Goal: Task Accomplishment & Management: Complete application form

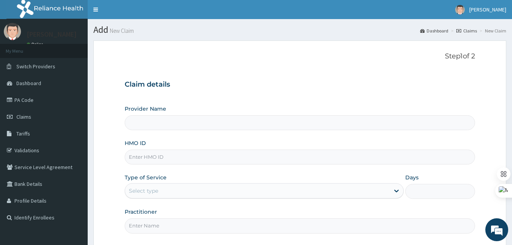
type input "Best Western Hospital"
click at [148, 157] on input "HMO ID" at bounding box center [300, 157] width 351 height 15
paste input "OSM/10019/A"
type input "OSM/10019/A"
click at [146, 195] on div "Select type" at bounding box center [257, 191] width 265 height 12
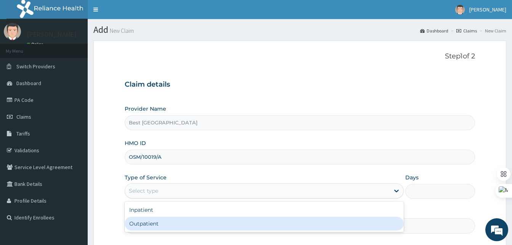
click at [140, 221] on div "Outpatient" at bounding box center [264, 224] width 279 height 14
type input "1"
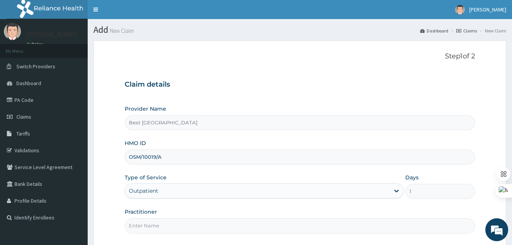
scroll to position [71, 0]
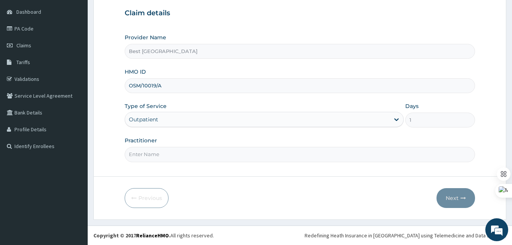
click at [143, 156] on input "Practitioner" at bounding box center [300, 154] width 351 height 15
type input "DR OLANIYAN"
click at [454, 199] on button "Next" at bounding box center [456, 198] width 39 height 20
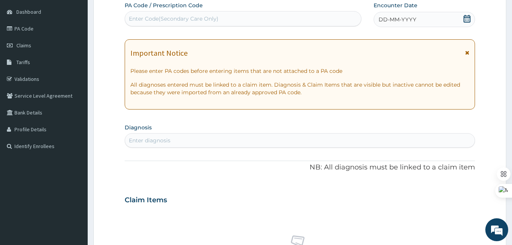
scroll to position [0, 0]
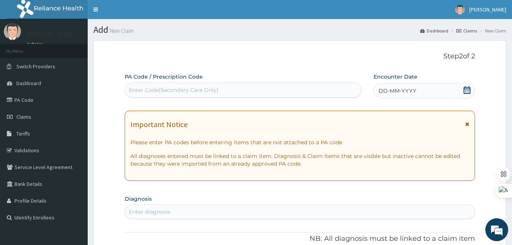
click at [410, 89] on span "DD-MM-YYYY" at bounding box center [398, 91] width 38 height 8
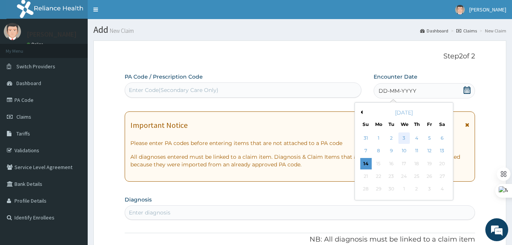
click at [406, 134] on div "3" at bounding box center [403, 137] width 11 height 11
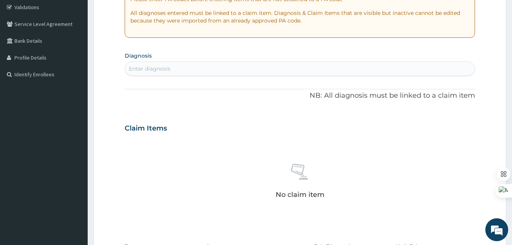
scroll to position [144, 0]
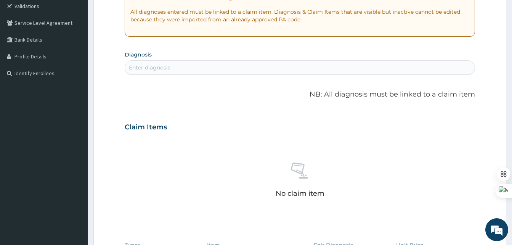
click at [158, 71] on div "Enter diagnosis" at bounding box center [150, 68] width 42 height 8
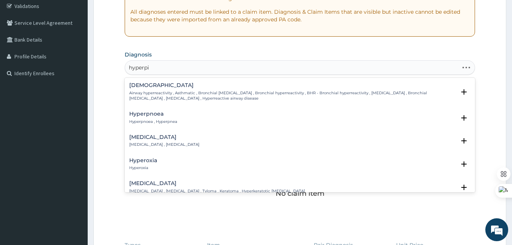
type input "hyperpig"
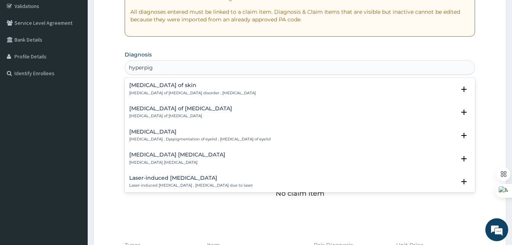
click at [173, 95] on p "Hyperpigmentation of skin , Hyperpigmentation disorder , Hyperpigmentation" at bounding box center [192, 92] width 127 height 5
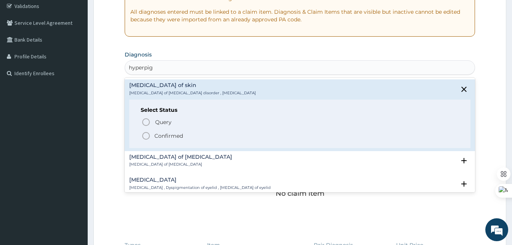
click at [150, 139] on icon "status option filled" at bounding box center [146, 135] width 9 height 9
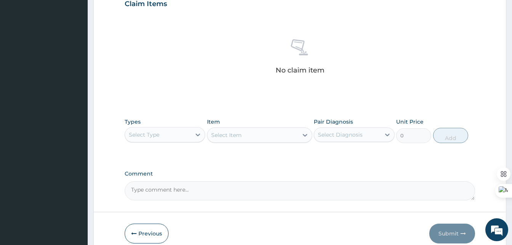
scroll to position [272, 0]
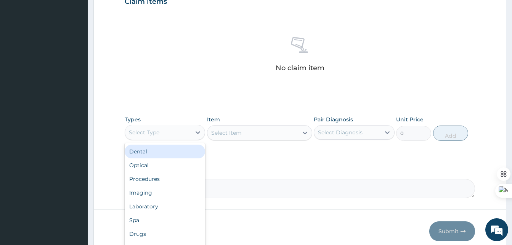
click at [160, 134] on div "Select Type" at bounding box center [144, 133] width 31 height 8
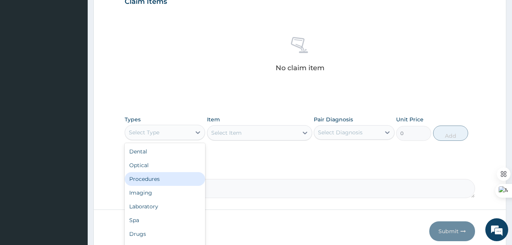
click at [149, 180] on div "Procedures" at bounding box center [165, 179] width 81 height 14
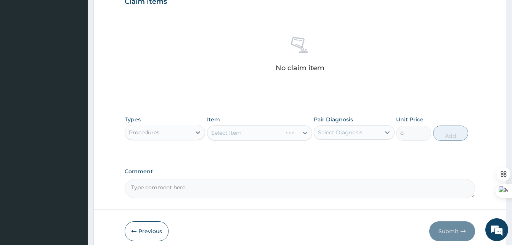
click at [251, 132] on div "Select Item" at bounding box center [259, 132] width 105 height 15
click at [285, 134] on div "Select Item" at bounding box center [259, 132] width 105 height 15
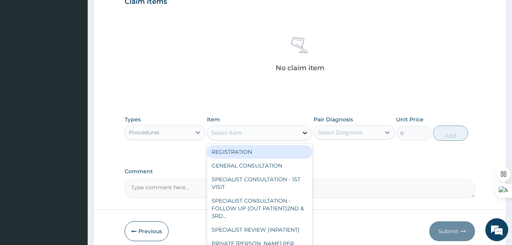
click at [306, 132] on icon at bounding box center [305, 133] width 5 height 3
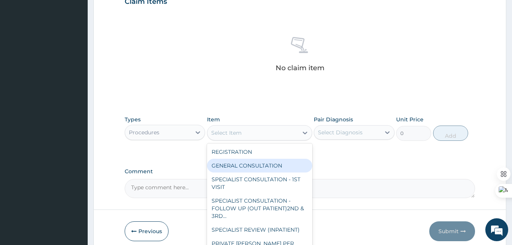
click at [277, 163] on div "GENERAL CONSULTATION" at bounding box center [259, 166] width 105 height 14
type input "2000"
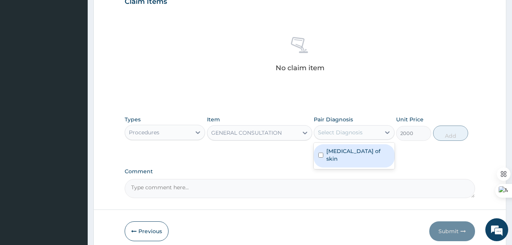
click at [348, 131] on div "Select Diagnosis" at bounding box center [340, 133] width 45 height 8
click at [333, 148] on label "Hyperpigmentation of skin" at bounding box center [358, 154] width 63 height 15
checkbox input "true"
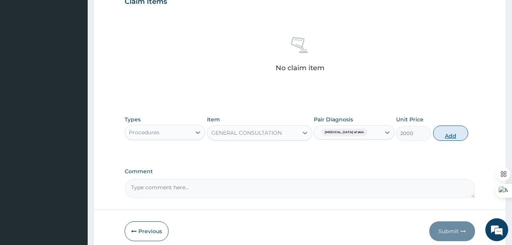
click at [442, 131] on button "Add" at bounding box center [451, 133] width 35 height 15
type input "0"
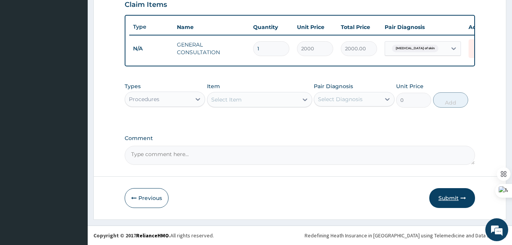
click at [448, 200] on button "Submit" at bounding box center [453, 198] width 46 height 20
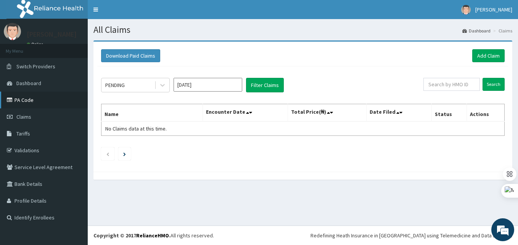
click at [28, 100] on link "PA Code" at bounding box center [44, 100] width 88 height 17
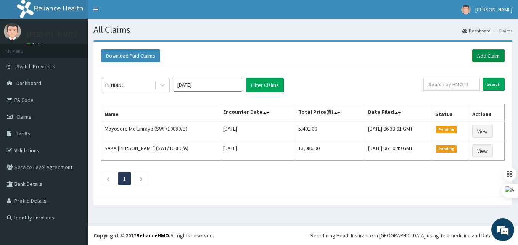
click at [488, 55] on link "Add Claim" at bounding box center [488, 55] width 32 height 13
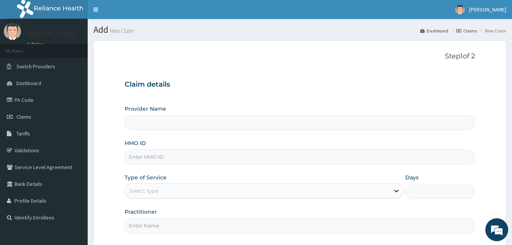
click at [151, 161] on input "HMO ID" at bounding box center [300, 157] width 351 height 15
paste input "NBP/10232/B"
type input "NBP/10232/B"
type input "Best Western Hospital"
type input "NBP/10232/B"
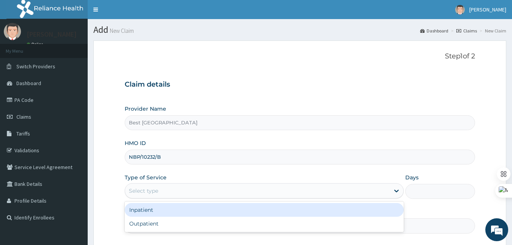
click at [145, 191] on div "Select type" at bounding box center [143, 191] width 29 height 8
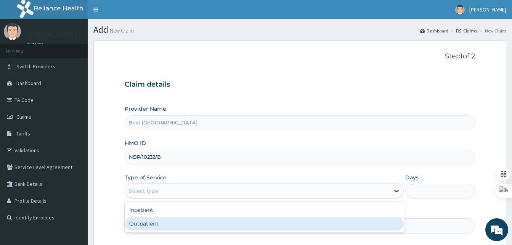
click at [145, 221] on div "Outpatient" at bounding box center [264, 224] width 279 height 14
type input "1"
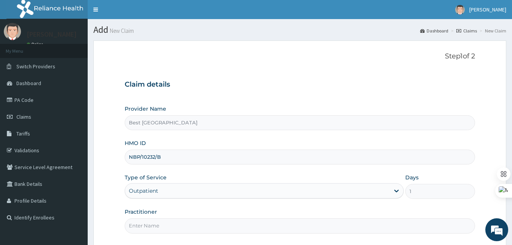
scroll to position [71, 0]
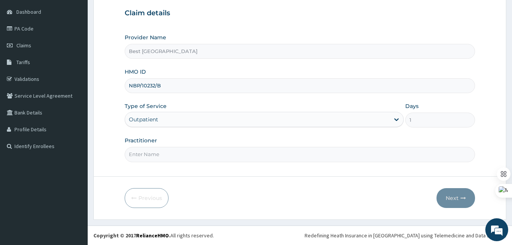
click at [150, 155] on input "Practitioner" at bounding box center [300, 154] width 351 height 15
type input "DR OLANIYAN"
click at [451, 201] on button "Next" at bounding box center [456, 198] width 39 height 20
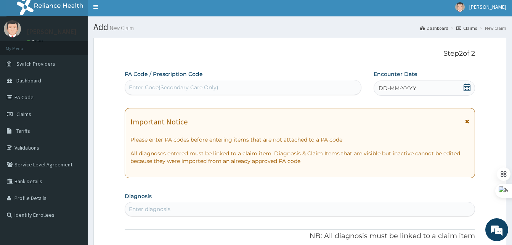
scroll to position [2, 0]
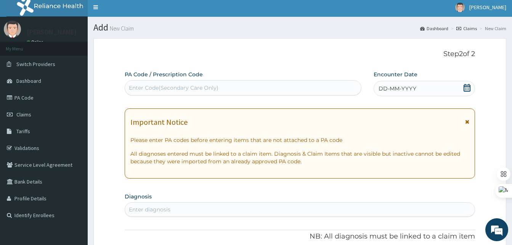
click at [178, 86] on div "Enter Code(Secondary Care Only)" at bounding box center [174, 88] width 90 height 8
paste input "PA/796E6B"
type input "PA/796E6B"
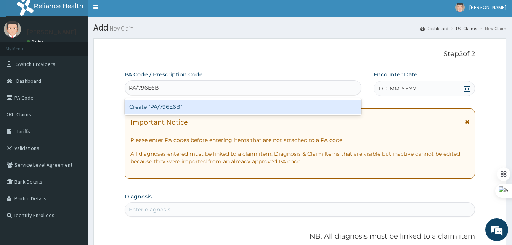
click at [214, 103] on div "Create "PA/796E6B"" at bounding box center [243, 107] width 237 height 14
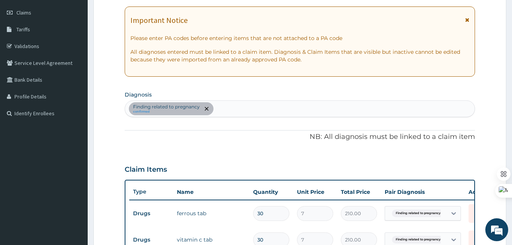
scroll to position [104, 0]
click at [234, 112] on div "Finding related to pregnancy confirmed" at bounding box center [300, 109] width 350 height 16
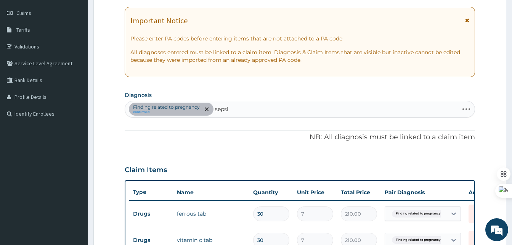
type input "sepsis"
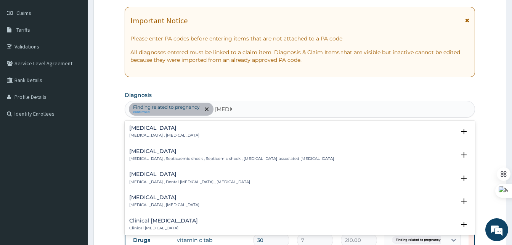
click at [131, 131] on h4 "Sepsis" at bounding box center [164, 128] width 70 height 6
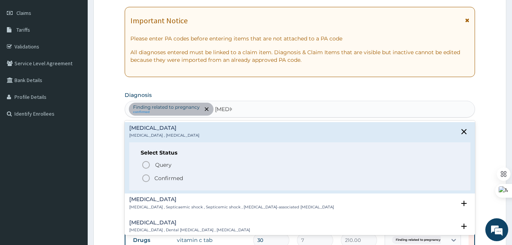
click at [146, 179] on icon "status option filled" at bounding box center [146, 178] width 9 height 9
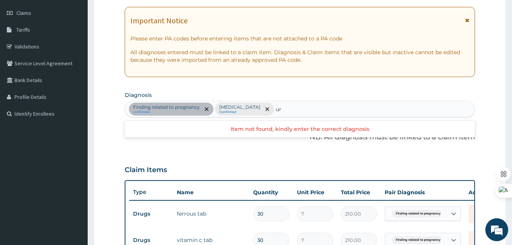
type input "u"
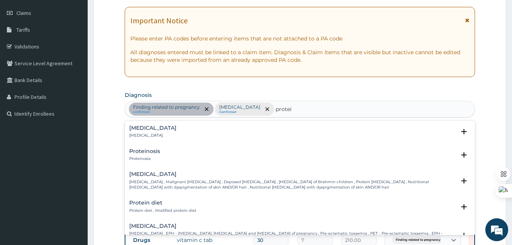
type input "protein"
click at [147, 132] on div "Proteinuria Proteinuria" at bounding box center [152, 131] width 47 height 13
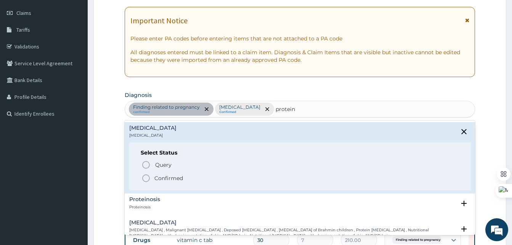
click at [146, 177] on icon "status option filled" at bounding box center [146, 178] width 9 height 9
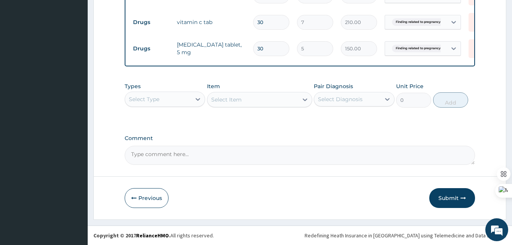
scroll to position [327, 0]
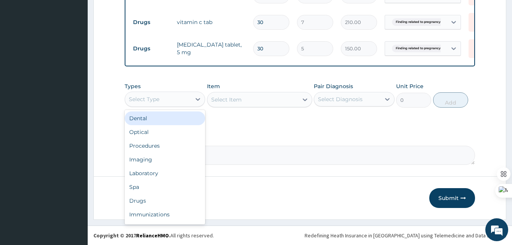
click at [188, 98] on div "Select Type" at bounding box center [158, 99] width 66 height 12
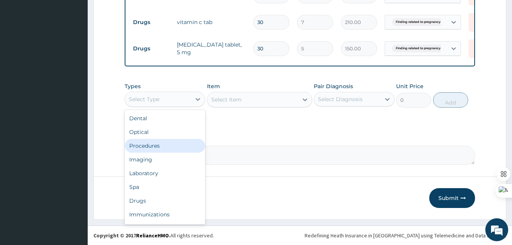
click at [153, 145] on div "Procedures" at bounding box center [165, 146] width 81 height 14
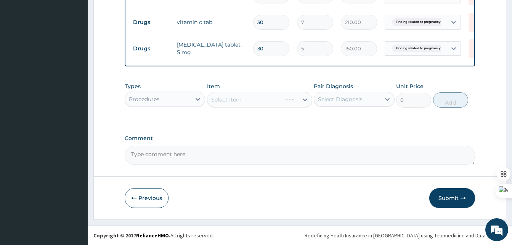
click at [242, 105] on div "Select Item" at bounding box center [259, 99] width 105 height 15
click at [257, 103] on div "Select Item" at bounding box center [259, 99] width 105 height 15
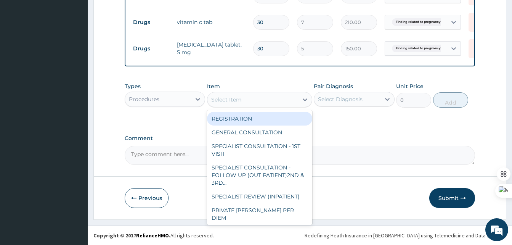
click at [272, 104] on div "Select Item" at bounding box center [253, 99] width 91 height 12
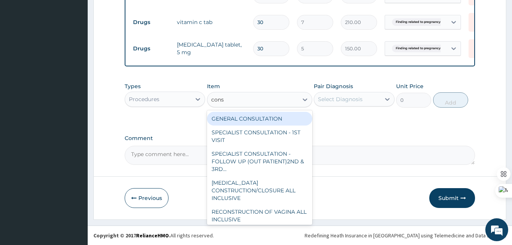
type input "consu"
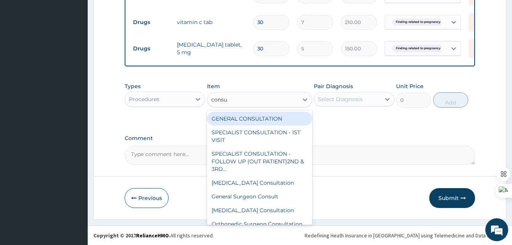
click at [252, 119] on div "GENERAL CONSULTATION" at bounding box center [259, 119] width 105 height 14
type input "2000"
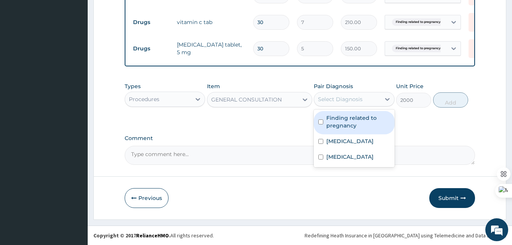
click at [358, 96] on div "Select Diagnosis" at bounding box center [340, 99] width 45 height 8
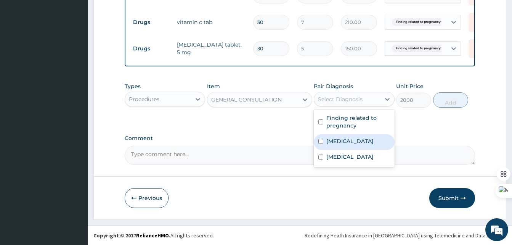
click at [329, 140] on label "[MEDICAL_DATA]" at bounding box center [350, 141] width 47 height 8
checkbox input "true"
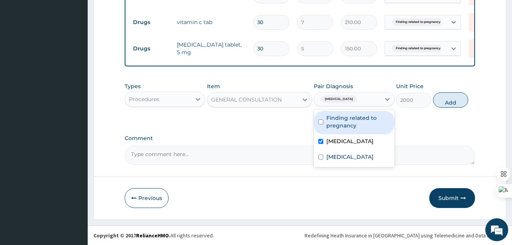
click at [332, 119] on label "Finding related to pregnancy" at bounding box center [358, 121] width 63 height 15
checkbox input "true"
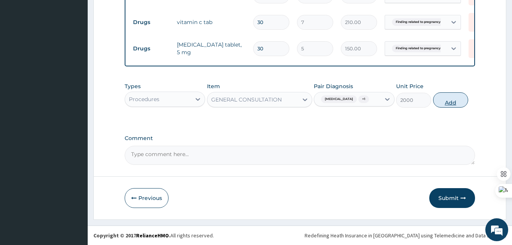
click at [443, 102] on button "Add" at bounding box center [451, 99] width 35 height 15
type input "0"
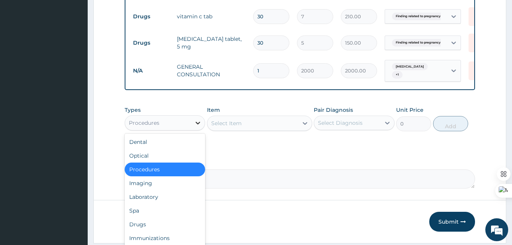
click at [192, 124] on div at bounding box center [198, 123] width 14 height 14
click at [139, 200] on div "Laboratory" at bounding box center [165, 197] width 81 height 14
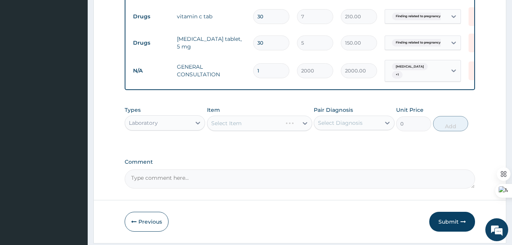
click at [225, 131] on div "Select Item" at bounding box center [259, 123] width 105 height 15
click at [243, 124] on div "Select Item" at bounding box center [259, 123] width 105 height 15
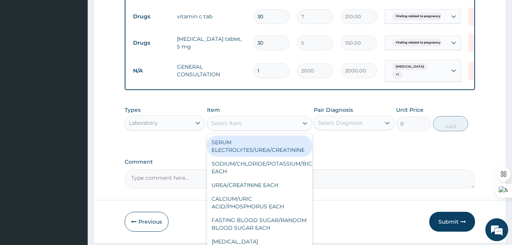
click at [273, 126] on div "Select Item" at bounding box center [253, 123] width 91 height 12
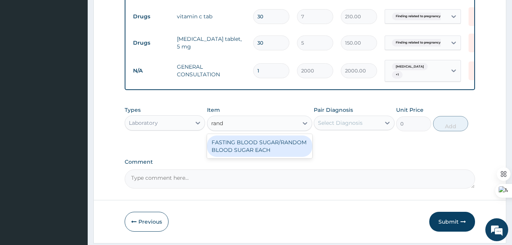
type input "rando"
click at [261, 140] on div "FASTING BLOOD SUGAR/RANDOM BLOOD SUGAR EACH" at bounding box center [259, 145] width 105 height 21
type input "1100"
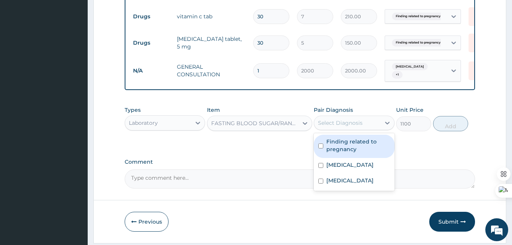
click at [353, 127] on div "Select Diagnosis" at bounding box center [340, 123] width 45 height 8
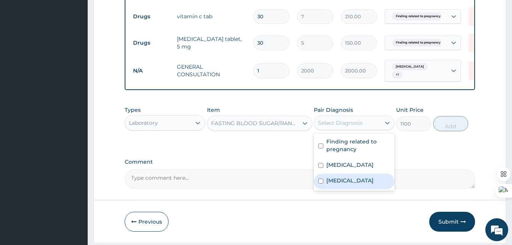
click at [337, 182] on label "Proteinuria" at bounding box center [350, 181] width 47 height 8
checkbox input "true"
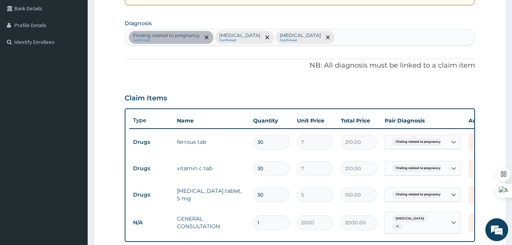
scroll to position [175, 0]
click at [302, 37] on div "Finding related to pregnancy confirmed Sepsis Confirmed Proteinuria Confirmed" at bounding box center [300, 38] width 350 height 16
type input "d"
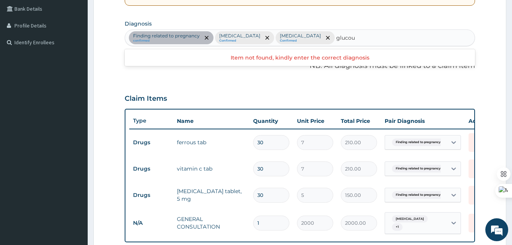
type input "gluco"
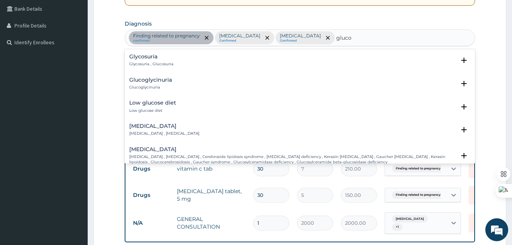
click at [142, 55] on h4 "Glycosuria" at bounding box center [151, 57] width 44 height 6
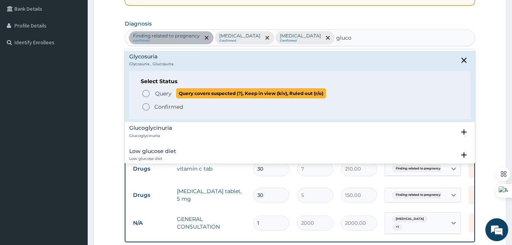
click at [144, 94] on icon "status option query" at bounding box center [146, 93] width 9 height 9
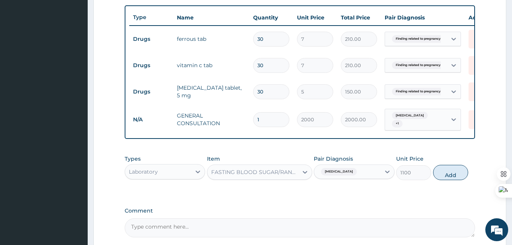
scroll to position [279, 0]
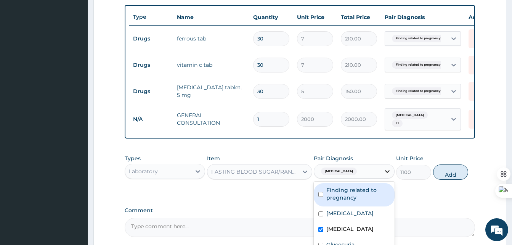
click at [384, 175] on icon at bounding box center [388, 172] width 8 height 8
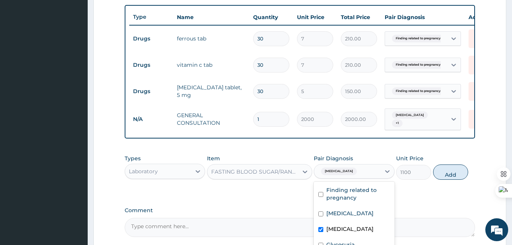
click at [323, 228] on div "Proteinuria" at bounding box center [354, 230] width 81 height 16
checkbox input "false"
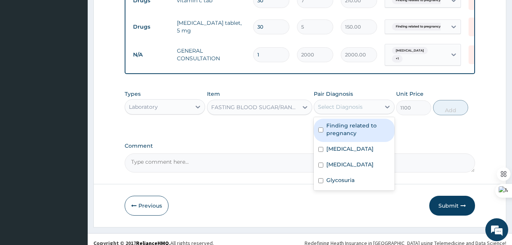
scroll to position [354, 0]
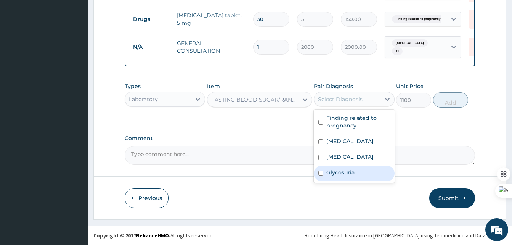
click at [337, 172] on label "Glycosuria" at bounding box center [341, 173] width 28 height 8
checkbox input "true"
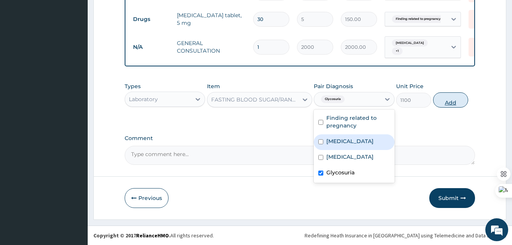
click at [454, 102] on button "Add" at bounding box center [451, 99] width 35 height 15
type input "0"
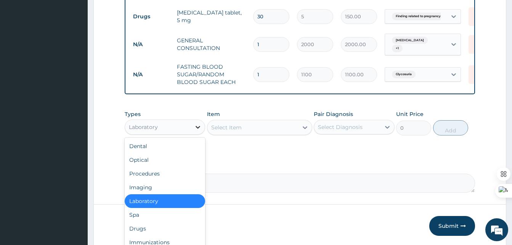
click at [200, 129] on icon at bounding box center [198, 127] width 5 height 3
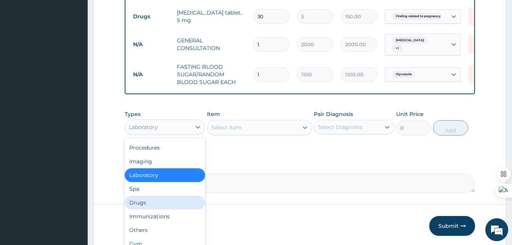
click at [143, 204] on div "Drugs" at bounding box center [165, 203] width 81 height 14
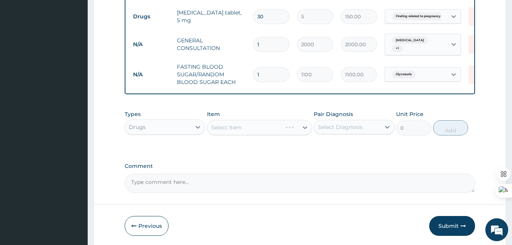
click at [278, 135] on div "Select Item" at bounding box center [259, 127] width 105 height 15
click at [303, 131] on div "Select Item" at bounding box center [259, 127] width 105 height 15
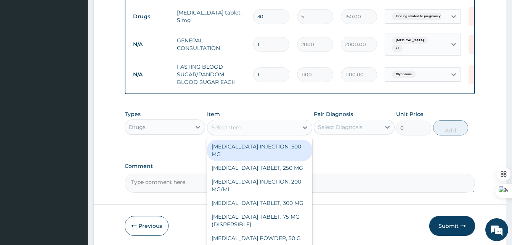
click at [279, 134] on div "Select Item" at bounding box center [253, 127] width 91 height 12
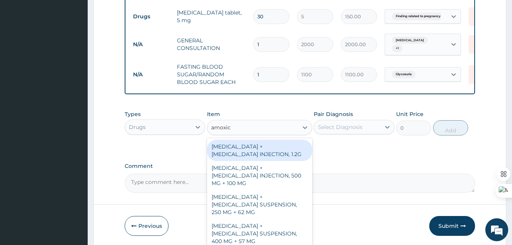
type input "amoxicl"
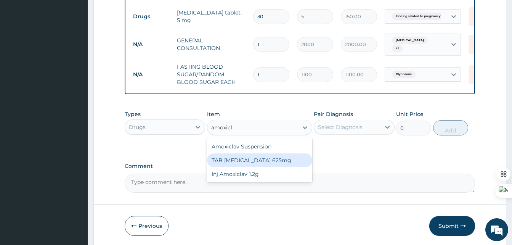
click at [242, 163] on div "TAB CO-AMOXICLAV 625mg" at bounding box center [259, 160] width 105 height 14
type input "500"
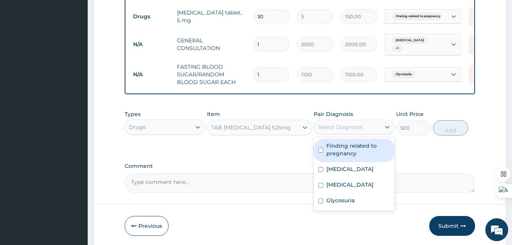
click at [364, 133] on div "Select Diagnosis" at bounding box center [347, 127] width 66 height 12
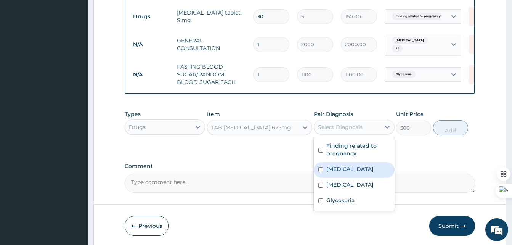
click at [340, 170] on label "Sepsis" at bounding box center [350, 169] width 47 height 8
checkbox input "true"
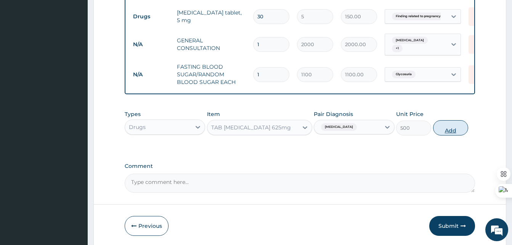
click at [447, 132] on button "Add" at bounding box center [451, 127] width 35 height 15
type input "0"
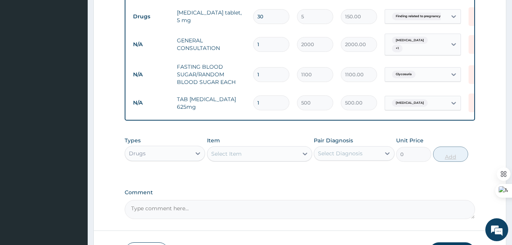
type input "14"
type input "7000.00"
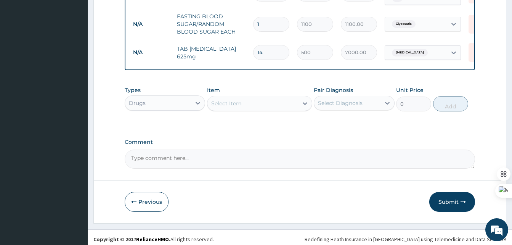
scroll to position [411, 0]
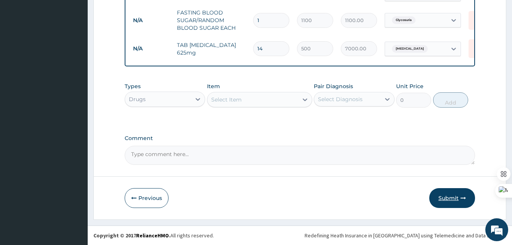
type input "14"
click at [449, 204] on button "Submit" at bounding box center [453, 198] width 46 height 20
click at [448, 195] on button "Submit" at bounding box center [453, 198] width 46 height 20
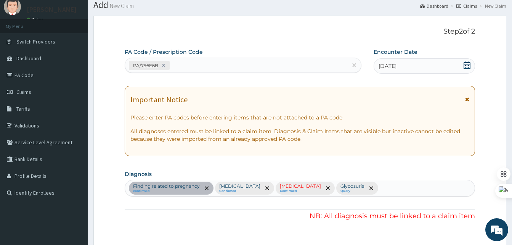
scroll to position [153, 0]
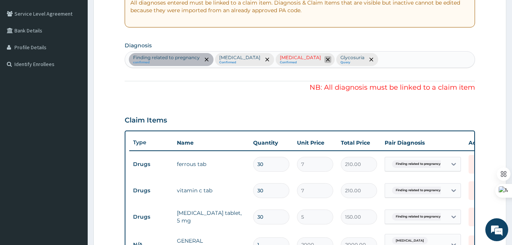
click at [325, 60] on span "remove selection option" at bounding box center [328, 59] width 7 height 7
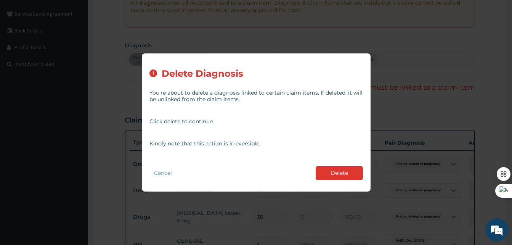
click at [331, 165] on div "Cancel Delete" at bounding box center [257, 173] width 214 height 22
click at [342, 178] on button "Delete" at bounding box center [339, 173] width 47 height 14
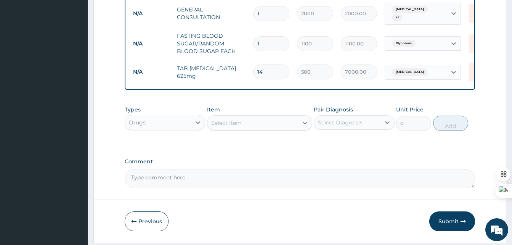
scroll to position [411, 0]
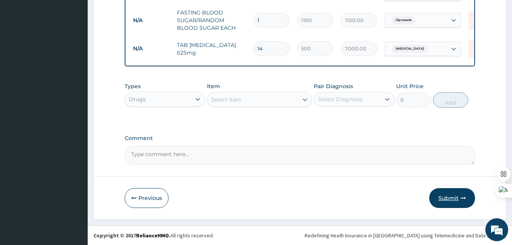
click at [453, 197] on button "Submit" at bounding box center [453, 198] width 46 height 20
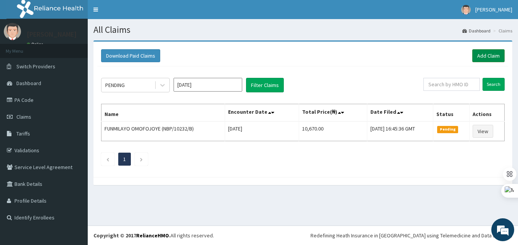
click at [492, 55] on link "Add Claim" at bounding box center [488, 55] width 32 height 13
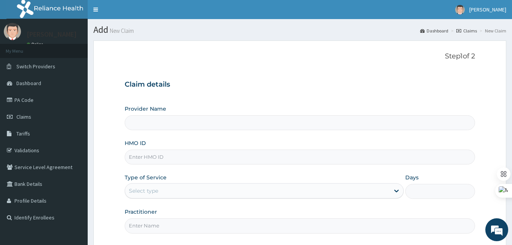
click at [156, 156] on input "HMO ID" at bounding box center [300, 157] width 351 height 15
paste input "RET/18708/A"
type input "RET/18708/A"
type input "Best Western Hospital"
type input "RET/18708/A"
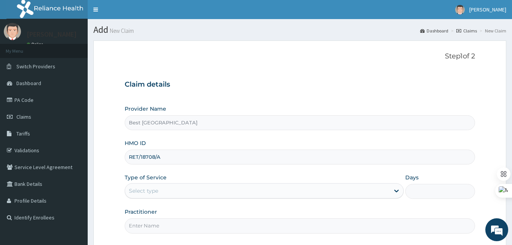
click at [177, 197] on div "Select type" at bounding box center [257, 191] width 265 height 12
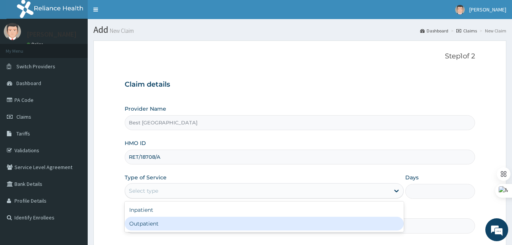
click at [151, 226] on div "Outpatient" at bounding box center [264, 224] width 279 height 14
type input "1"
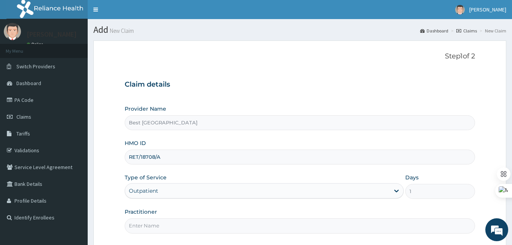
scroll to position [71, 0]
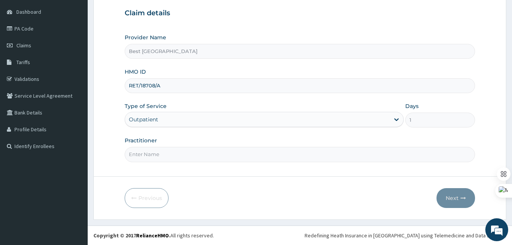
click at [145, 159] on input "Practitioner" at bounding box center [300, 154] width 351 height 15
type input "[PERSON_NAME]"
click at [454, 198] on button "Next" at bounding box center [456, 198] width 39 height 20
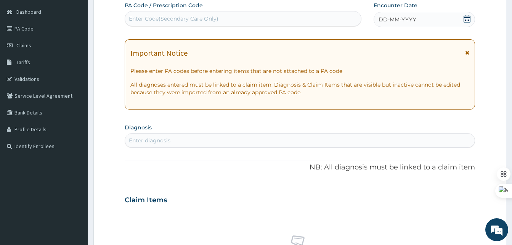
click at [421, 17] on div "DD-MM-YYYY" at bounding box center [425, 19] width 102 height 15
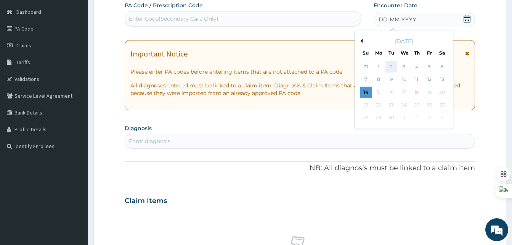
scroll to position [0, 0]
click at [405, 66] on div "3" at bounding box center [403, 66] width 11 height 11
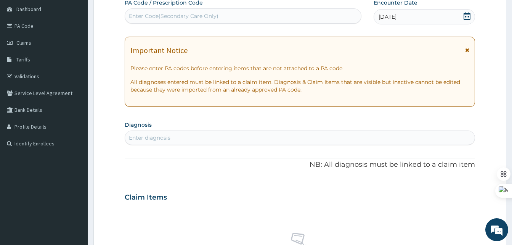
scroll to position [75, 0]
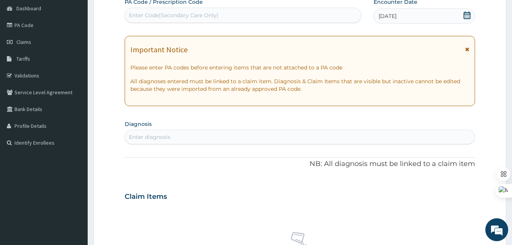
click at [198, 137] on div "Enter diagnosis" at bounding box center [300, 137] width 350 height 12
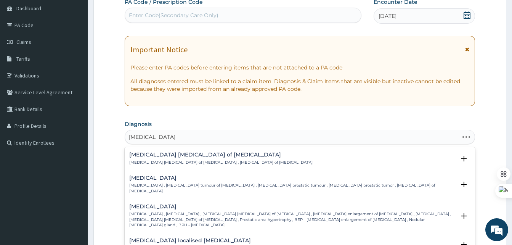
type input "benign prostate en"
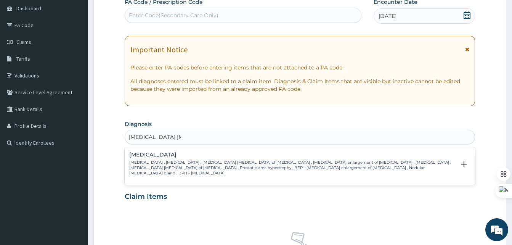
click at [179, 167] on p "Benign prostatic hyperplasia , Prostatic hypertrophy , Benign myoma of prostate…" at bounding box center [292, 168] width 327 height 16
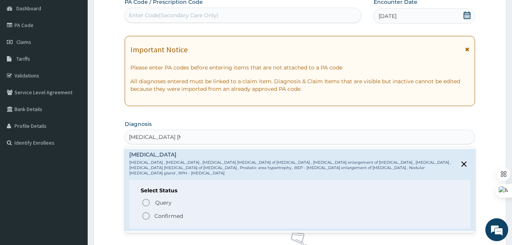
click at [145, 211] on icon "status option filled" at bounding box center [146, 215] width 9 height 9
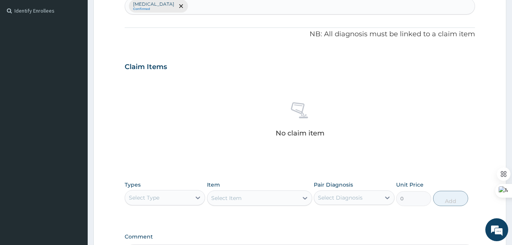
scroll to position [208, 0]
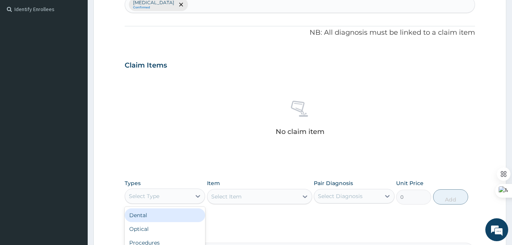
click at [173, 198] on div "Select Type" at bounding box center [158, 196] width 66 height 12
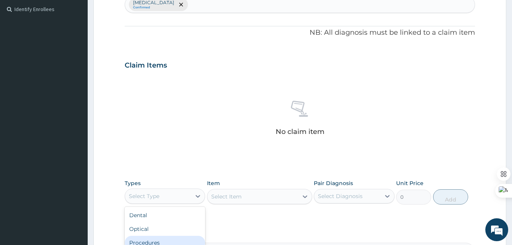
click at [152, 241] on div "Procedures" at bounding box center [165, 243] width 81 height 14
click at [234, 201] on div "Select Item" at bounding box center [259, 196] width 105 height 15
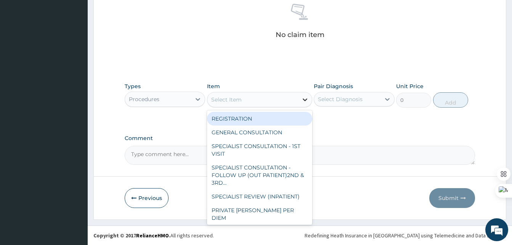
click at [303, 99] on icon at bounding box center [305, 100] width 8 height 8
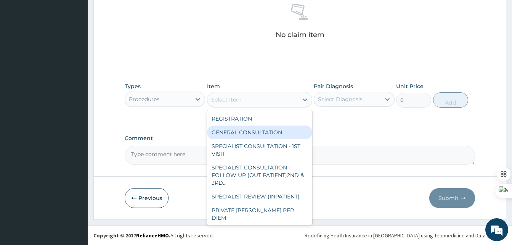
click at [257, 129] on div "GENERAL CONSULTATION" at bounding box center [259, 133] width 105 height 14
type input "2000"
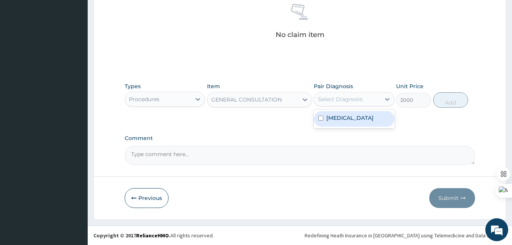
click at [359, 100] on div "Select Diagnosis" at bounding box center [340, 99] width 45 height 8
drag, startPoint x: 343, startPoint y: 123, endPoint x: 320, endPoint y: 121, distance: 23.4
click at [320, 121] on div "Benign prostatic hyperplasia" at bounding box center [354, 119] width 81 height 16
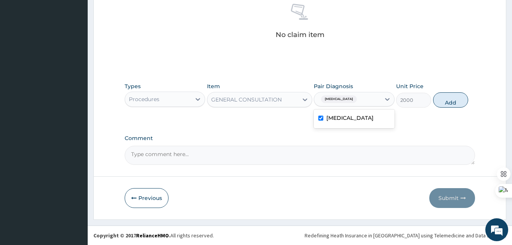
click at [320, 121] on input "checkbox" at bounding box center [321, 118] width 5 height 5
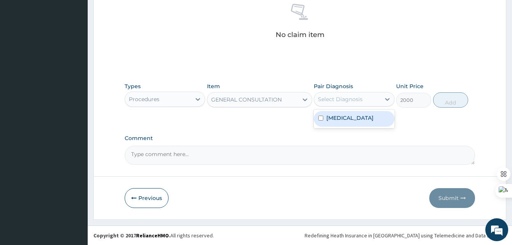
click at [320, 121] on input "checkbox" at bounding box center [321, 118] width 5 height 5
checkbox input "true"
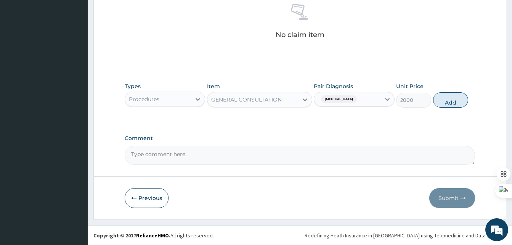
click at [452, 94] on button "Add" at bounding box center [451, 99] width 35 height 15
type input "0"
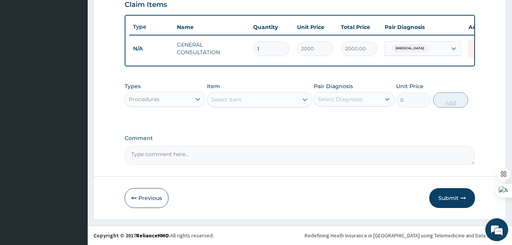
scroll to position [275, 0]
click at [447, 196] on button "Submit" at bounding box center [453, 198] width 46 height 20
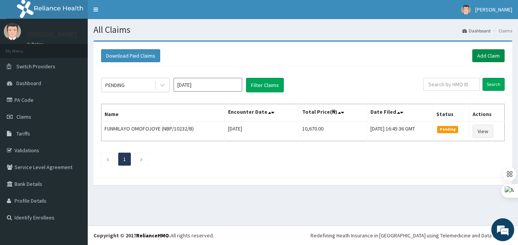
click at [492, 60] on link "Add Claim" at bounding box center [488, 55] width 32 height 13
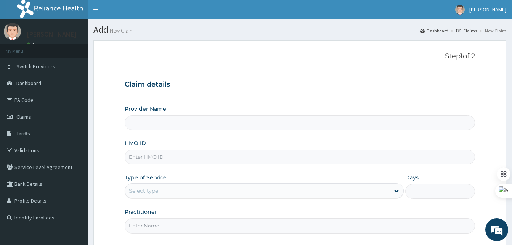
click at [150, 129] on input "Provider Name" at bounding box center [300, 122] width 351 height 15
click at [145, 163] on input "HMO ID" at bounding box center [300, 157] width 351 height 15
paste input "SOD/10059/A"
type input "SOD/10059/A"
type input "Best [GEOGRAPHIC_DATA]"
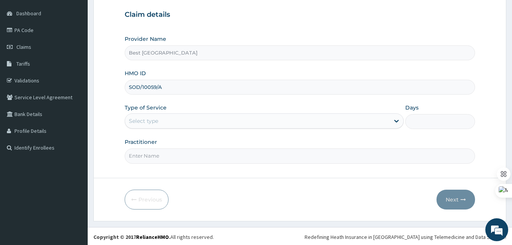
scroll to position [71, 0]
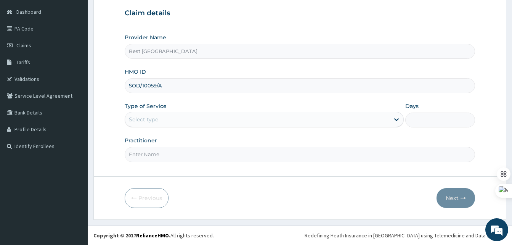
type input "SOD/10059/A"
click at [158, 122] on div "Select type" at bounding box center [143, 120] width 29 height 8
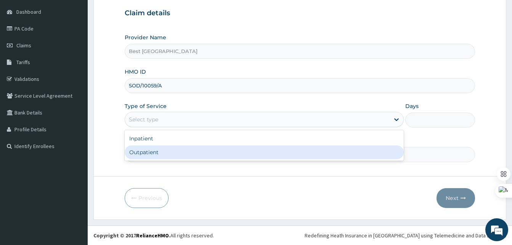
click at [156, 153] on div "Outpatient" at bounding box center [264, 152] width 279 height 14
type input "1"
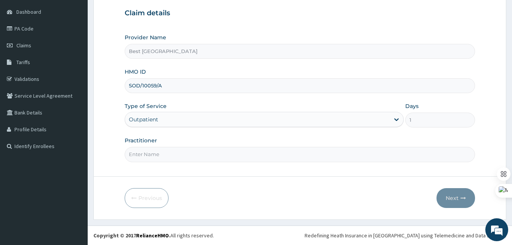
click at [157, 159] on input "Practitioner" at bounding box center [300, 154] width 351 height 15
type input "[PERSON_NAME]"
click at [458, 201] on button "Next" at bounding box center [456, 198] width 39 height 20
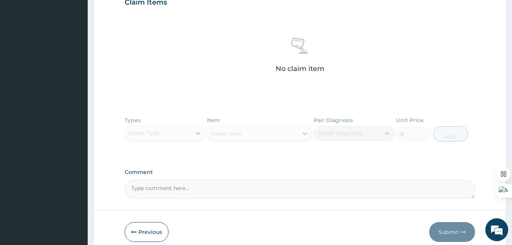
scroll to position [303, 0]
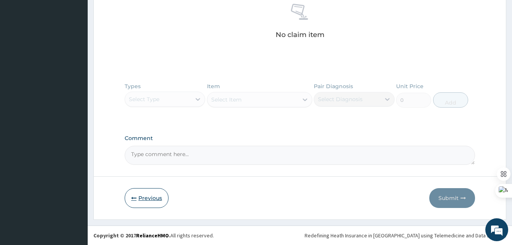
click at [142, 195] on button "Previous" at bounding box center [147, 198] width 44 height 20
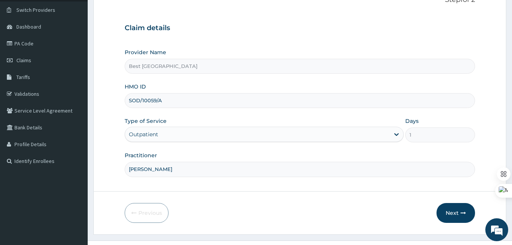
scroll to position [56, 0]
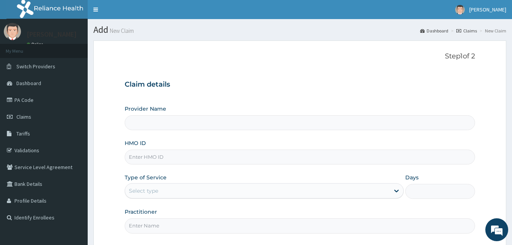
click at [160, 157] on input "HMO ID" at bounding box center [300, 157] width 351 height 15
paste input "RET/46220/A"
type input "RET/46220/A"
type input "Best Western Hospital"
type input "RET/46220/A"
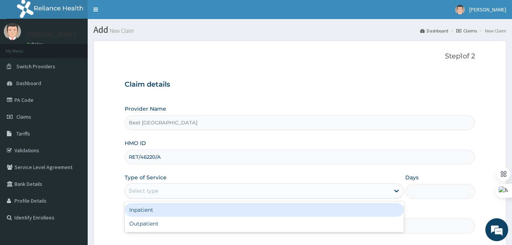
click at [157, 194] on div "Select type" at bounding box center [143, 191] width 29 height 8
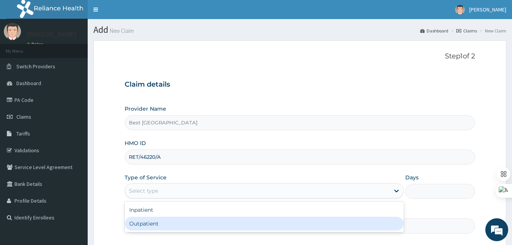
click at [138, 229] on div "Outpatient" at bounding box center [264, 224] width 279 height 14
type input "1"
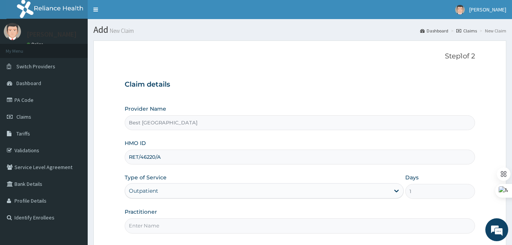
scroll to position [71, 0]
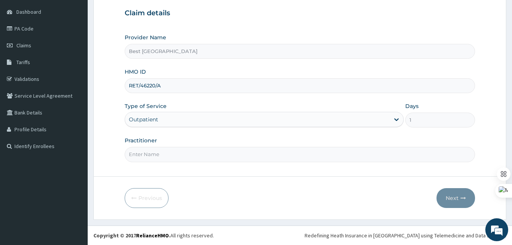
click at [164, 158] on input "Practitioner" at bounding box center [300, 154] width 351 height 15
type input "DR OLANIYAN"
click at [454, 200] on button "Next" at bounding box center [456, 198] width 39 height 20
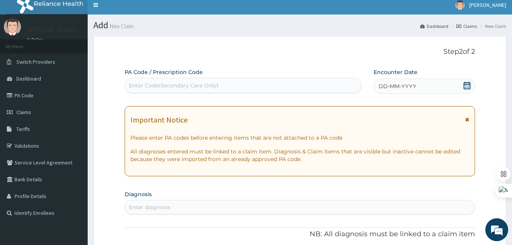
scroll to position [0, 0]
click at [419, 81] on div "DD-MM-YYYY" at bounding box center [425, 86] width 102 height 15
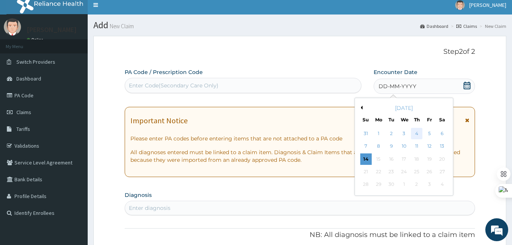
click at [416, 135] on div "4" at bounding box center [416, 133] width 11 height 11
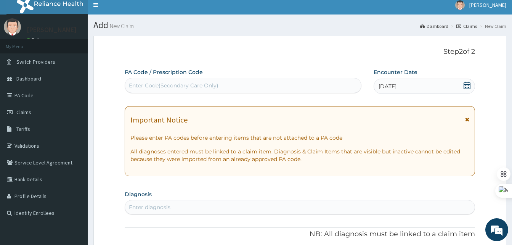
scroll to position [156, 0]
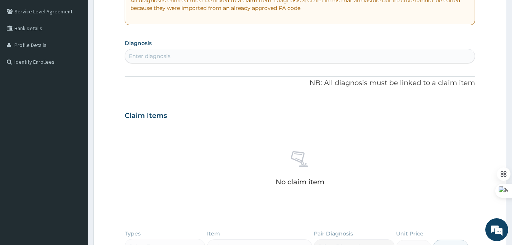
click at [150, 53] on div "Enter diagnosis" at bounding box center [150, 56] width 42 height 8
type input "myalgia"
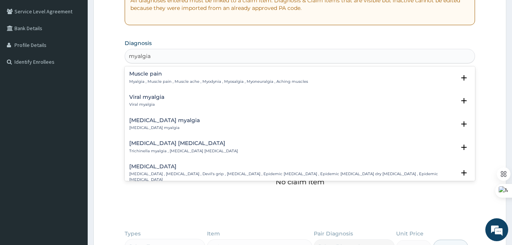
click at [143, 73] on h4 "Muscle pain" at bounding box center [218, 74] width 179 height 6
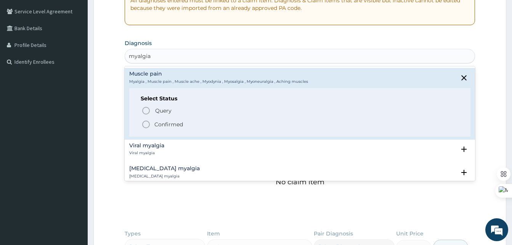
click at [148, 122] on icon "status option filled" at bounding box center [146, 124] width 9 height 9
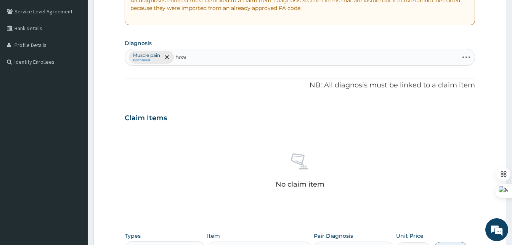
type input "heart"
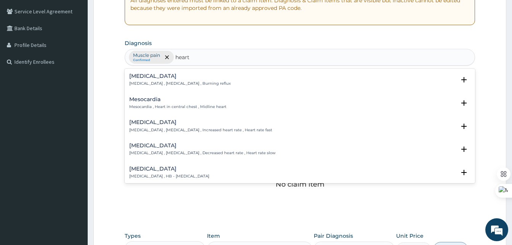
click at [147, 79] on h4 "Heartburn" at bounding box center [180, 76] width 102 height 6
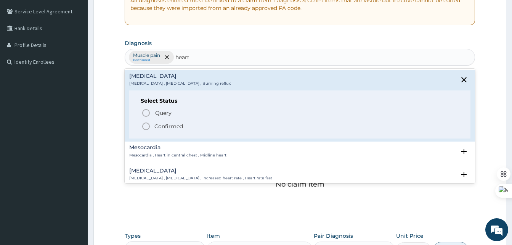
click at [147, 126] on icon "status option filled" at bounding box center [146, 126] width 9 height 9
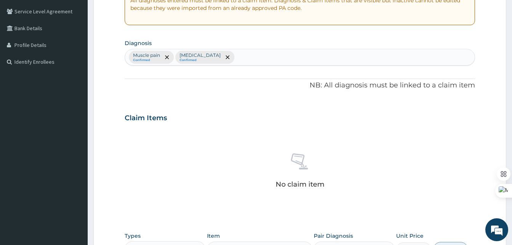
click at [229, 56] on div "Muscle pain Confirmed Heartburn Confirmed" at bounding box center [300, 57] width 350 height 16
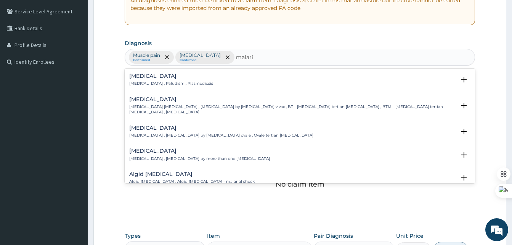
type input "malaria"
click at [159, 76] on h4 "Malaria" at bounding box center [171, 76] width 84 height 6
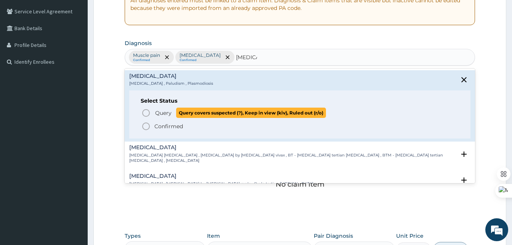
click at [145, 114] on icon "status option query" at bounding box center [146, 112] width 9 height 9
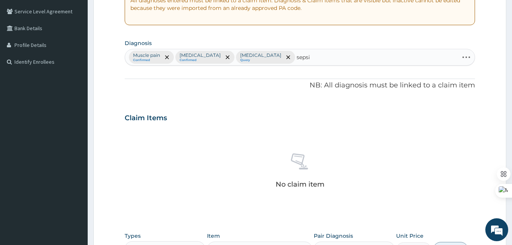
type input "sepsis"
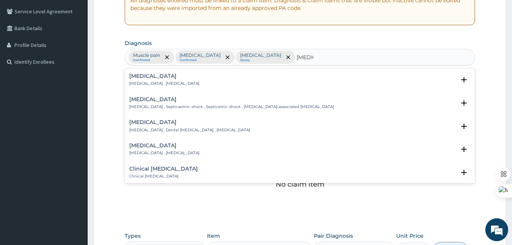
click at [139, 79] on h4 "Sepsis" at bounding box center [164, 76] width 70 height 6
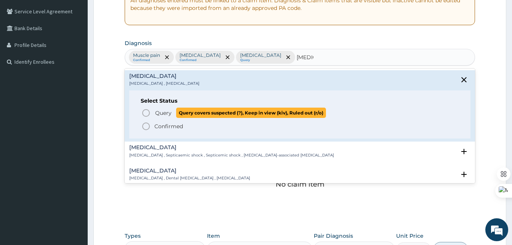
click at [144, 112] on icon "status option query" at bounding box center [146, 112] width 9 height 9
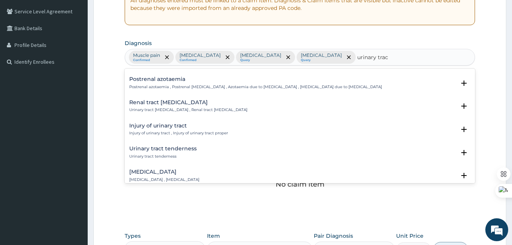
scroll to position [44, 0]
type input "urinary tract infe"
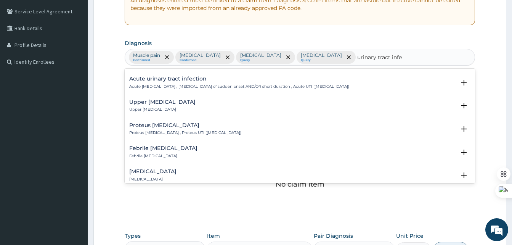
click at [168, 88] on p "Acute urinary tract infection , Urinary tract infection of sudden onset AND/OR …" at bounding box center [239, 86] width 220 height 5
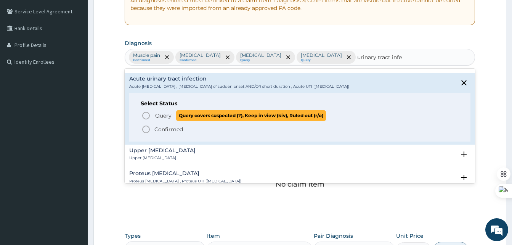
click at [146, 117] on icon "status option query" at bounding box center [146, 115] width 9 height 9
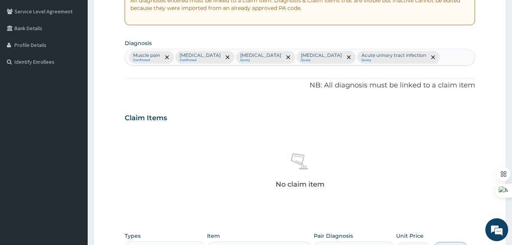
scroll to position [305, 0]
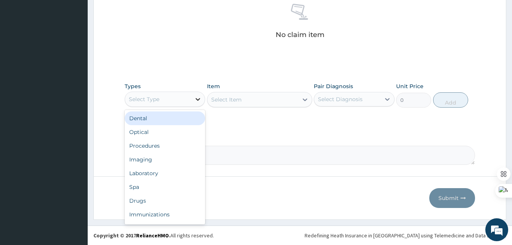
click at [193, 102] on div at bounding box center [198, 99] width 14 height 14
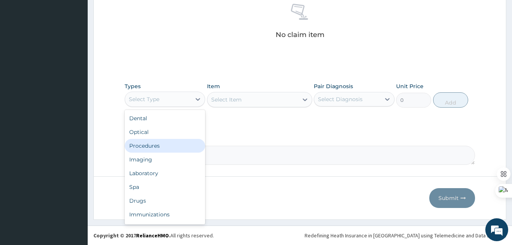
click at [153, 144] on div "Procedures" at bounding box center [165, 146] width 81 height 14
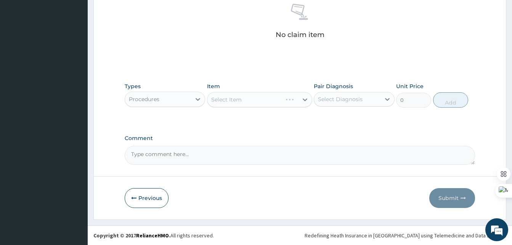
click at [240, 101] on div "Select Item" at bounding box center [259, 99] width 105 height 15
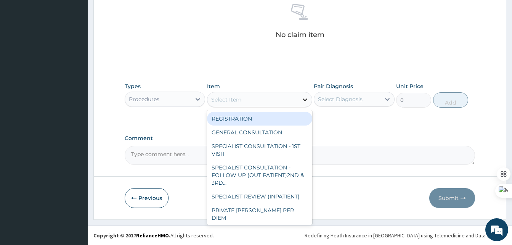
click at [301, 99] on icon at bounding box center [305, 100] width 8 height 8
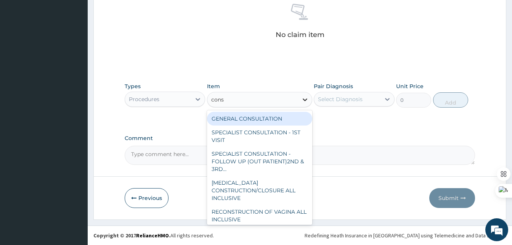
type input "consu"
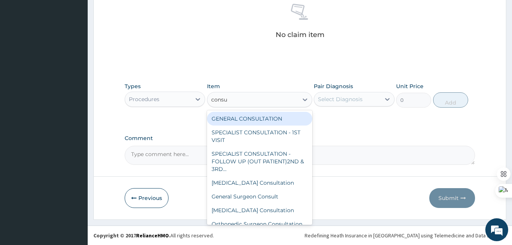
click at [244, 118] on div "GENERAL CONSULTATION" at bounding box center [259, 119] width 105 height 14
type input "2000"
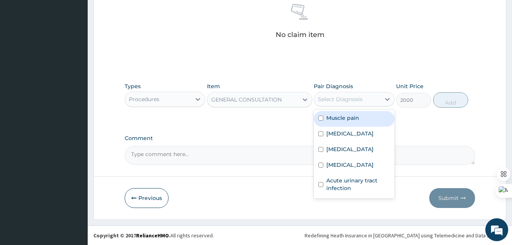
click at [340, 100] on div "Select Diagnosis" at bounding box center [340, 99] width 45 height 8
click at [338, 117] on label "Muscle pain" at bounding box center [343, 118] width 33 height 8
checkbox input "true"
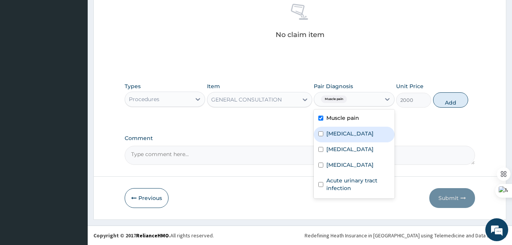
click at [335, 135] on label "Heartburn" at bounding box center [350, 134] width 47 height 8
checkbox input "true"
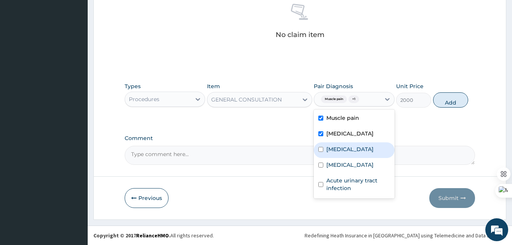
click at [332, 151] on label "Malaria" at bounding box center [350, 149] width 47 height 8
checkbox input "true"
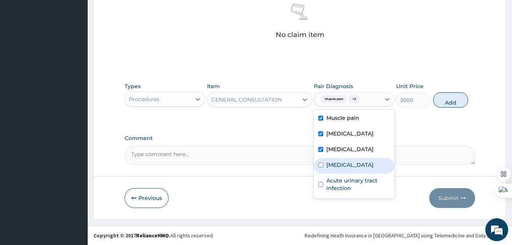
click at [333, 158] on div "Sepsis" at bounding box center [354, 166] width 81 height 16
checkbox input "true"
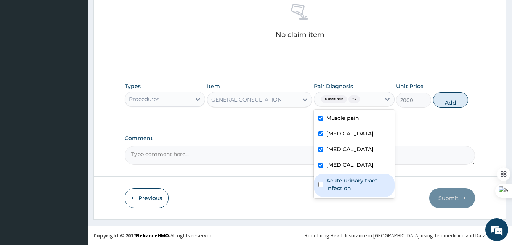
click at [338, 184] on label "Acute urinary tract infection" at bounding box center [358, 184] width 63 height 15
checkbox input "true"
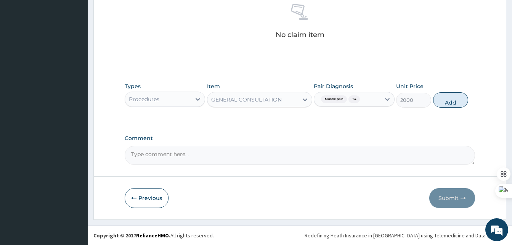
click at [449, 103] on button "Add" at bounding box center [451, 99] width 35 height 15
type input "0"
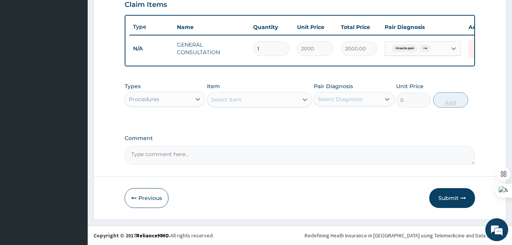
scroll to position [275, 0]
click at [184, 97] on div "Procedures" at bounding box center [158, 99] width 66 height 12
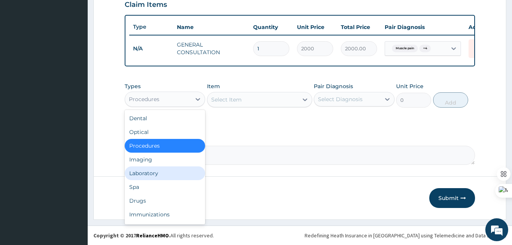
click at [147, 176] on div "Laboratory" at bounding box center [165, 173] width 81 height 14
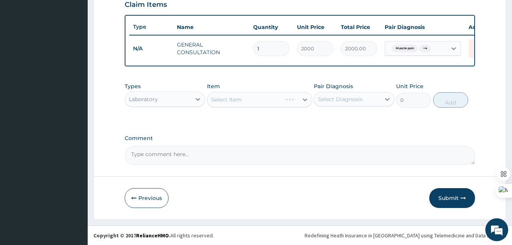
click at [288, 97] on div "Select Item" at bounding box center [259, 99] width 105 height 15
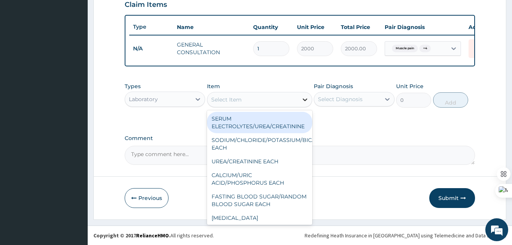
click at [300, 102] on div at bounding box center [305, 100] width 14 height 14
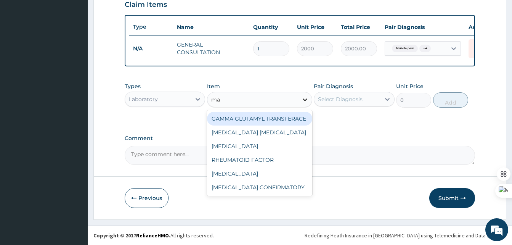
type input "mal"
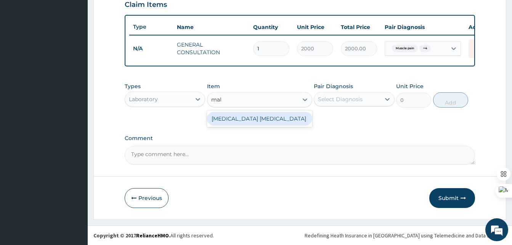
click at [276, 113] on div "MALARIA PARASITE" at bounding box center [259, 119] width 105 height 14
type input "1500"
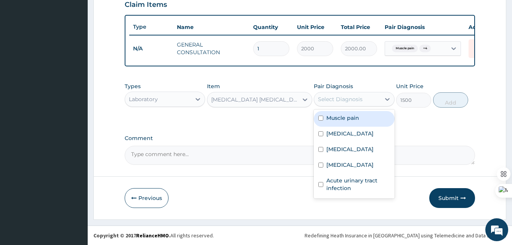
click at [377, 100] on div "Select Diagnosis" at bounding box center [347, 99] width 66 height 12
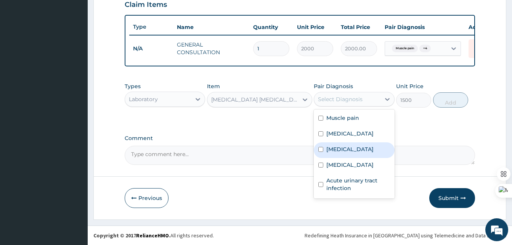
click at [336, 151] on label "Malaria" at bounding box center [350, 149] width 47 height 8
checkbox input "true"
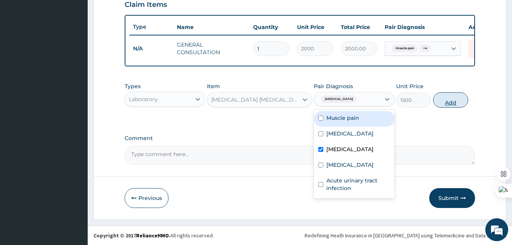
click at [450, 99] on button "Add" at bounding box center [451, 99] width 35 height 15
type input "0"
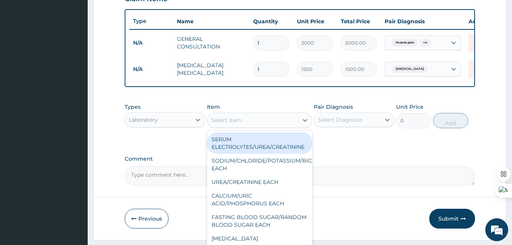
click at [257, 126] on div "Select Item" at bounding box center [253, 120] width 91 height 12
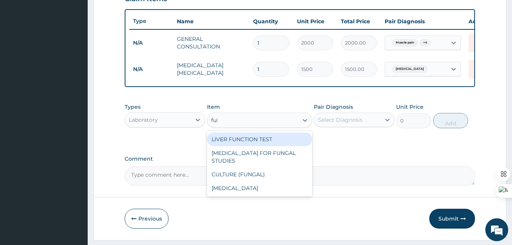
type input "full"
click at [247, 143] on div "FULL BLOOD COUNT" at bounding box center [259, 139] width 105 height 14
type input "3500"
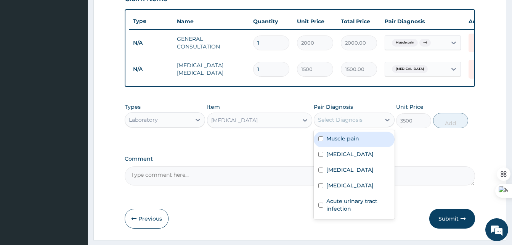
click at [336, 126] on div "Select Diagnosis" at bounding box center [347, 120] width 66 height 12
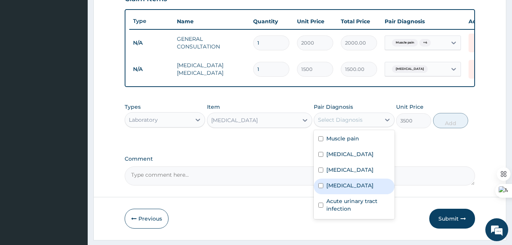
click at [333, 187] on div "Sepsis" at bounding box center [354, 187] width 81 height 16
checkbox input "true"
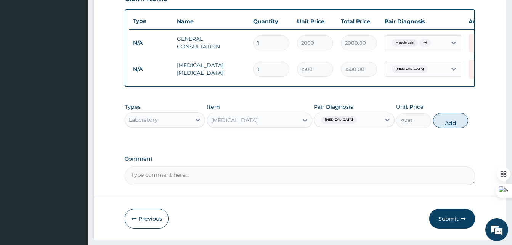
click at [446, 126] on button "Add" at bounding box center [451, 120] width 35 height 15
type input "0"
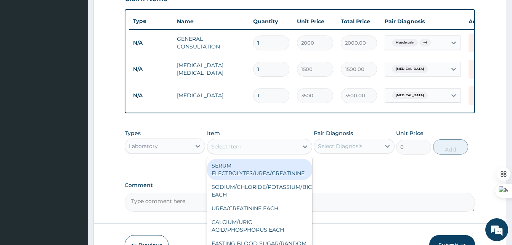
click at [238, 153] on div "Select Item" at bounding box center [253, 146] width 91 height 12
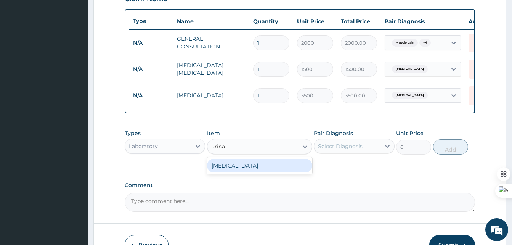
type input "urinal"
click at [234, 172] on div "URINALYSIS" at bounding box center [259, 166] width 105 height 14
type input "1100"
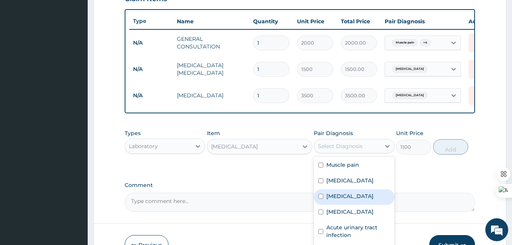
drag, startPoint x: 345, startPoint y: 154, endPoint x: 327, endPoint y: 212, distance: 60.6
click at [327, 153] on div "option Sepsis, selected. option Malaria focused, 3 of 5. 5 results available. U…" at bounding box center [354, 146] width 81 height 15
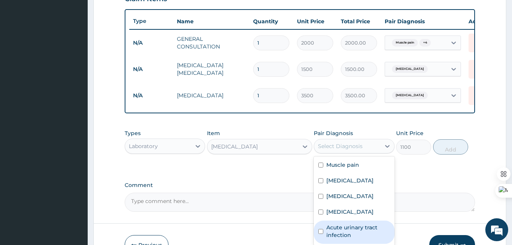
click at [332, 234] on label "Acute urinary tract infection" at bounding box center [358, 231] width 63 height 15
checkbox input "true"
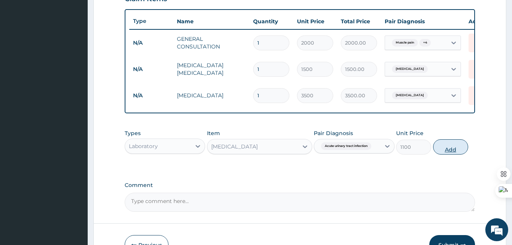
click at [457, 152] on button "Add" at bounding box center [451, 146] width 35 height 15
type input "0"
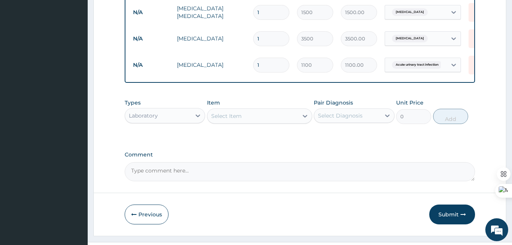
scroll to position [334, 0]
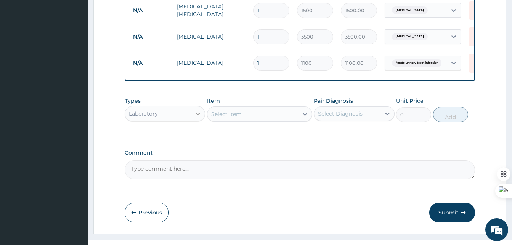
click at [196, 118] on icon at bounding box center [198, 114] width 8 height 8
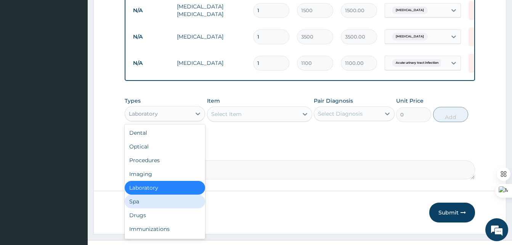
click at [144, 208] on div "Spa" at bounding box center [165, 202] width 81 height 14
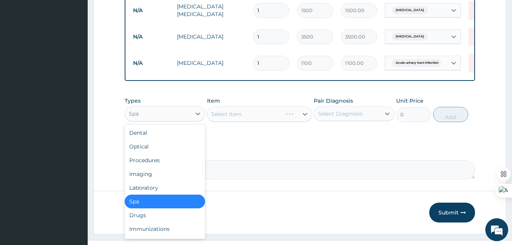
click at [187, 114] on div "Spa" at bounding box center [158, 114] width 66 height 12
click at [139, 222] on div "Drugs" at bounding box center [165, 215] width 81 height 14
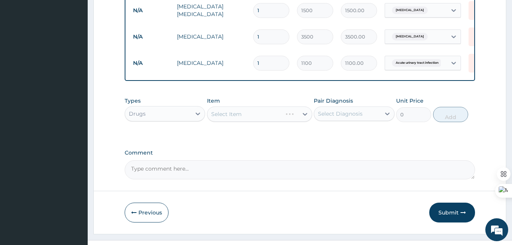
click at [241, 122] on div "Select Item" at bounding box center [259, 113] width 105 height 15
click at [257, 122] on div "Select Item" at bounding box center [259, 113] width 105 height 15
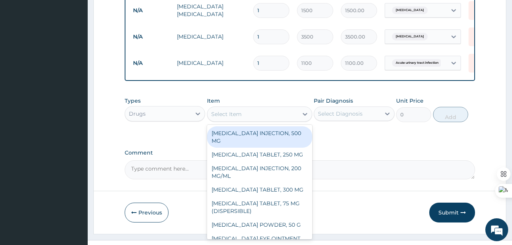
click at [279, 119] on div "Select Item" at bounding box center [253, 114] width 91 height 12
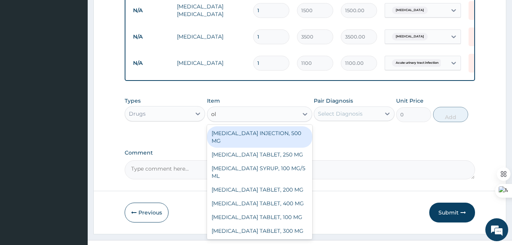
type input "o"
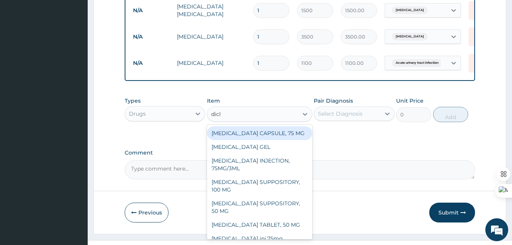
type input "diclo"
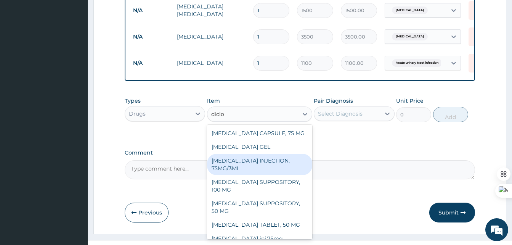
scroll to position [21, 0]
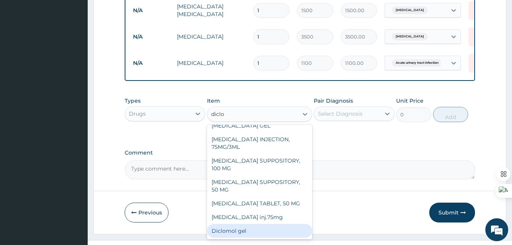
click at [220, 238] on div "Diclomol gel" at bounding box center [259, 231] width 105 height 14
type input "1000"
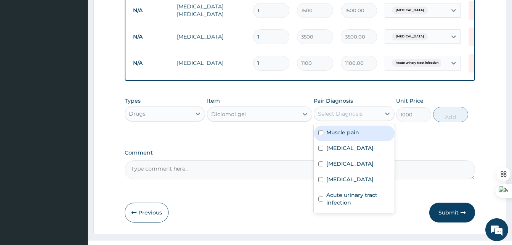
click at [365, 120] on div "Select Diagnosis" at bounding box center [347, 114] width 66 height 12
click at [342, 136] on label "Muscle pain" at bounding box center [343, 133] width 33 height 8
checkbox input "true"
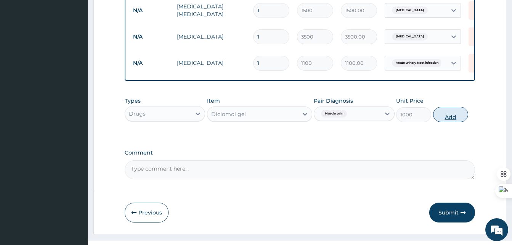
click at [449, 122] on button "Add" at bounding box center [451, 114] width 35 height 15
type input "0"
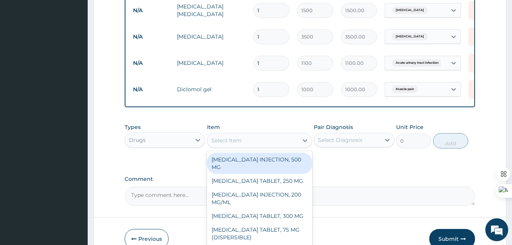
click at [277, 147] on div "Select Item" at bounding box center [253, 140] width 91 height 12
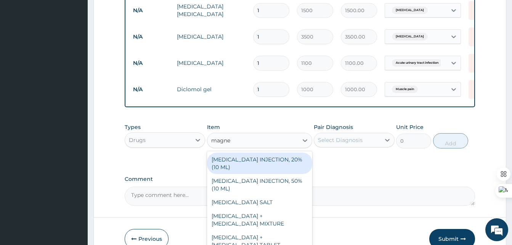
type input "magnes"
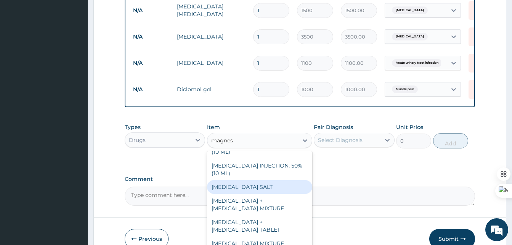
scroll to position [34, 0]
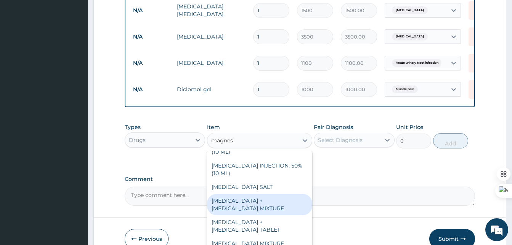
click at [242, 198] on div "MAGNESIUM TRISILICATE + ALUMINIUM HYDROXIDE MIXTURE" at bounding box center [259, 204] width 105 height 21
type input "1200"
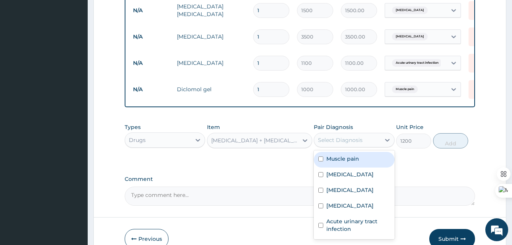
click at [365, 140] on div "Select Diagnosis" at bounding box center [347, 140] width 66 height 12
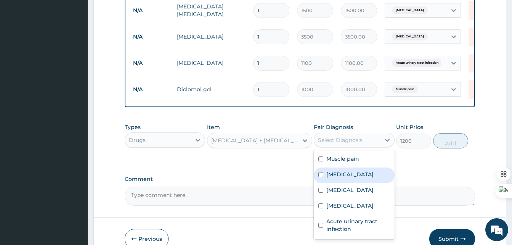
click at [334, 183] on div "Heartburn" at bounding box center [354, 176] width 81 height 16
checkbox input "true"
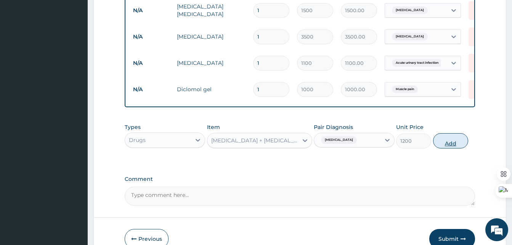
click at [450, 148] on button "Add" at bounding box center [451, 140] width 35 height 15
type input "0"
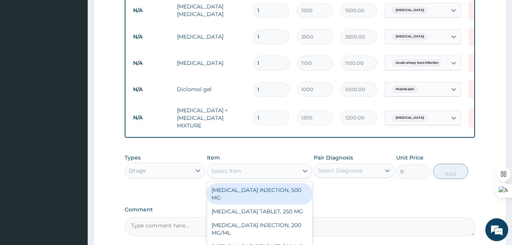
click at [271, 177] on div "Select Item" at bounding box center [253, 171] width 91 height 12
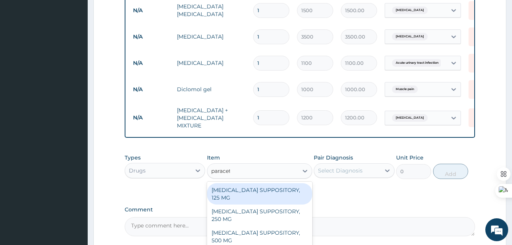
type input "paraceta"
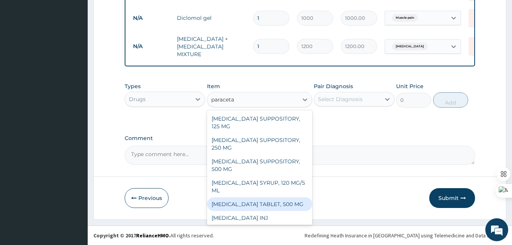
click at [251, 201] on div "PARACETAMOL TABLET, 500 MG" at bounding box center [259, 204] width 105 height 14
type input "7"
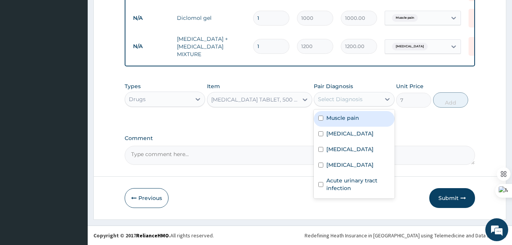
click at [373, 100] on div "Select Diagnosis" at bounding box center [347, 99] width 66 height 12
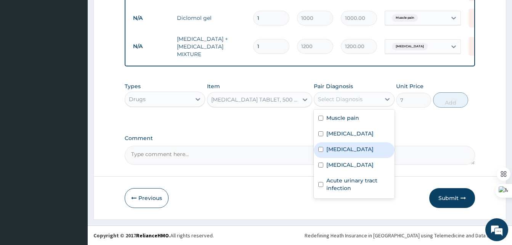
click at [336, 148] on label "Malaria" at bounding box center [350, 149] width 47 height 8
checkbox input "true"
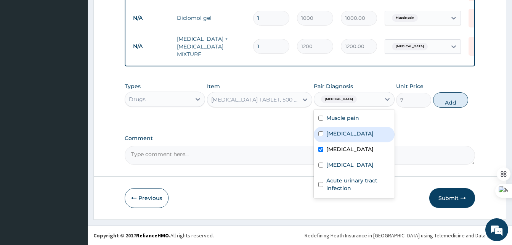
click at [335, 134] on label "Heartburn" at bounding box center [350, 134] width 47 height 8
checkbox input "true"
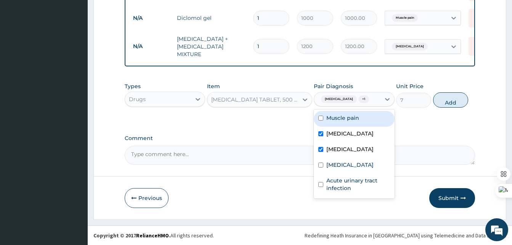
click at [333, 117] on label "Muscle pain" at bounding box center [343, 118] width 33 height 8
checkbox input "true"
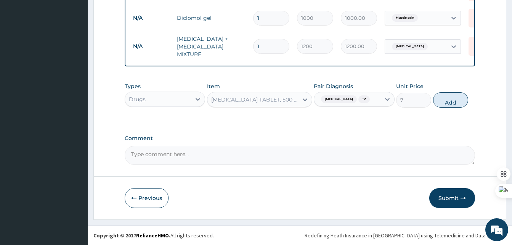
click at [452, 102] on button "Add" at bounding box center [451, 99] width 35 height 15
type input "0"
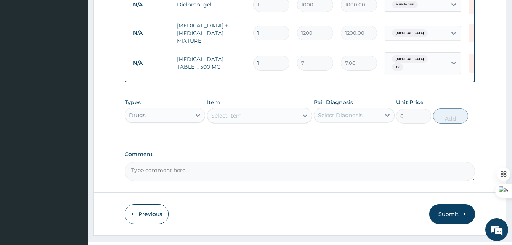
type input "18"
type input "126.00"
type input "18"
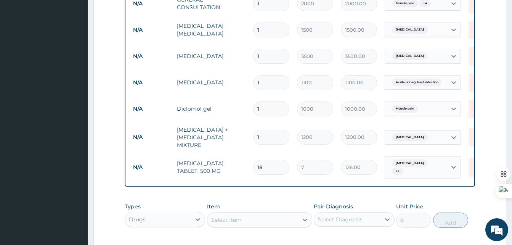
scroll to position [445, 0]
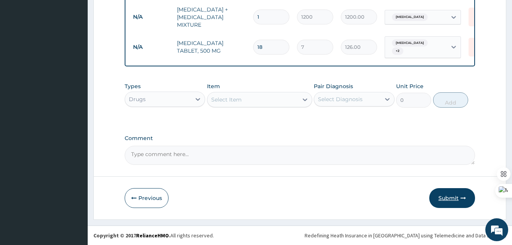
click at [451, 194] on button "Submit" at bounding box center [453, 198] width 46 height 20
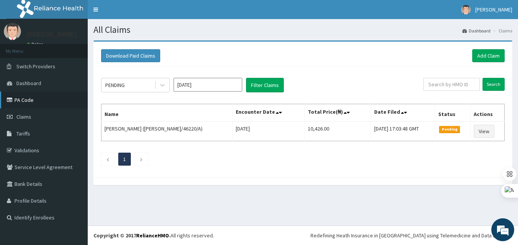
click at [23, 103] on link "PA Code" at bounding box center [44, 100] width 88 height 17
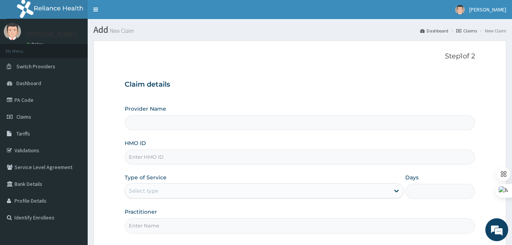
click at [142, 160] on input "HMO ID" at bounding box center [300, 157] width 351 height 15
paste input "RET/46221/A"
type input "RET/46221/A"
type input "Best [GEOGRAPHIC_DATA]"
type input "RET/46221/A"
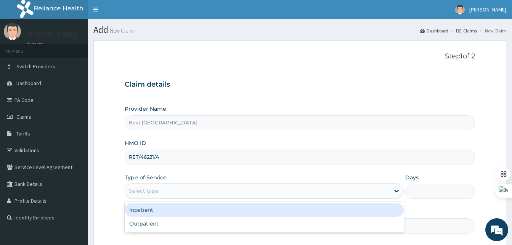
click at [169, 189] on div "Select type" at bounding box center [257, 191] width 265 height 12
click at [148, 216] on div "Inpatient" at bounding box center [264, 210] width 279 height 14
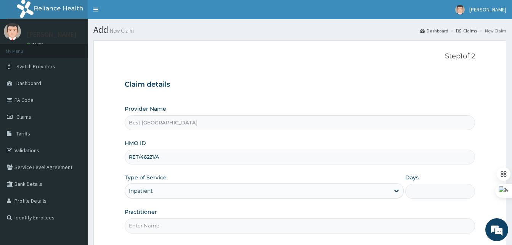
click at [160, 193] on div "Inpatient" at bounding box center [257, 191] width 265 height 12
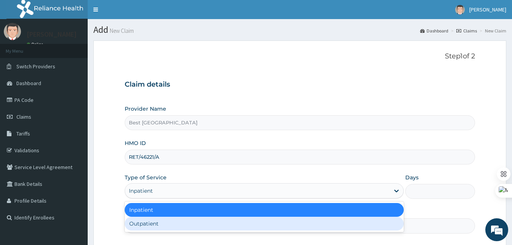
click at [140, 229] on div "Outpatient" at bounding box center [264, 224] width 279 height 14
type input "1"
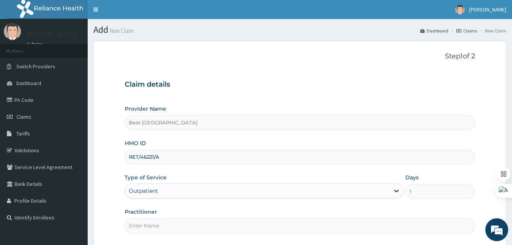
scroll to position [71, 0]
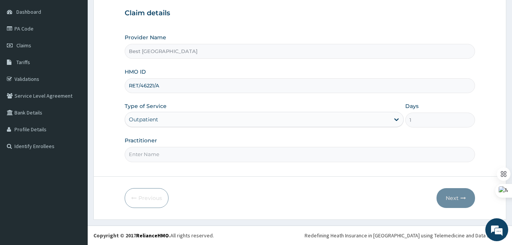
click at [173, 153] on input "Practitioner" at bounding box center [300, 154] width 351 height 15
type input "[PERSON_NAME]"
click at [454, 198] on button "Next" at bounding box center [456, 198] width 39 height 20
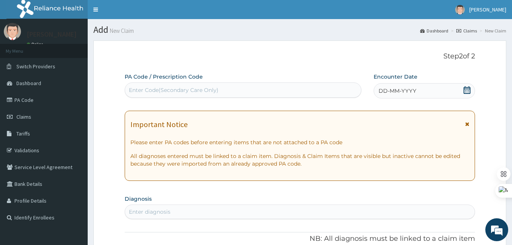
click at [187, 87] on div "Enter Code(Secondary Care Only)" at bounding box center [174, 90] width 90 height 8
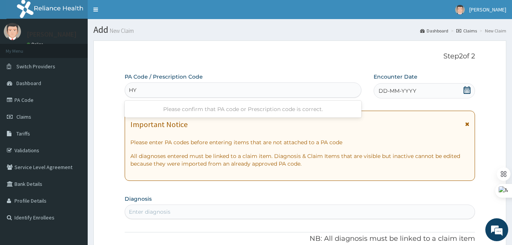
type input "H"
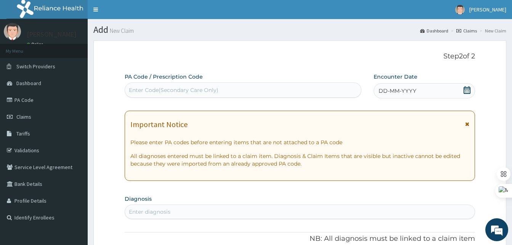
click at [468, 89] on icon at bounding box center [467, 90] width 7 height 8
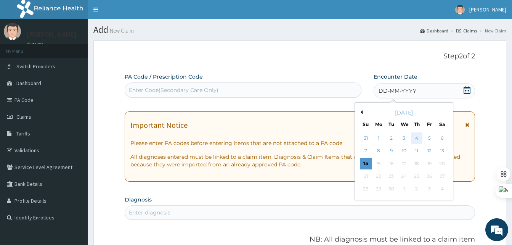
click at [419, 139] on div "4" at bounding box center [416, 137] width 11 height 11
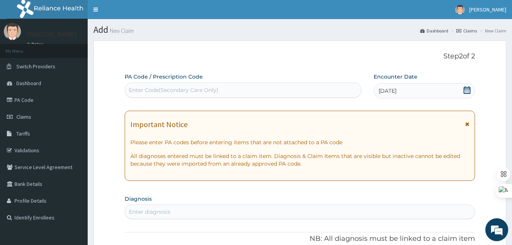
scroll to position [82, 0]
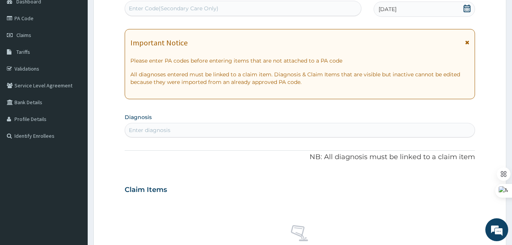
click at [161, 136] on div "Enter diagnosis" at bounding box center [300, 130] width 350 height 12
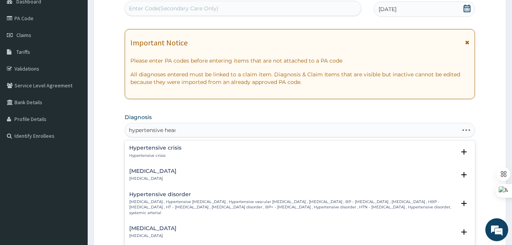
type input "hypertensive heart"
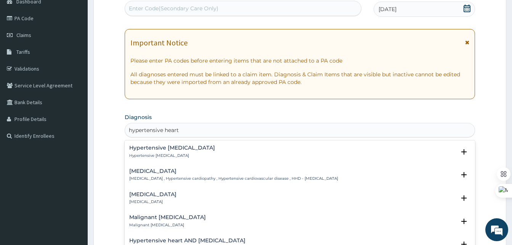
click at [156, 173] on h4 "Hypertensive heart disease" at bounding box center [233, 171] width 209 height 6
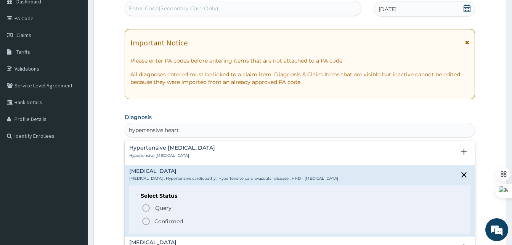
click at [162, 222] on p "Confirmed" at bounding box center [169, 222] width 29 height 8
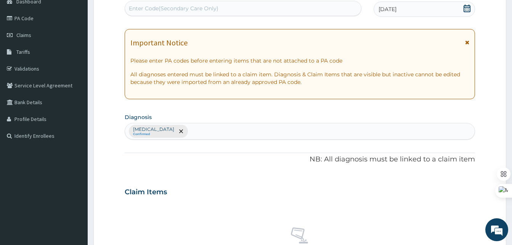
scroll to position [222, 0]
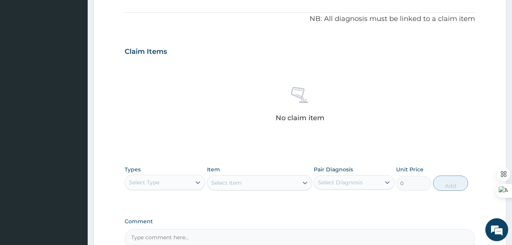
click at [186, 179] on div "Select Type" at bounding box center [158, 182] width 66 height 12
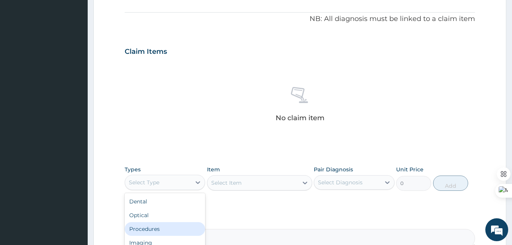
click at [153, 228] on div "Procedures" at bounding box center [165, 229] width 81 height 14
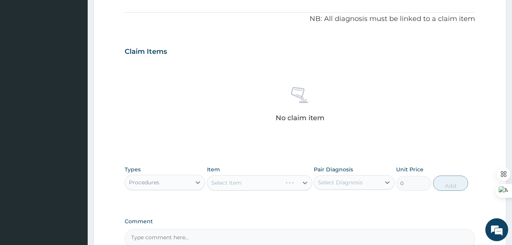
scroll to position [305, 0]
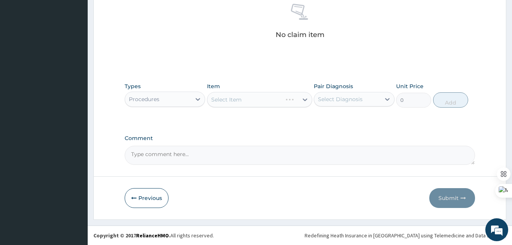
click at [292, 110] on div "Types option Procedures, selected. Select is focused ,type to refine list, pres…" at bounding box center [300, 95] width 351 height 33
click at [295, 103] on div "Select Item" at bounding box center [259, 99] width 105 height 15
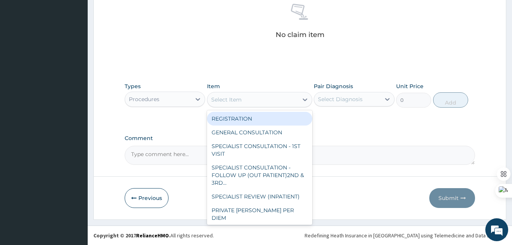
click at [307, 100] on icon at bounding box center [305, 100] width 8 height 8
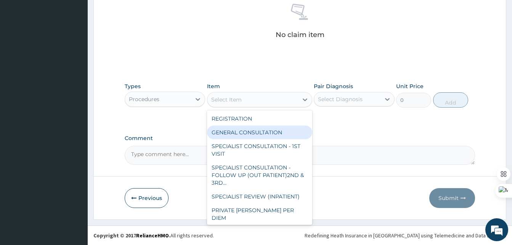
click at [255, 132] on div "GENERAL CONSULTATION" at bounding box center [259, 133] width 105 height 14
type input "2000"
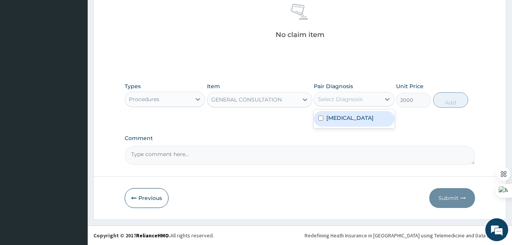
click at [346, 98] on div "Select Diagnosis" at bounding box center [340, 99] width 45 height 8
click at [343, 122] on label "Hypertensive heart disease" at bounding box center [350, 118] width 47 height 8
checkbox input "true"
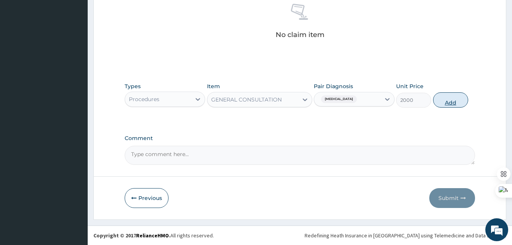
click at [455, 99] on button "Add" at bounding box center [451, 99] width 35 height 15
type input "0"
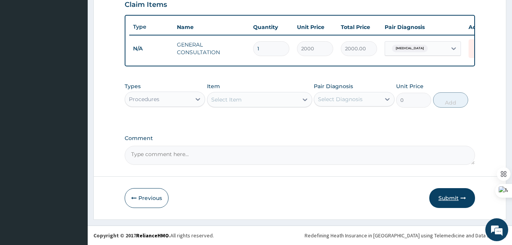
click at [456, 195] on button "Submit" at bounding box center [453, 198] width 46 height 20
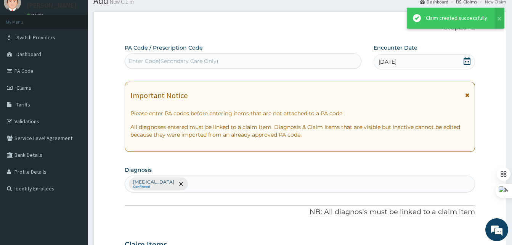
scroll to position [275, 0]
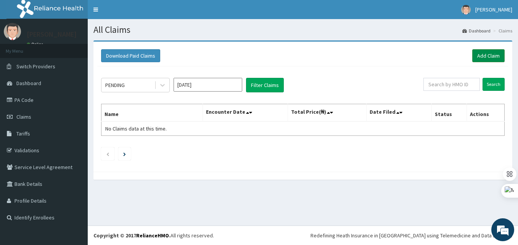
click at [486, 57] on link "Add Claim" at bounding box center [488, 55] width 32 height 13
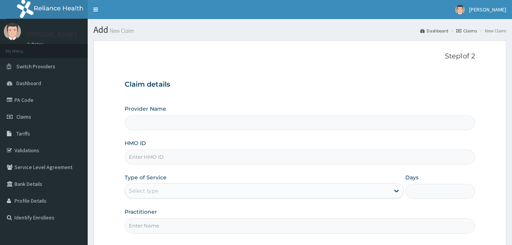
click at [161, 151] on input "HMO ID" at bounding box center [300, 157] width 351 height 15
paste input "PPR/10036/B"
type input "PPR/10036/B"
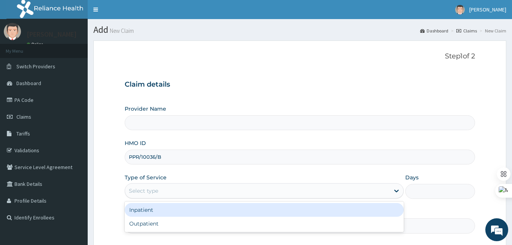
click at [157, 191] on div "Select type" at bounding box center [143, 191] width 29 height 8
type input "Best [GEOGRAPHIC_DATA]"
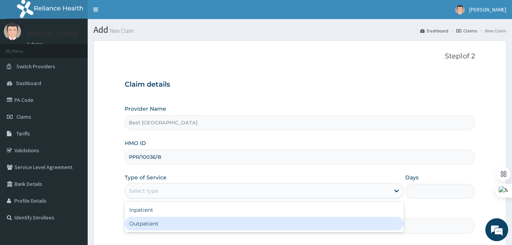
click at [152, 222] on div "Outpatient" at bounding box center [264, 224] width 279 height 14
type input "1"
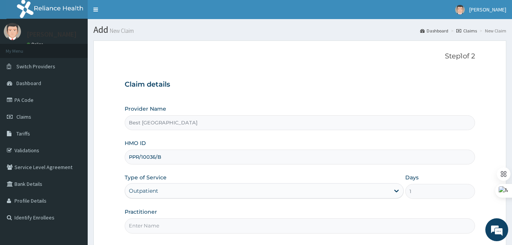
scroll to position [71, 0]
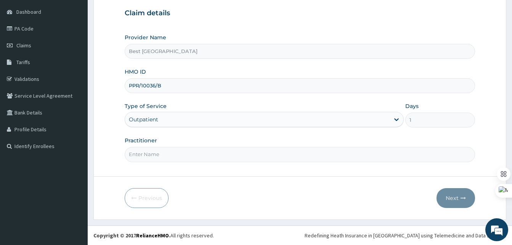
click at [155, 162] on div "Step 1 of 2 Claim details Provider Name Best Western Hospital HMO ID PPR/10036/…" at bounding box center [300, 73] width 351 height 184
click at [152, 156] on input "Practitioner" at bounding box center [300, 154] width 351 height 15
type input "[PERSON_NAME]"
click at [454, 198] on button "Next" at bounding box center [456, 198] width 39 height 20
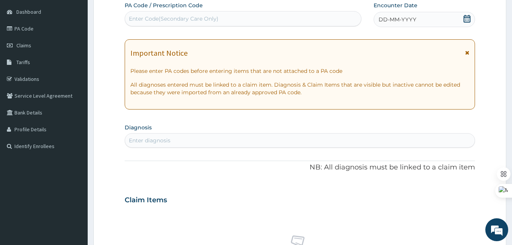
click at [454, 198] on div "Claim Items" at bounding box center [300, 199] width 351 height 20
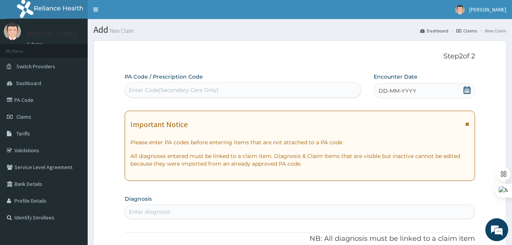
scroll to position [0, 0]
click at [409, 85] on div "DD-MM-YYYY" at bounding box center [425, 90] width 102 height 15
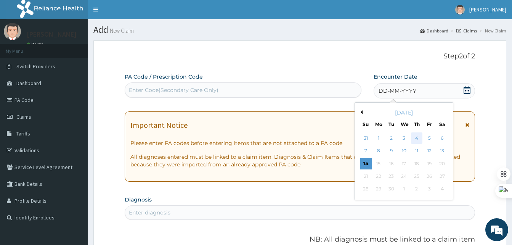
click at [419, 136] on div "4" at bounding box center [416, 137] width 11 height 11
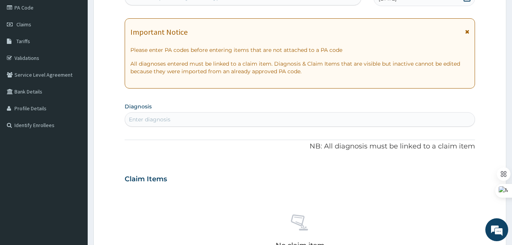
scroll to position [93, 0]
click at [179, 119] on div "Enter diagnosis" at bounding box center [300, 119] width 350 height 12
type input "[MEDICAL_DATA]"
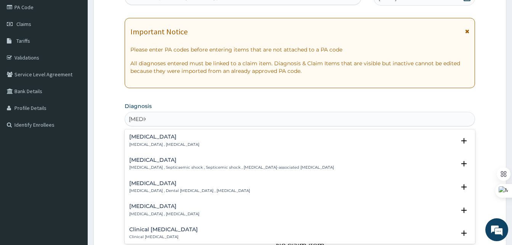
click at [140, 139] on h4 "[MEDICAL_DATA]" at bounding box center [164, 137] width 70 height 6
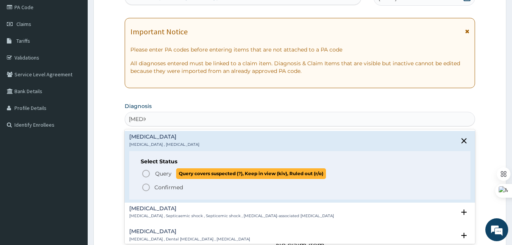
click at [145, 171] on icon "status option query" at bounding box center [146, 173] width 9 height 9
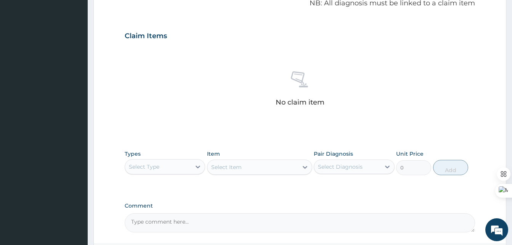
scroll to position [305, 0]
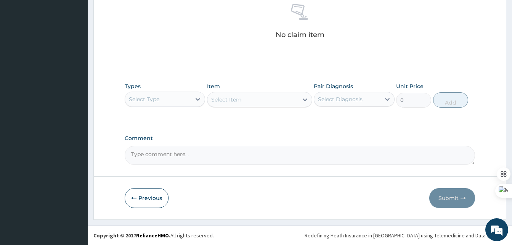
click at [143, 161] on textarea "Comment" at bounding box center [300, 155] width 351 height 19
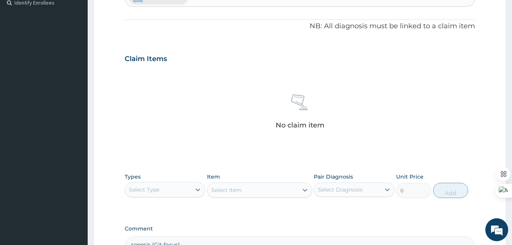
scroll to position [214, 0]
type textarea "seppsis (Git focus)"
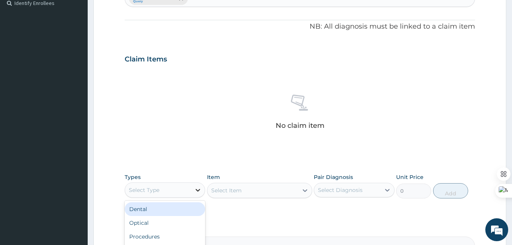
click at [197, 191] on icon at bounding box center [198, 190] width 8 height 8
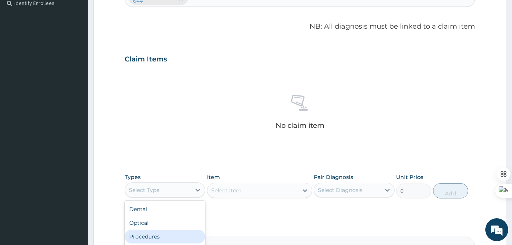
click at [161, 237] on div "Procedures" at bounding box center [165, 237] width 81 height 14
click at [253, 190] on div "Select Item" at bounding box center [259, 190] width 105 height 15
click at [309, 185] on div "Select Item" at bounding box center [259, 190] width 105 height 15
click at [304, 191] on div "Select Item" at bounding box center [259, 190] width 105 height 15
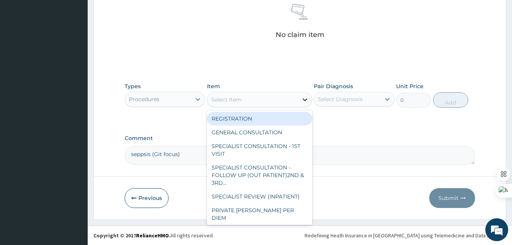
click at [301, 103] on div at bounding box center [305, 100] width 14 height 14
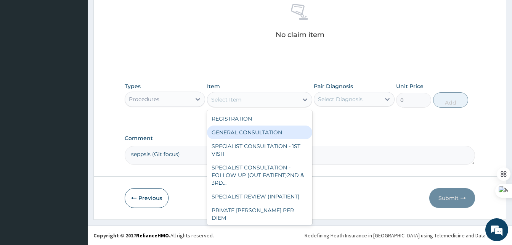
click at [276, 126] on div "GENERAL CONSULTATION" at bounding box center [259, 133] width 105 height 14
type input "2000"
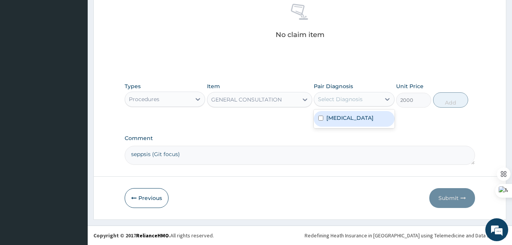
click at [353, 101] on div "Select Diagnosis" at bounding box center [340, 99] width 45 height 8
click at [344, 116] on div "Sepsis" at bounding box center [354, 119] width 81 height 16
checkbox input "true"
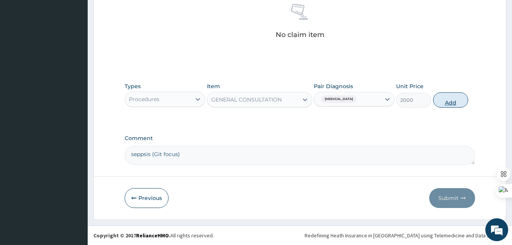
click at [445, 97] on button "Add" at bounding box center [451, 99] width 35 height 15
type input "0"
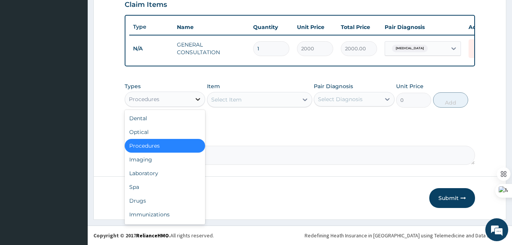
click at [196, 98] on icon at bounding box center [198, 99] width 8 height 8
click at [145, 174] on div "Laboratory" at bounding box center [165, 173] width 81 height 14
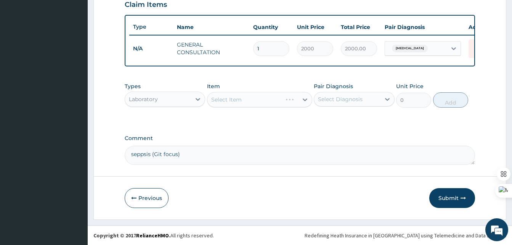
click at [297, 100] on div "Select Item" at bounding box center [259, 99] width 105 height 15
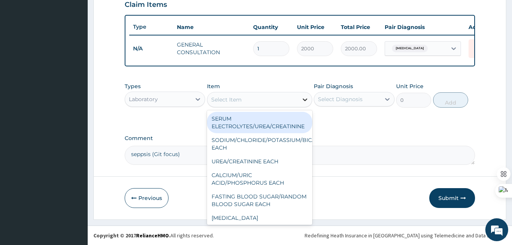
click at [305, 100] on icon at bounding box center [305, 100] width 8 height 8
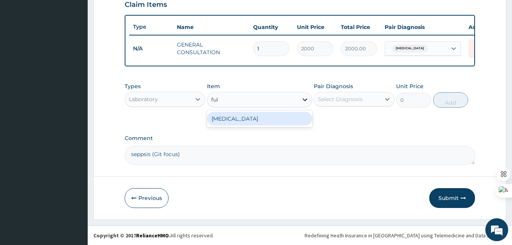
type input "full"
click at [271, 123] on div "FULL BLOOD COUNT" at bounding box center [259, 119] width 105 height 14
type input "3500"
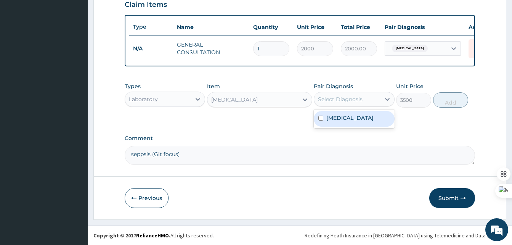
click at [378, 96] on div "Select Diagnosis" at bounding box center [347, 99] width 66 height 12
click at [348, 119] on div "Sepsis" at bounding box center [354, 119] width 81 height 16
checkbox input "true"
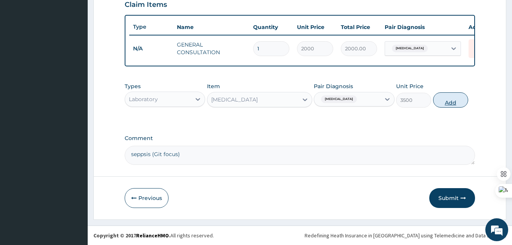
click at [452, 98] on button "Add" at bounding box center [451, 99] width 35 height 15
type input "0"
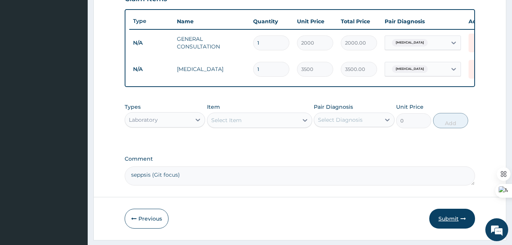
click at [448, 224] on button "Submit" at bounding box center [453, 219] width 46 height 20
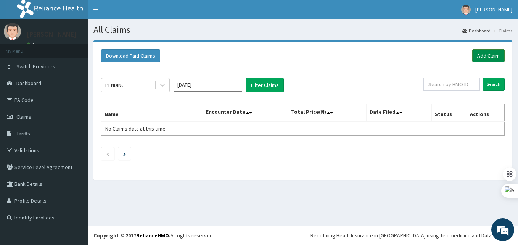
click at [485, 53] on link "Add Claim" at bounding box center [488, 55] width 32 height 13
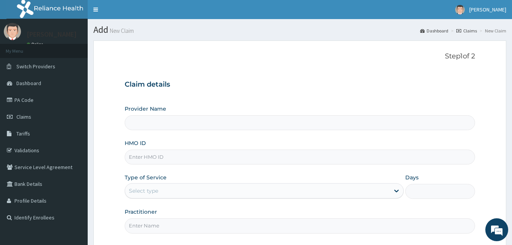
drag, startPoint x: 0, startPoint y: 0, endPoint x: 160, endPoint y: 163, distance: 228.3
click at [160, 163] on input "HMO ID" at bounding box center [300, 157] width 351 height 15
paste input "NPM/10295/E"
type input "NPM/10295/E"
type input "Best [GEOGRAPHIC_DATA]"
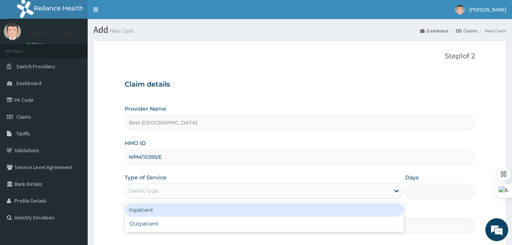
click at [163, 190] on div "Select type" at bounding box center [257, 191] width 265 height 12
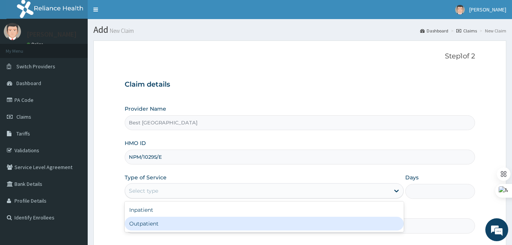
click at [146, 221] on div "Outpatient" at bounding box center [264, 224] width 279 height 14
type input "1"
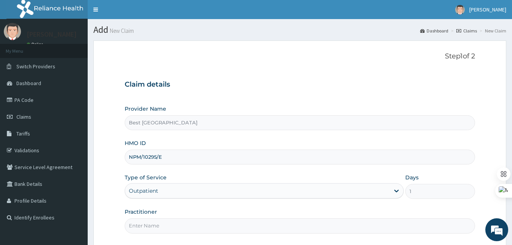
scroll to position [71, 0]
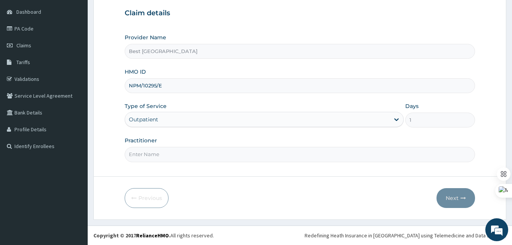
click at [171, 153] on input "Practitioner" at bounding box center [300, 154] width 351 height 15
type input "[PERSON_NAME]"
click at [450, 198] on button "Next" at bounding box center [456, 198] width 39 height 20
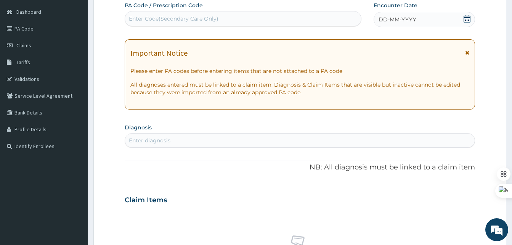
click at [413, 20] on span "DD-MM-YYYY" at bounding box center [398, 20] width 38 height 8
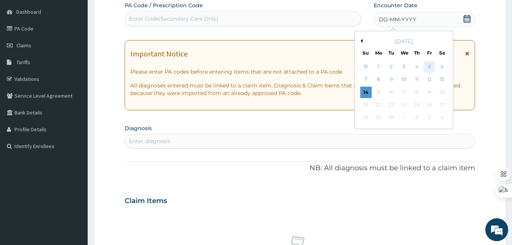
click at [431, 65] on div "5" at bounding box center [429, 66] width 11 height 11
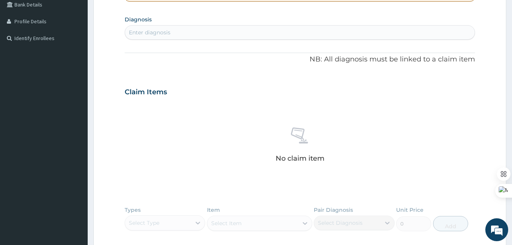
scroll to position [181, 0]
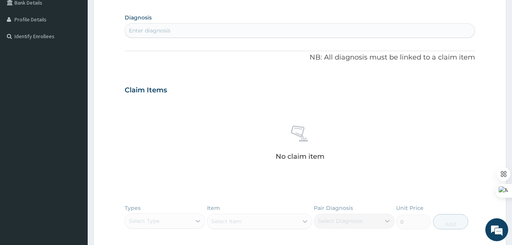
click at [166, 29] on div "Enter diagnosis" at bounding box center [150, 31] width 42 height 8
type input "u"
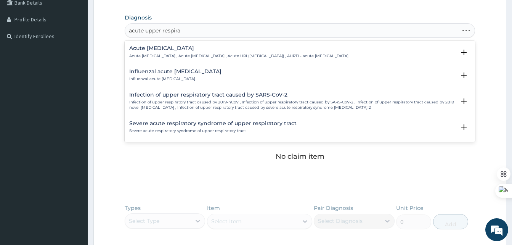
type input "acute upper respirat"
click at [174, 48] on h4 "Acute upper respiratory infection" at bounding box center [238, 48] width 219 height 6
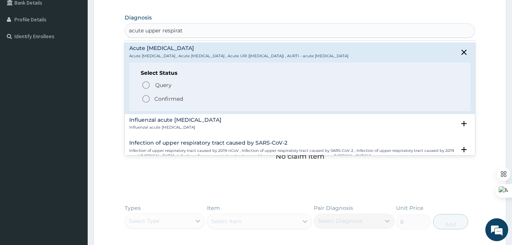
click at [149, 95] on icon "status option filled" at bounding box center [146, 98] width 9 height 9
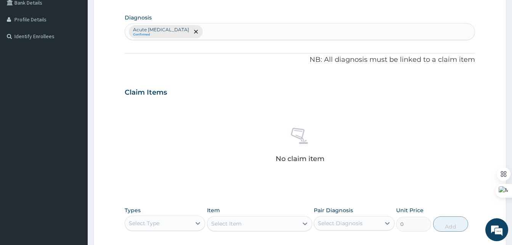
scroll to position [305, 0]
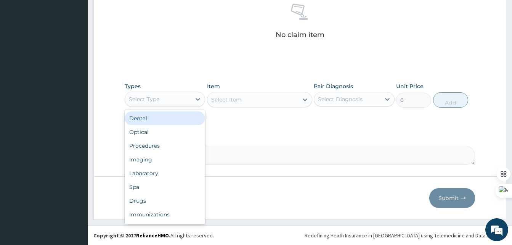
click at [181, 104] on div "Select Type" at bounding box center [158, 99] width 66 height 12
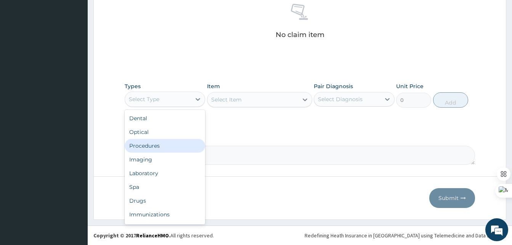
click at [143, 146] on div "Procedures" at bounding box center [165, 146] width 81 height 14
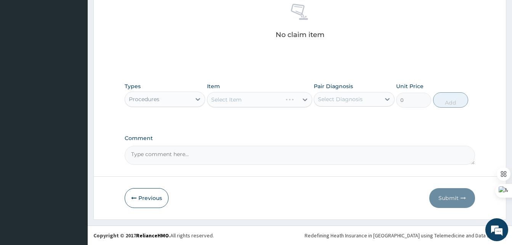
click at [274, 106] on div "Select Item" at bounding box center [259, 99] width 105 height 15
click at [303, 103] on div "Select Item" at bounding box center [259, 99] width 105 height 15
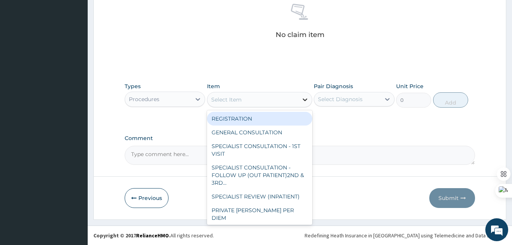
click at [303, 97] on icon at bounding box center [305, 100] width 8 height 8
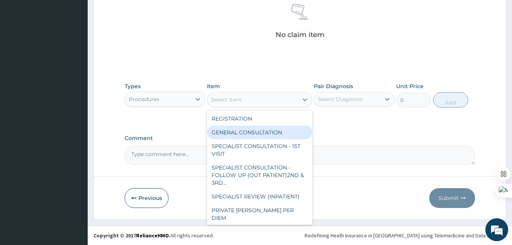
click at [275, 131] on div "GENERAL CONSULTATION" at bounding box center [259, 133] width 105 height 14
type input "2000"
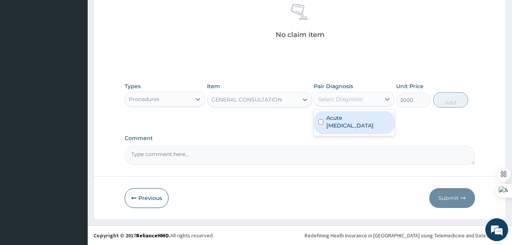
click at [365, 101] on div "Select Diagnosis" at bounding box center [347, 99] width 66 height 12
click at [349, 123] on label "Acute upper respiratory infection" at bounding box center [358, 121] width 63 height 15
checkbox input "true"
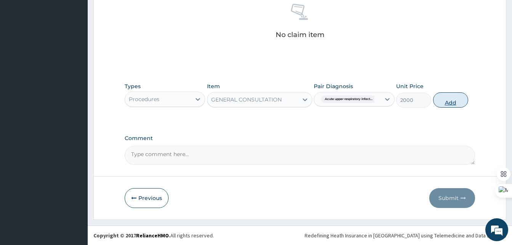
click at [446, 98] on div "Types Procedures Item GENERAL CONSULTATION Pair Diagnosis Acute upper respirato…" at bounding box center [300, 95] width 351 height 33
click at [446, 98] on button "Add" at bounding box center [451, 99] width 35 height 15
type input "0"
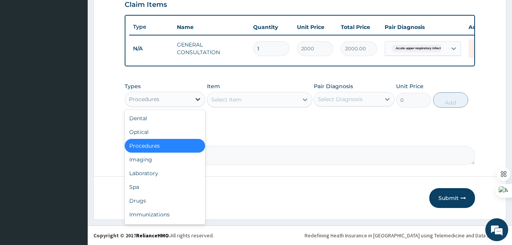
click at [197, 96] on icon at bounding box center [198, 99] width 8 height 8
click at [136, 197] on div "Drugs" at bounding box center [165, 201] width 81 height 14
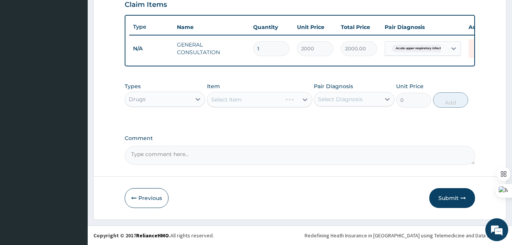
click at [296, 97] on div "Select Item" at bounding box center [259, 99] width 105 height 15
click at [305, 100] on div "Select Item" at bounding box center [259, 99] width 105 height 15
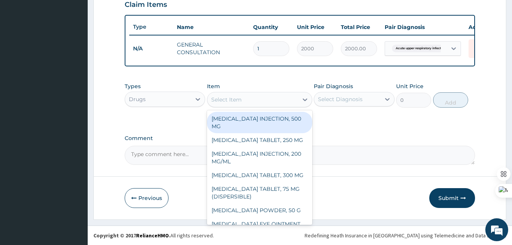
click at [305, 100] on icon at bounding box center [305, 100] width 8 height 8
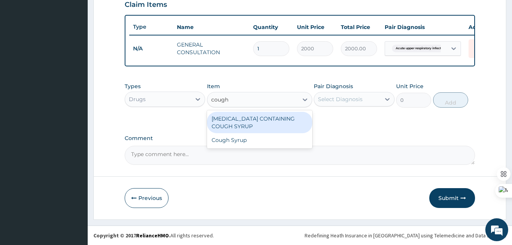
drag, startPoint x: 260, startPoint y: 138, endPoint x: 361, endPoint y: 97, distance: 108.2
click at [361, 97] on div "Types Drugs Item option GENERAL CONSULTATION, selected. option DEXTROMETHORPHAN…" at bounding box center [300, 95] width 351 height 33
type input "cough"
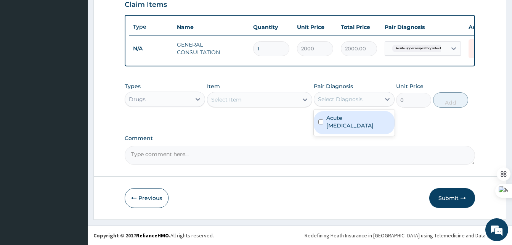
click at [361, 97] on div "Select Diagnosis" at bounding box center [340, 99] width 45 height 8
click at [336, 124] on label "Acute upper respiratory infection" at bounding box center [358, 121] width 63 height 15
checkbox input "true"
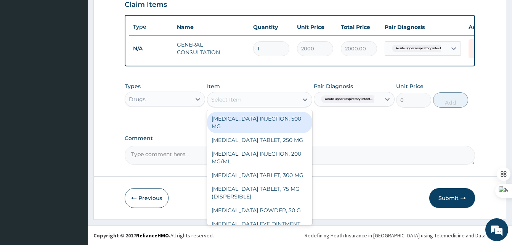
click at [297, 97] on div "Select Item" at bounding box center [253, 99] width 91 height 12
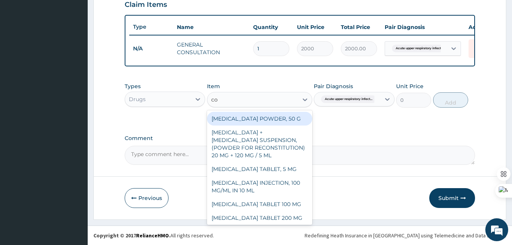
type input "cou"
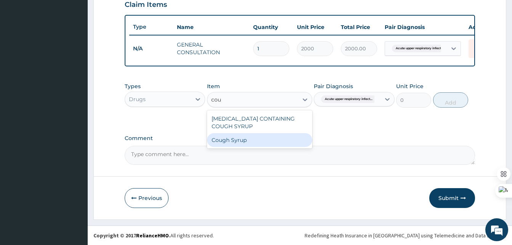
click at [253, 139] on div "Cough Syrup" at bounding box center [259, 140] width 105 height 14
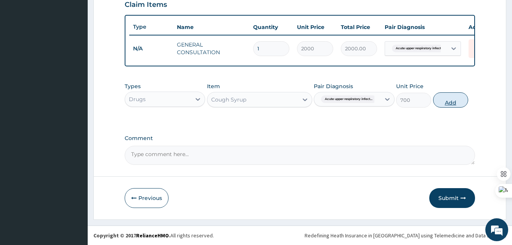
click at [445, 103] on button "Add" at bounding box center [451, 99] width 35 height 15
type input "0"
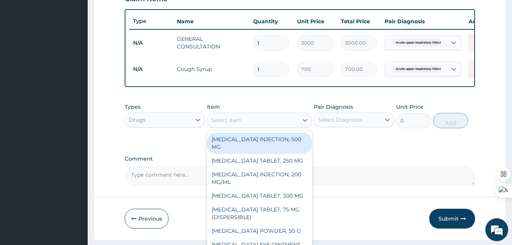
click at [229, 122] on div "Select Item" at bounding box center [226, 120] width 31 height 8
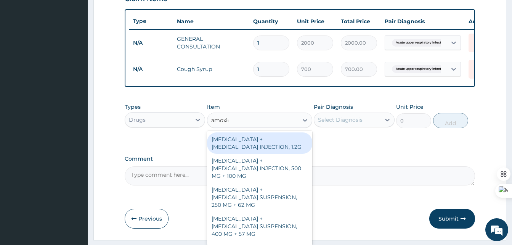
type input "amoxici"
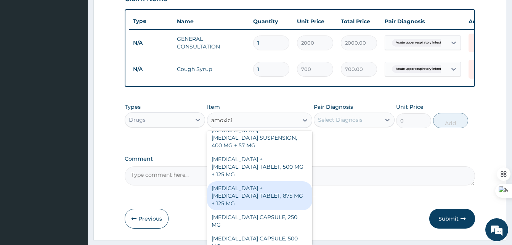
scroll to position [89, 0]
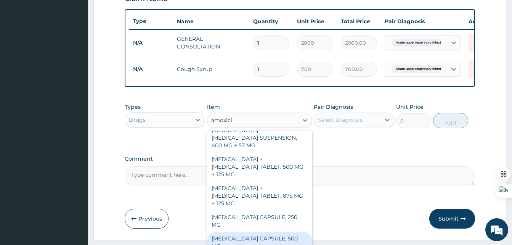
click at [246, 232] on div "AMOXICILLIN CAPSULE, 500 MG" at bounding box center [259, 242] width 105 height 21
type input "50"
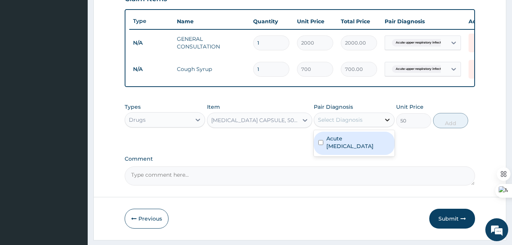
click at [382, 125] on div at bounding box center [388, 120] width 14 height 14
click at [361, 144] on label "Acute upper respiratory infection" at bounding box center [358, 142] width 63 height 15
checkbox input "true"
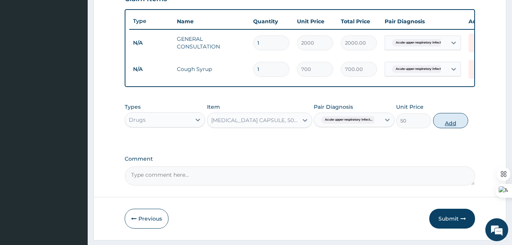
click at [454, 126] on button "Add" at bounding box center [451, 120] width 35 height 15
type input "0"
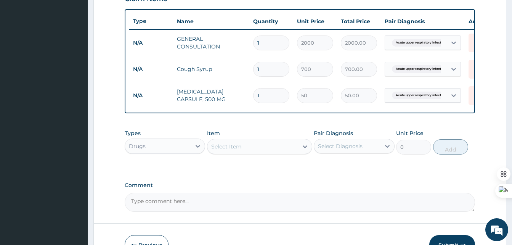
type input "15"
type input "750.00"
type input "15"
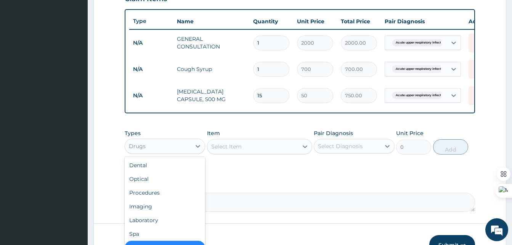
click at [187, 152] on div "Drugs" at bounding box center [158, 146] width 66 height 12
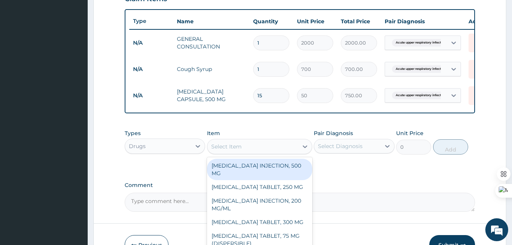
click at [272, 152] on div "Select Item" at bounding box center [253, 146] width 91 height 12
type input "lorat"
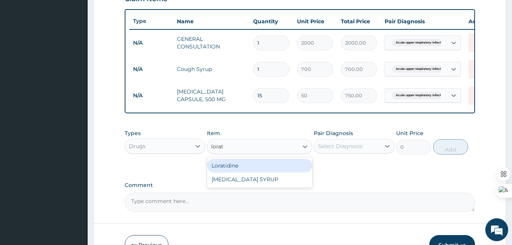
click at [236, 171] on div "Loratidine" at bounding box center [259, 166] width 105 height 14
type input "250"
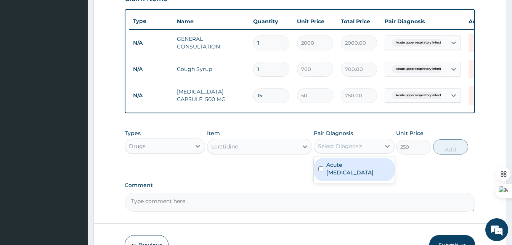
click at [358, 148] on div "Select Diagnosis" at bounding box center [340, 146] width 45 height 8
click at [358, 150] on div "Select Diagnosis" at bounding box center [340, 146] width 45 height 8
click at [350, 174] on label "Acute upper respiratory infection" at bounding box center [358, 168] width 63 height 15
checkbox input "true"
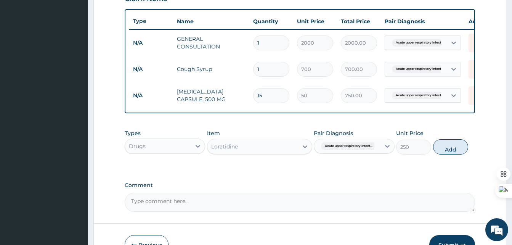
click at [450, 154] on button "Add" at bounding box center [451, 146] width 35 height 15
type input "0"
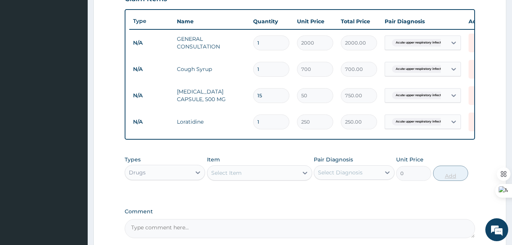
type input "0.00"
type input "2"
type input "500.00"
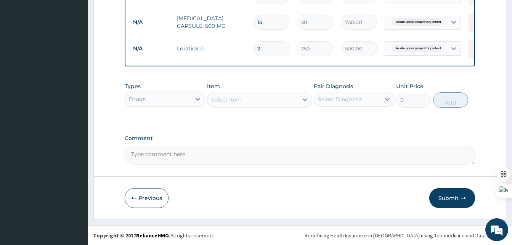
scroll to position [354, 0]
type input "2"
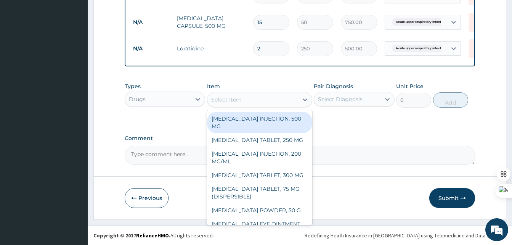
click at [247, 97] on div "Select Item" at bounding box center [253, 99] width 91 height 12
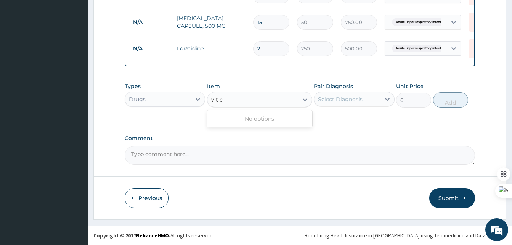
type input "vit"
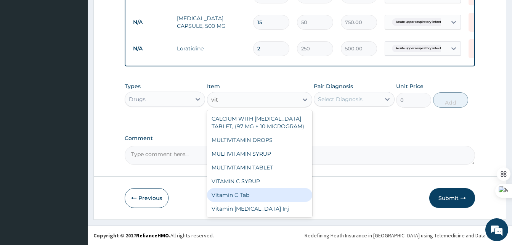
click at [241, 197] on div "Vitamin C Tab" at bounding box center [259, 195] width 105 height 14
type input "7"
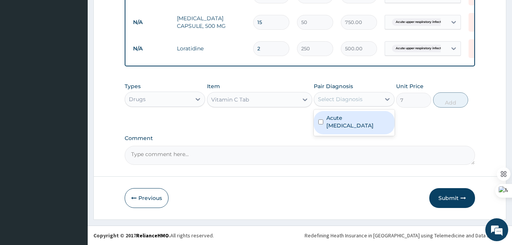
click at [372, 101] on div "Select Diagnosis" at bounding box center [347, 99] width 66 height 12
click at [356, 123] on label "Acute upper respiratory infection" at bounding box center [358, 121] width 63 height 15
checkbox input "true"
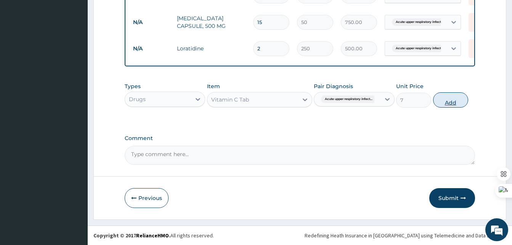
click at [455, 101] on button "Add" at bounding box center [451, 99] width 35 height 15
type input "0"
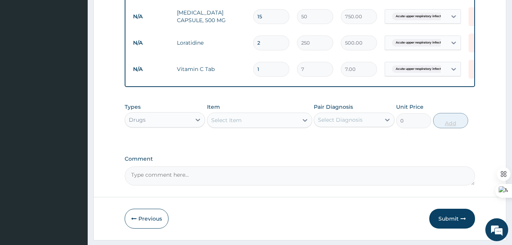
type input "0.00"
type input "3"
type input "21.00"
type input "30"
type input "210.00"
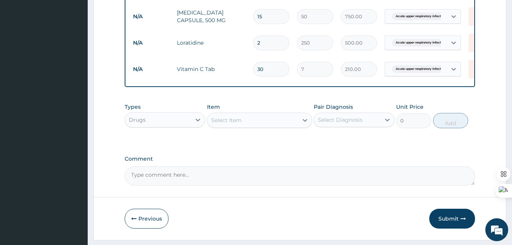
type input "30"
click at [257, 143] on div "Types Drugs Item Select Item Pair Diagnosis Select Diagnosis Unit Price 0 Add" at bounding box center [300, 121] width 351 height 44
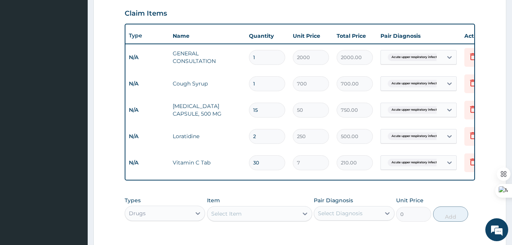
scroll to position [0, 0]
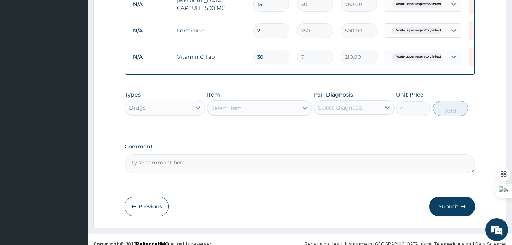
click at [453, 216] on button "Submit" at bounding box center [453, 207] width 46 height 20
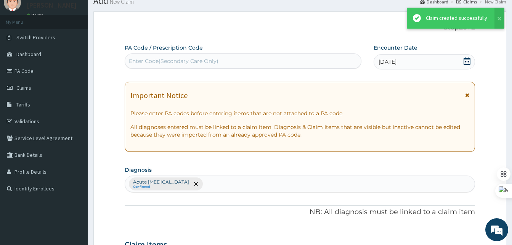
scroll to position [366, 0]
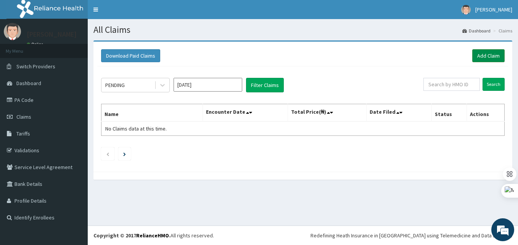
click at [483, 53] on link "Add Claim" at bounding box center [488, 55] width 32 height 13
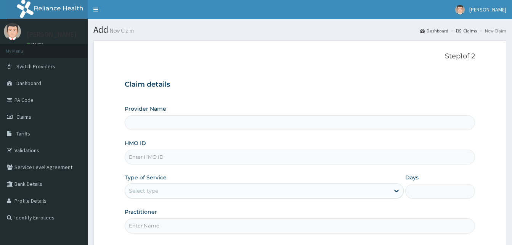
click at [132, 157] on input "HMO ID" at bounding box center [300, 157] width 351 height 15
paste input "NPM/10295/C"
type input "NPM/10295/C"
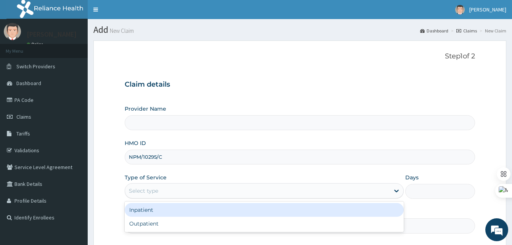
type input "Best [GEOGRAPHIC_DATA]"
click at [200, 187] on div "Select type" at bounding box center [257, 191] width 265 height 12
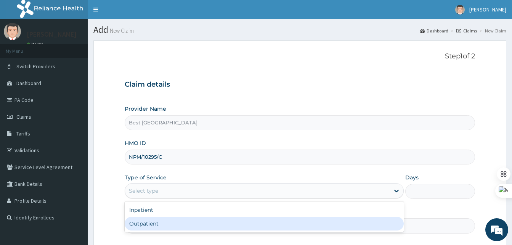
click at [177, 222] on div "Outpatient" at bounding box center [264, 224] width 279 height 14
type input "1"
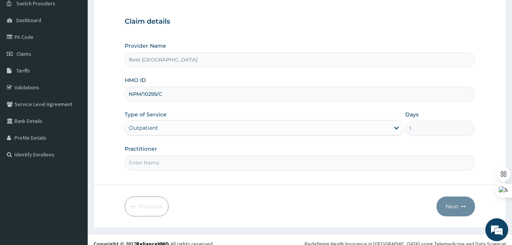
scroll to position [64, 0]
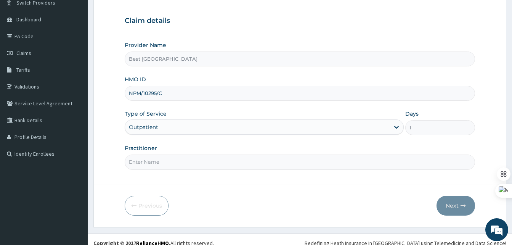
click at [148, 160] on input "Practitioner" at bounding box center [300, 162] width 351 height 15
type input "[PERSON_NAME]"
click at [452, 201] on button "Next" at bounding box center [456, 206] width 39 height 20
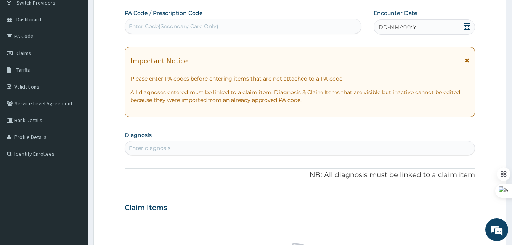
scroll to position [0, 0]
click at [425, 32] on div "DD-MM-YYYY" at bounding box center [425, 26] width 102 height 15
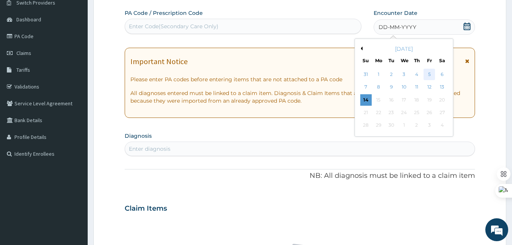
click at [428, 77] on div "5" at bounding box center [429, 74] width 11 height 11
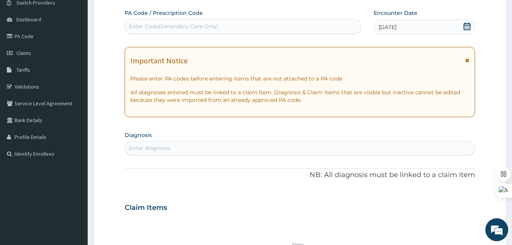
scroll to position [87, 0]
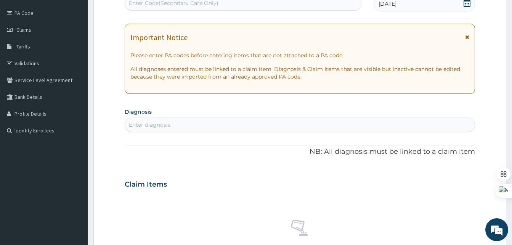
click at [158, 118] on div "Enter diagnosis" at bounding box center [300, 125] width 351 height 15
type input "malaria"
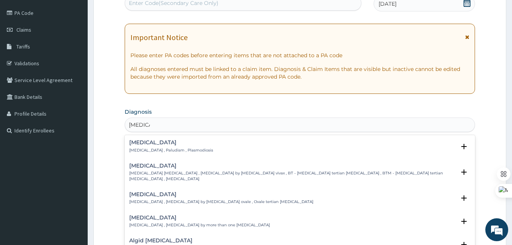
click at [148, 145] on h4 "Malaria" at bounding box center [171, 143] width 84 height 6
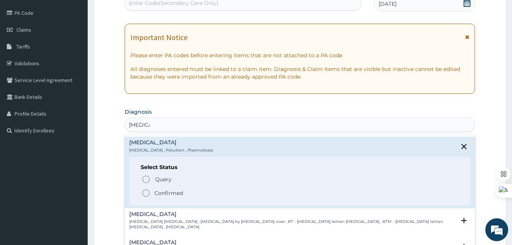
click at [151, 191] on icon "status option filled" at bounding box center [146, 193] width 9 height 9
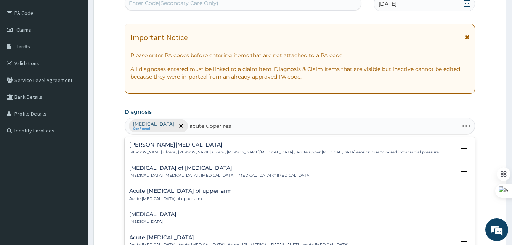
type input "acute upper resp"
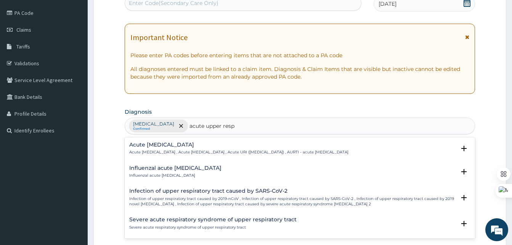
click at [148, 145] on h4 "Acute [MEDICAL_DATA]" at bounding box center [238, 145] width 219 height 6
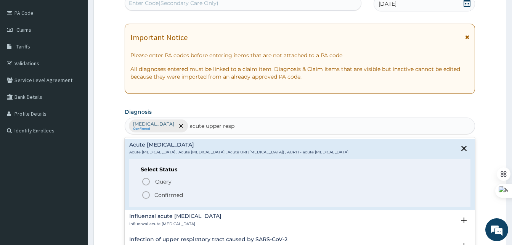
click at [145, 195] on icon "status option filled" at bounding box center [146, 194] width 9 height 9
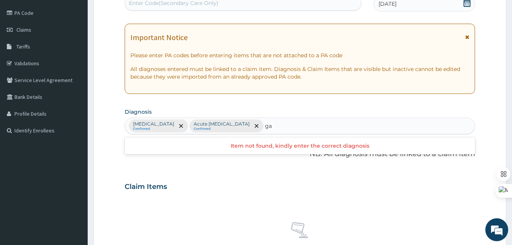
type input "g"
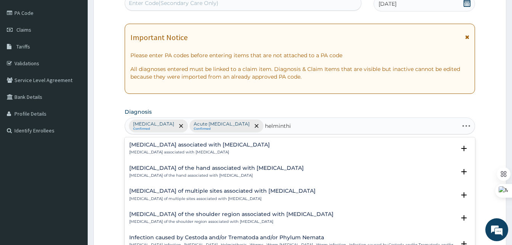
type input "helminthia"
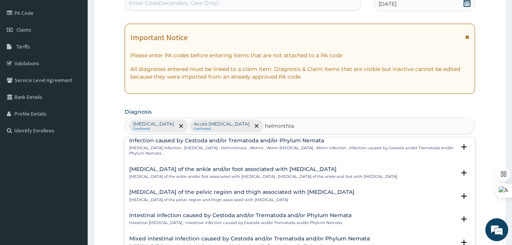
scroll to position [0, 0]
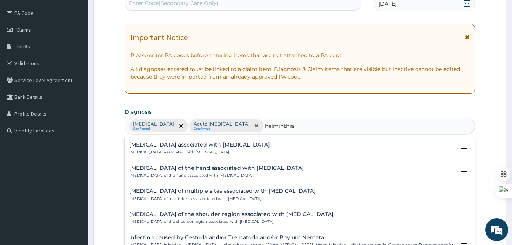
click at [174, 145] on h4 "Arthropathy associated with helminthiasis" at bounding box center [199, 145] width 141 height 6
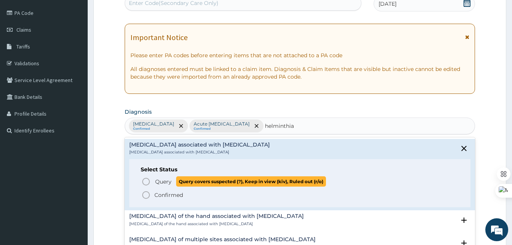
click at [147, 179] on icon "status option query" at bounding box center [146, 181] width 9 height 9
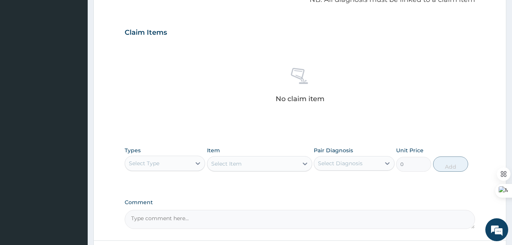
scroll to position [242, 0]
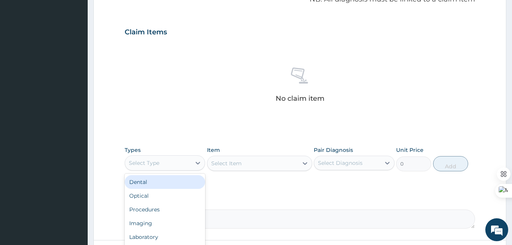
click at [191, 164] on div "Select Type" at bounding box center [158, 163] width 66 height 12
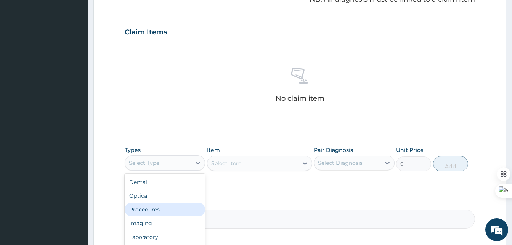
click at [156, 207] on div "Procedures" at bounding box center [165, 210] width 81 height 14
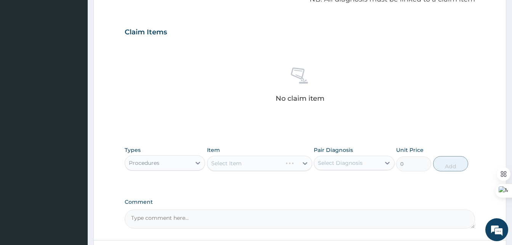
click at [280, 168] on div "Select Item" at bounding box center [259, 163] width 105 height 15
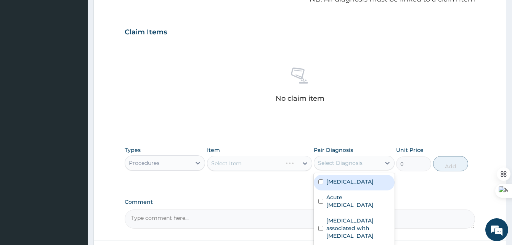
click at [314, 161] on div "Select Diagnosis" at bounding box center [347, 163] width 66 height 12
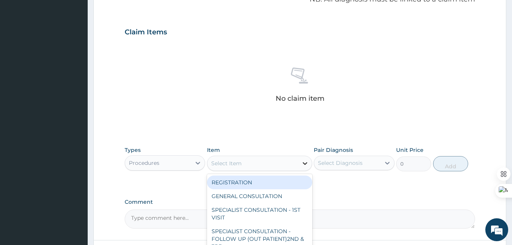
click at [309, 161] on icon at bounding box center [305, 164] width 8 height 8
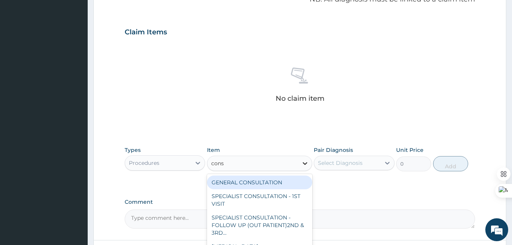
type input "consu"
click at [264, 182] on div "GENERAL CONSULTATION" at bounding box center [259, 183] width 105 height 14
type input "2000"
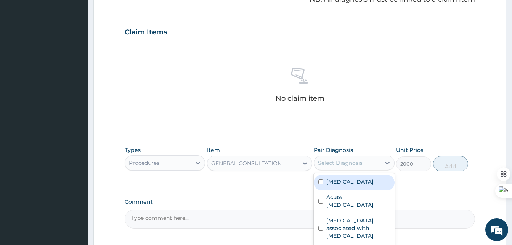
click at [362, 163] on div "Select Diagnosis" at bounding box center [340, 163] width 45 height 8
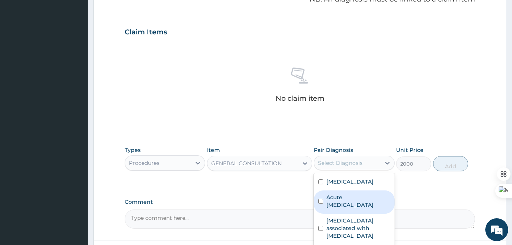
drag, startPoint x: 349, startPoint y: 190, endPoint x: 345, endPoint y: 198, distance: 9.1
click at [345, 198] on div "Malaria Acute upper respiratory infection Arthropathy associated with helminthi…" at bounding box center [354, 209] width 81 height 73
click at [345, 198] on label "Acute [MEDICAL_DATA]" at bounding box center [358, 200] width 63 height 15
checkbox input "true"
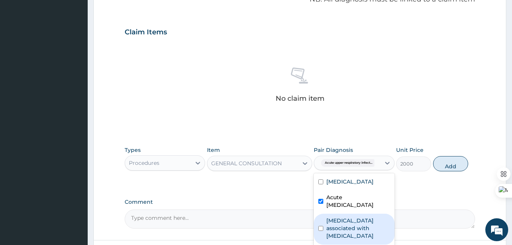
click at [339, 219] on label "Arthropathy associated with helminthiasis" at bounding box center [358, 228] width 63 height 23
checkbox input "true"
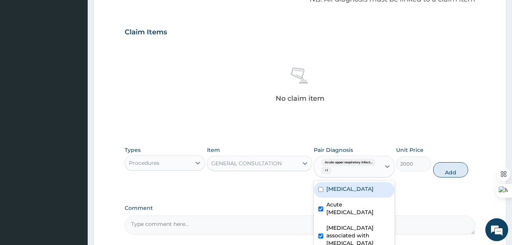
click at [329, 189] on label "Malaria" at bounding box center [350, 189] width 47 height 8
checkbox input "true"
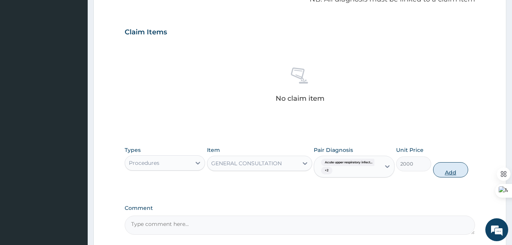
click at [450, 171] on button "Add" at bounding box center [451, 169] width 35 height 15
type input "0"
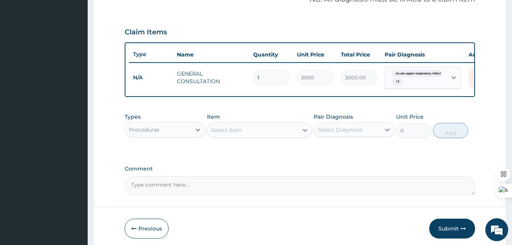
scroll to position [278, 0]
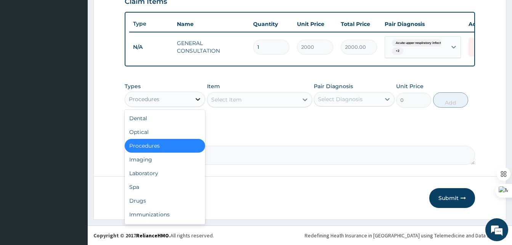
click at [195, 98] on icon at bounding box center [198, 99] width 8 height 8
click at [153, 204] on div "Drugs" at bounding box center [165, 201] width 81 height 14
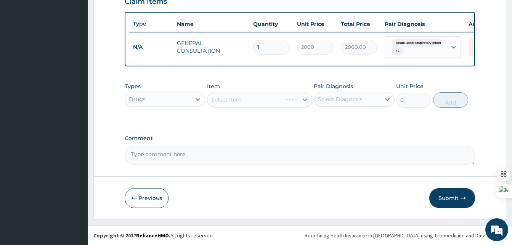
click at [305, 98] on div "Select Item" at bounding box center [259, 99] width 105 height 15
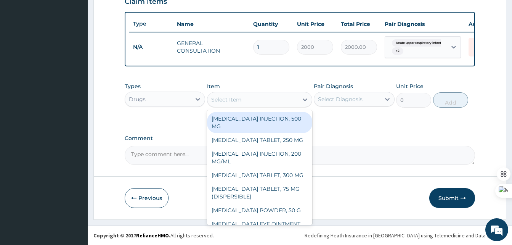
click at [305, 98] on icon at bounding box center [305, 100] width 8 height 8
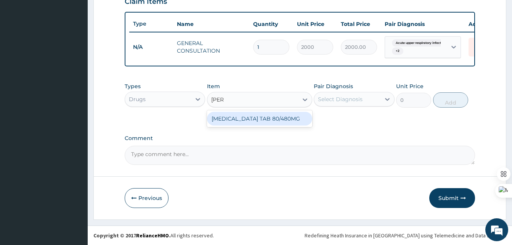
type input "coart"
click at [259, 121] on div "[MEDICAL_DATA] TAB 80/480MG" at bounding box center [259, 119] width 105 height 14
type input "1500"
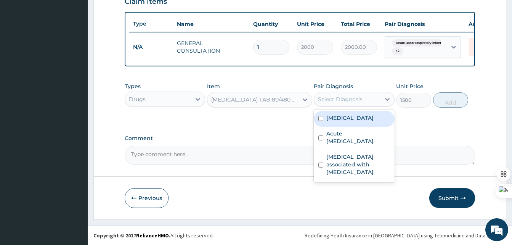
click at [359, 98] on div "Select Diagnosis" at bounding box center [340, 99] width 45 height 8
click at [350, 121] on div "Malaria" at bounding box center [354, 119] width 81 height 16
checkbox input "true"
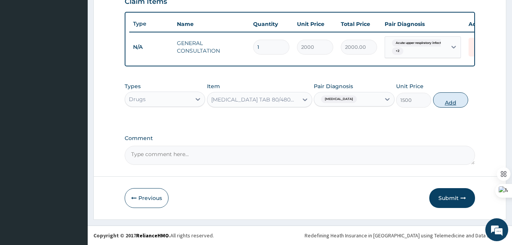
click at [452, 100] on button "Add" at bounding box center [451, 99] width 35 height 15
type input "0"
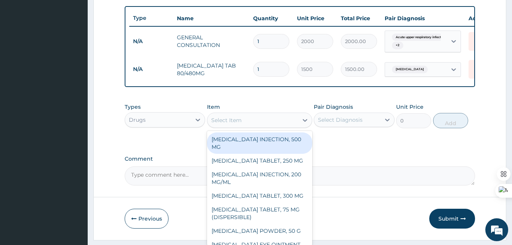
click at [235, 124] on div "Select Item" at bounding box center [226, 120] width 31 height 8
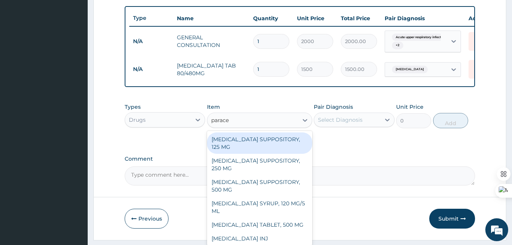
type input "paracet"
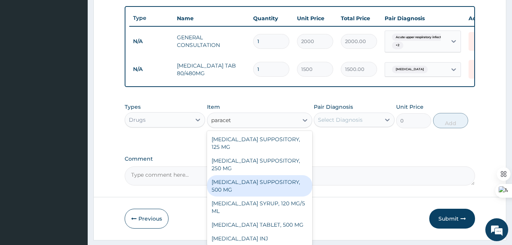
scroll to position [2, 0]
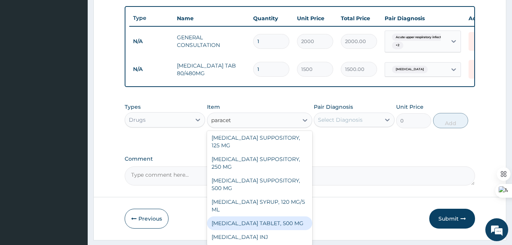
click at [248, 227] on div "[MEDICAL_DATA] TABLET, 500 MG" at bounding box center [259, 223] width 105 height 14
type input "7"
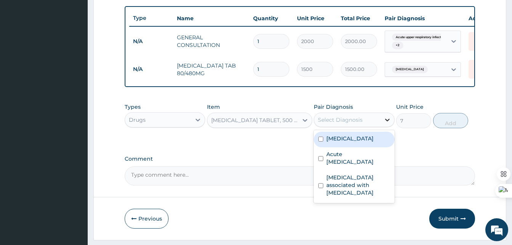
click at [384, 124] on icon at bounding box center [388, 120] width 8 height 8
click at [333, 142] on label "Malaria" at bounding box center [350, 139] width 47 height 8
checkbox input "true"
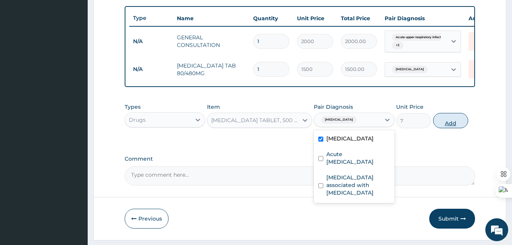
click at [446, 128] on button "Add" at bounding box center [451, 120] width 35 height 15
type input "0"
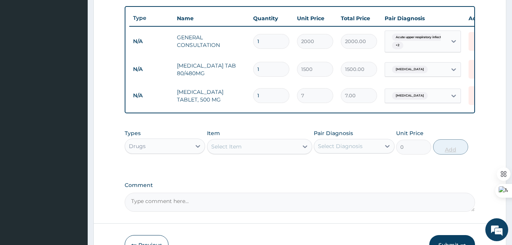
type input "18"
type input "126.00"
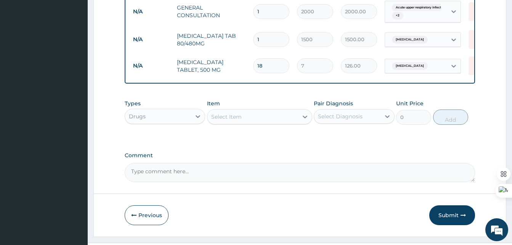
scroll to position [330, 0]
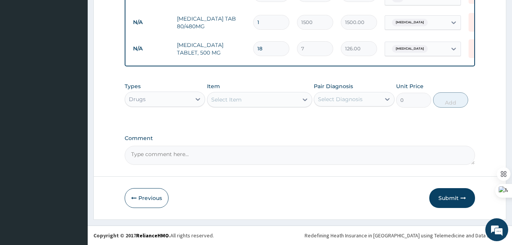
type input "18"
click at [244, 98] on div "Select Item" at bounding box center [253, 99] width 91 height 12
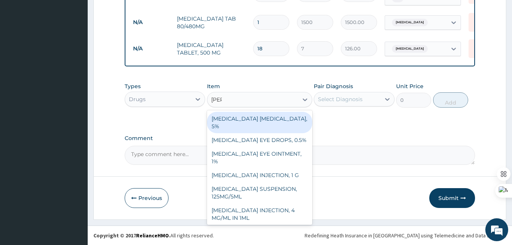
type input "lorat"
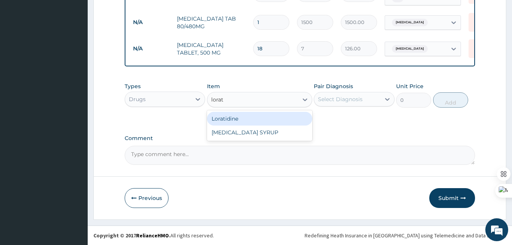
click at [242, 119] on div "Loratidine" at bounding box center [259, 119] width 105 height 14
type input "250"
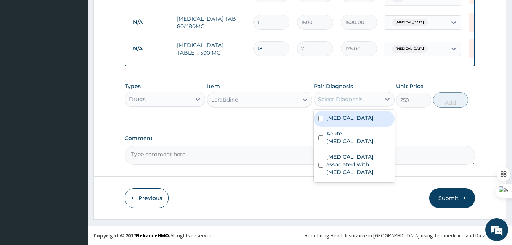
click at [357, 97] on div "Select Diagnosis" at bounding box center [340, 99] width 45 height 8
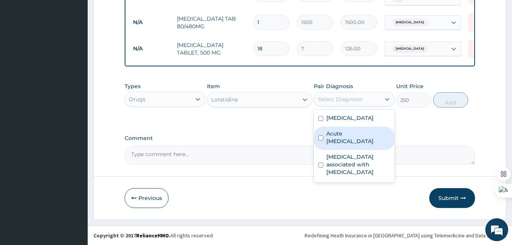
click at [341, 139] on label "Acute [MEDICAL_DATA]" at bounding box center [358, 137] width 63 height 15
checkbox input "true"
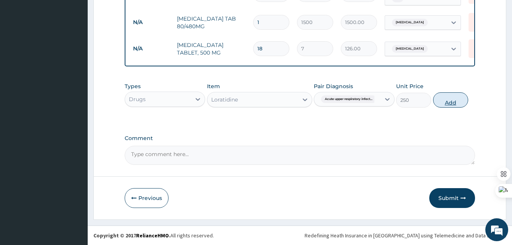
click at [452, 104] on button "Add" at bounding box center [451, 99] width 35 height 15
type input "0"
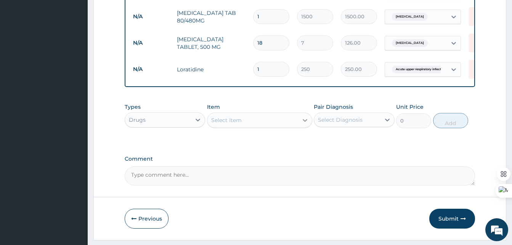
click at [300, 121] on div at bounding box center [305, 120] width 14 height 14
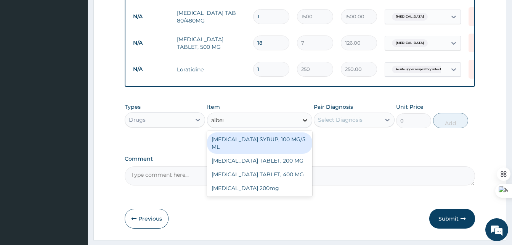
type input "albend"
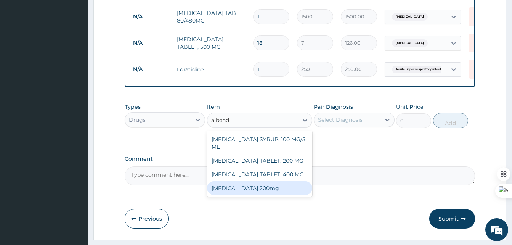
click at [256, 190] on div "[MEDICAL_DATA] 200mg" at bounding box center [259, 188] width 105 height 14
type input "200"
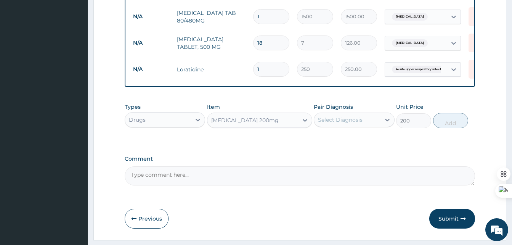
click at [283, 126] on div "[MEDICAL_DATA] 200mg" at bounding box center [253, 120] width 91 height 12
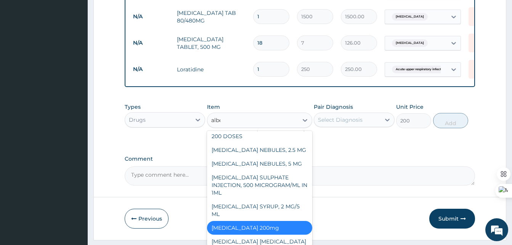
scroll to position [0, 0]
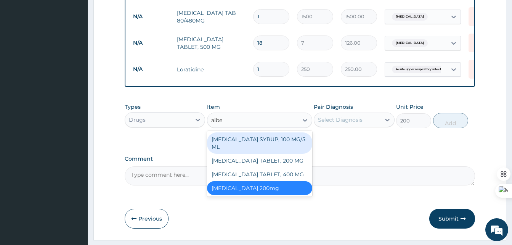
type input "alben"
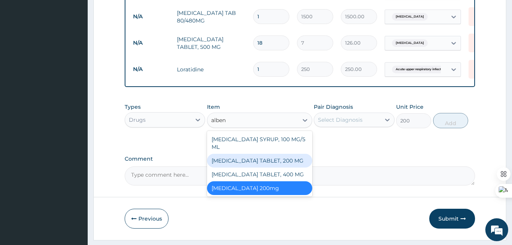
click at [271, 161] on div "[MEDICAL_DATA] TABLET, 200 MG" at bounding box center [259, 161] width 105 height 14
type input "310"
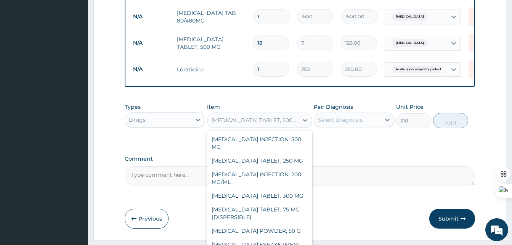
click at [292, 124] on div "[MEDICAL_DATA] TABLET, 200 MG" at bounding box center [255, 120] width 88 height 8
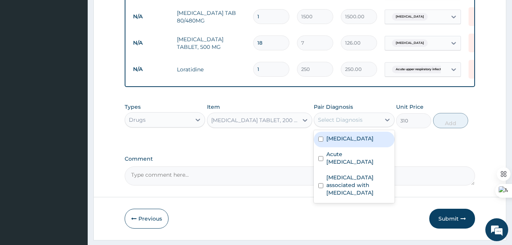
click at [348, 126] on div "Select Diagnosis" at bounding box center [347, 120] width 66 height 12
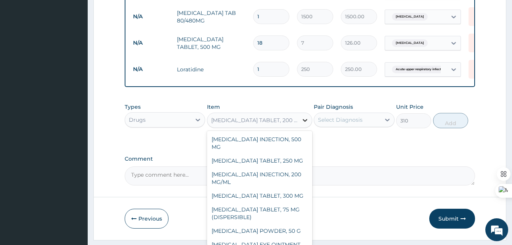
click at [298, 124] on div at bounding box center [305, 120] width 14 height 14
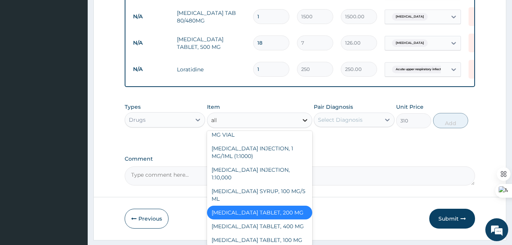
scroll to position [0, 0]
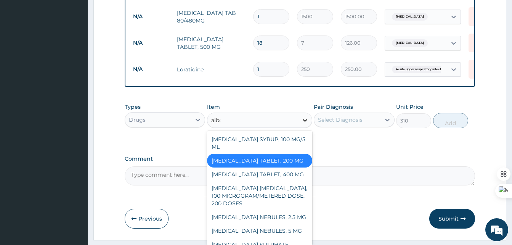
type input "alben"
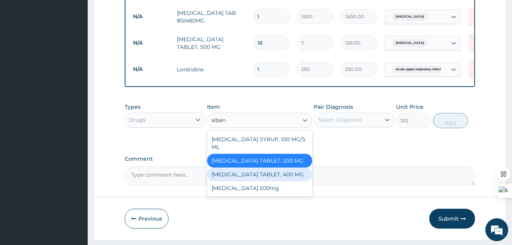
click at [245, 181] on div "[MEDICAL_DATA] TABLET, 400 MG" at bounding box center [259, 175] width 105 height 14
type input "230"
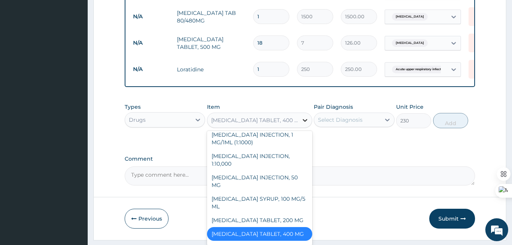
click at [298, 127] on div at bounding box center [305, 120] width 14 height 14
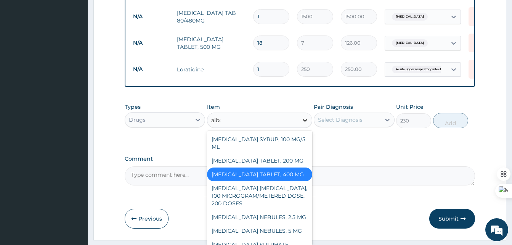
type input "alben"
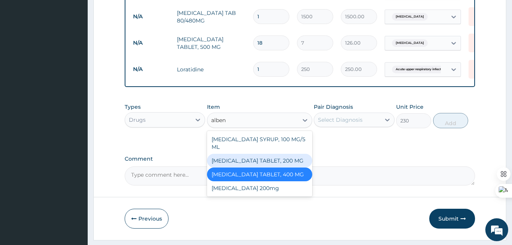
click at [256, 164] on div "[MEDICAL_DATA] TABLET, 200 MG" at bounding box center [259, 161] width 105 height 14
type input "310"
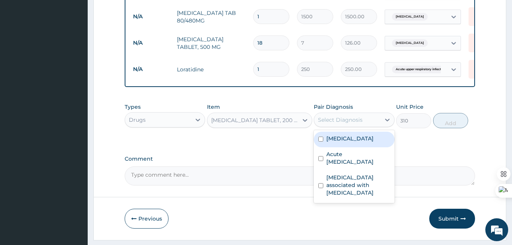
click at [375, 126] on div "Select Diagnosis" at bounding box center [347, 120] width 66 height 12
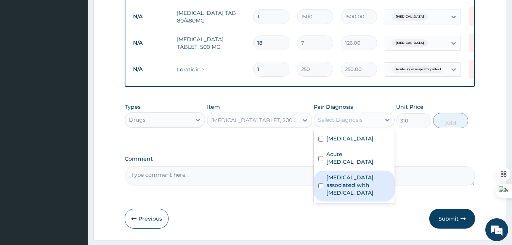
click at [339, 191] on label "Arthropathy associated with helminthiasis" at bounding box center [358, 185] width 63 height 23
checkbox input "true"
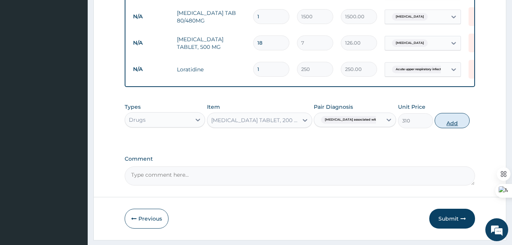
click at [455, 122] on button "Add" at bounding box center [452, 120] width 35 height 15
type input "0"
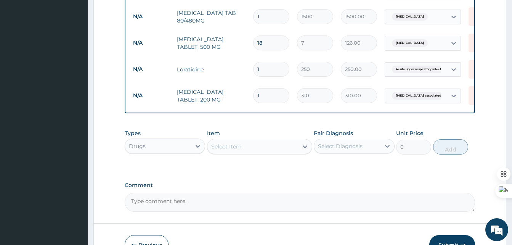
type input "0.00"
type input "2"
type input "620.00"
type input "2"
click at [324, 212] on textarea "Comment" at bounding box center [300, 202] width 351 height 19
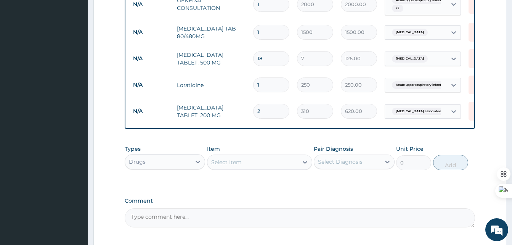
scroll to position [383, 0]
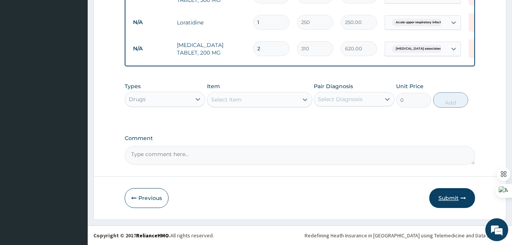
click at [448, 199] on button "Submit" at bounding box center [453, 198] width 46 height 20
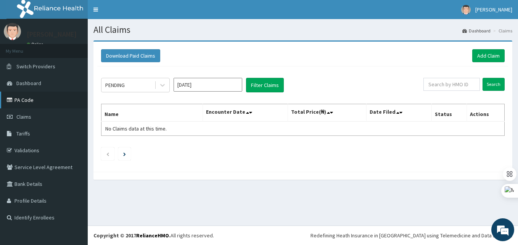
click at [15, 103] on link "PA Code" at bounding box center [44, 100] width 88 height 17
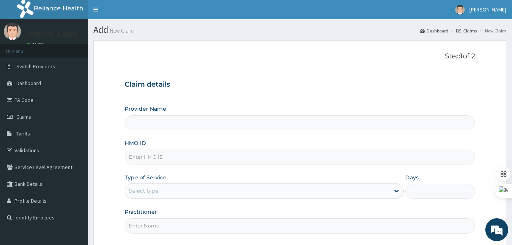
click at [155, 155] on input "HMO ID" at bounding box center [300, 157] width 351 height 15
paste input "NEL/10029/B"
type input "NEL/10029/B"
type input "Best [GEOGRAPHIC_DATA]"
type input "NEL/10029/B"
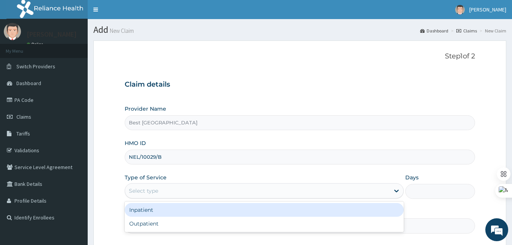
click at [168, 190] on div "Select type" at bounding box center [257, 191] width 265 height 12
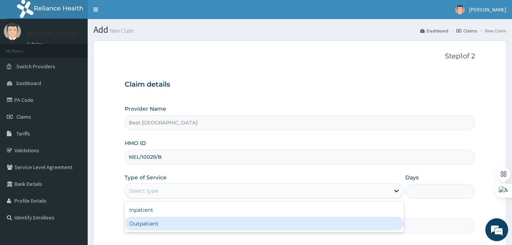
click at [148, 226] on div "Outpatient" at bounding box center [264, 224] width 279 height 14
type input "1"
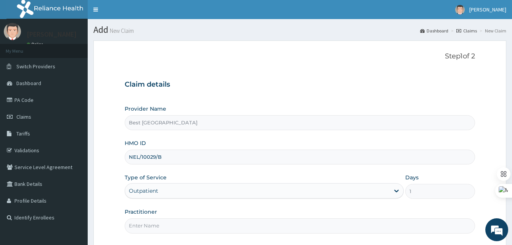
scroll to position [71, 0]
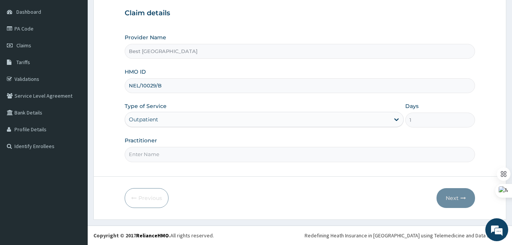
click at [161, 153] on input "Practitioner" at bounding box center [300, 154] width 351 height 15
type input "[PERSON_NAME]"
click at [448, 199] on button "Next" at bounding box center [456, 198] width 39 height 20
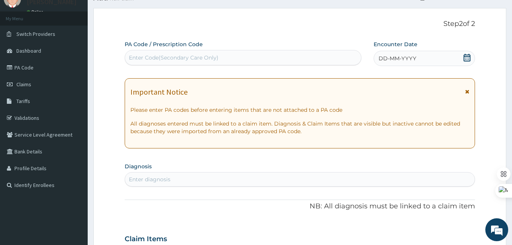
scroll to position [32, 0]
click at [400, 58] on span "DD-MM-YYYY" at bounding box center [398, 59] width 38 height 8
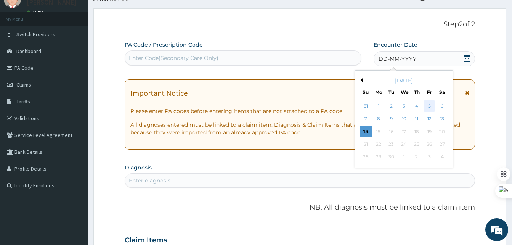
click at [429, 106] on div "5" at bounding box center [429, 105] width 11 height 11
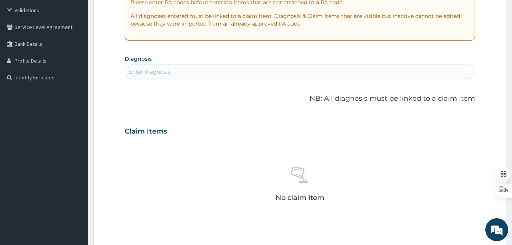
scroll to position [141, 0]
click at [168, 69] on div "Enter diagnosis" at bounding box center [150, 71] width 42 height 8
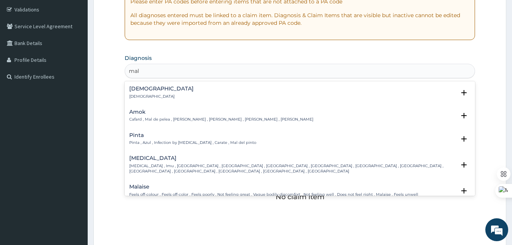
type input "mala"
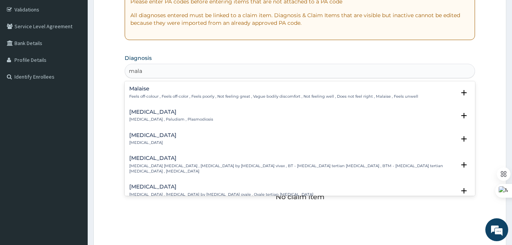
click at [148, 121] on p "[MEDICAL_DATA] , Paludism , Plasmodiosis" at bounding box center [171, 119] width 84 height 5
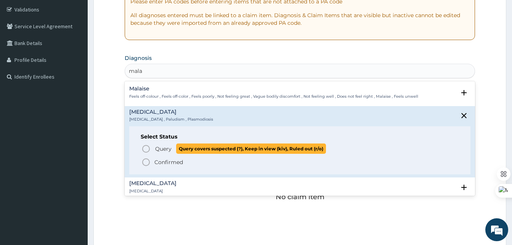
click at [146, 148] on icon "status option query" at bounding box center [146, 148] width 9 height 9
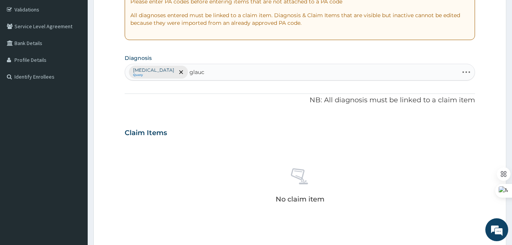
type input "glauco"
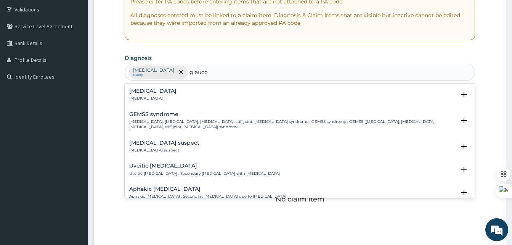
click at [140, 98] on p "[MEDICAL_DATA]" at bounding box center [152, 98] width 47 height 5
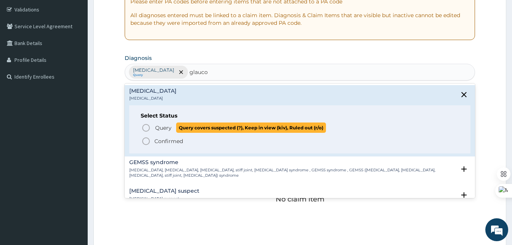
click at [147, 126] on icon "status option query" at bounding box center [146, 127] width 9 height 9
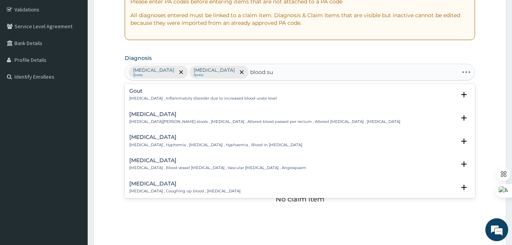
type input "blood sug"
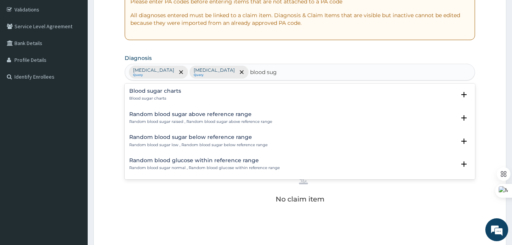
click at [166, 116] on h4 "Random blood sugar above reference range" at bounding box center [200, 114] width 143 height 6
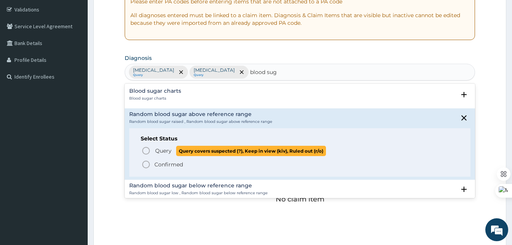
click at [145, 151] on icon "status option query" at bounding box center [146, 150] width 9 height 9
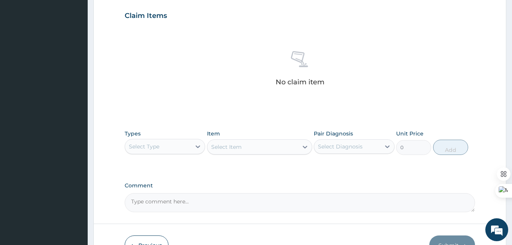
scroll to position [305, 0]
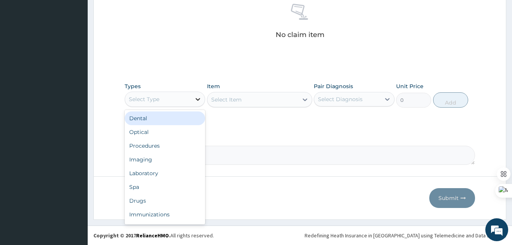
click at [196, 98] on icon at bounding box center [198, 99] width 8 height 8
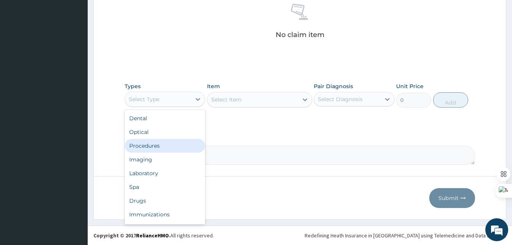
click at [144, 148] on div "Procedures" at bounding box center [165, 146] width 81 height 14
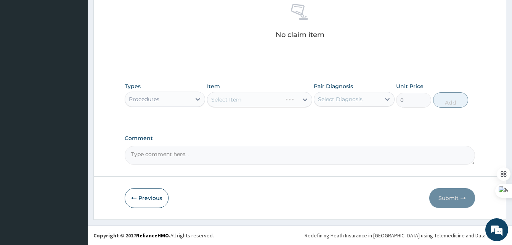
click at [229, 102] on div "Select Item" at bounding box center [259, 99] width 105 height 15
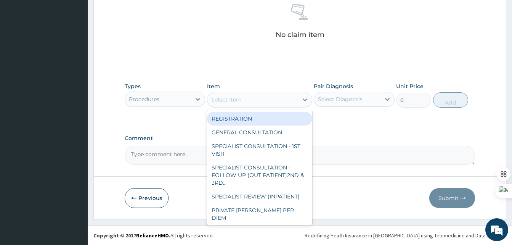
click at [279, 96] on div "Select Item" at bounding box center [253, 99] width 91 height 12
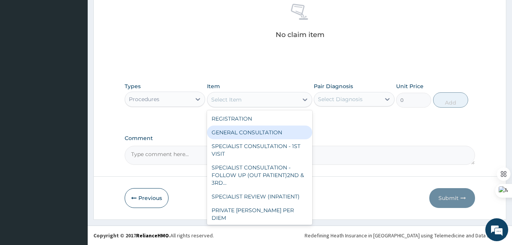
click at [282, 132] on div "GENERAL CONSULTATION" at bounding box center [259, 133] width 105 height 14
type input "2000"
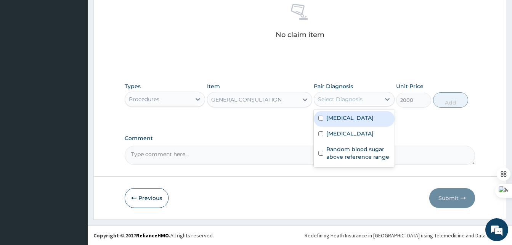
click at [363, 103] on div "Select Diagnosis" at bounding box center [347, 99] width 66 height 12
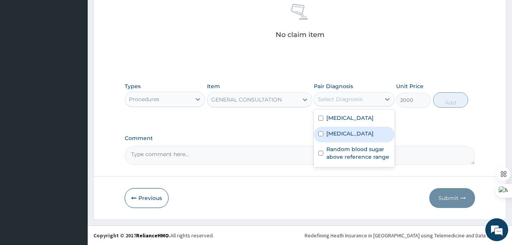
click at [338, 137] on label "[MEDICAL_DATA]" at bounding box center [350, 134] width 47 height 8
checkbox input "true"
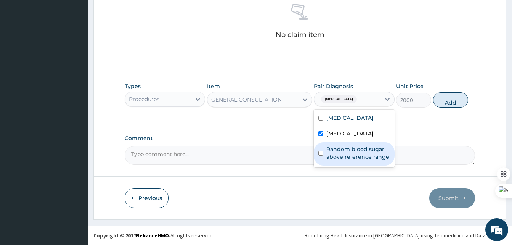
click at [322, 146] on div "Random blood sugar above reference range" at bounding box center [354, 153] width 81 height 23
checkbox input "true"
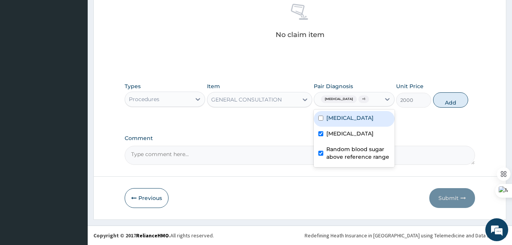
click at [319, 117] on input "checkbox" at bounding box center [321, 118] width 5 height 5
checkbox input "true"
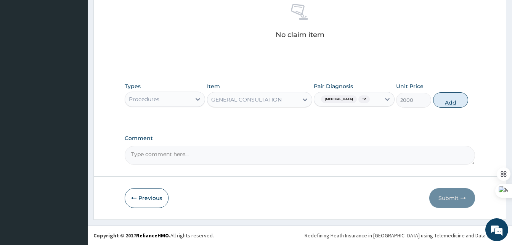
click at [443, 102] on button "Add" at bounding box center [451, 99] width 35 height 15
type input "0"
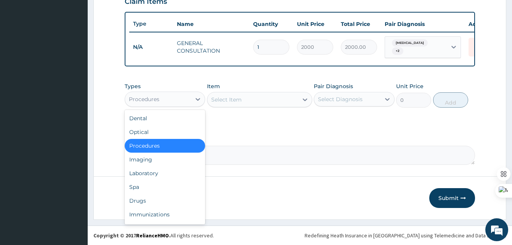
click at [189, 98] on div "Procedures" at bounding box center [158, 99] width 66 height 12
click at [150, 175] on div "Laboratory" at bounding box center [165, 173] width 81 height 14
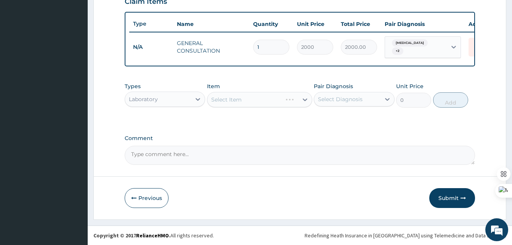
click at [263, 94] on div "Select Item" at bounding box center [259, 99] width 105 height 15
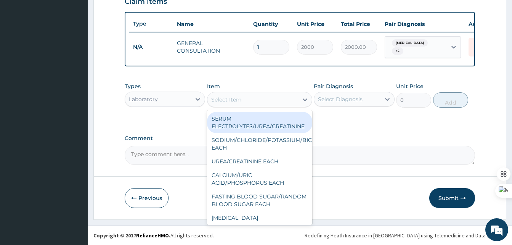
click at [278, 99] on div "Select Item" at bounding box center [253, 99] width 91 height 12
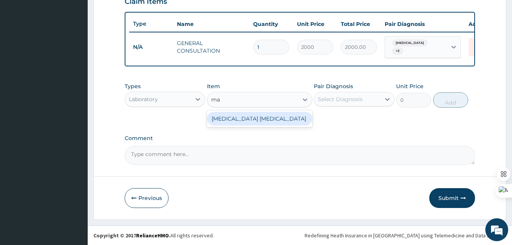
type input "mal"
click at [249, 113] on div "MALARIA PARASITE" at bounding box center [259, 119] width 105 height 14
type input "1500"
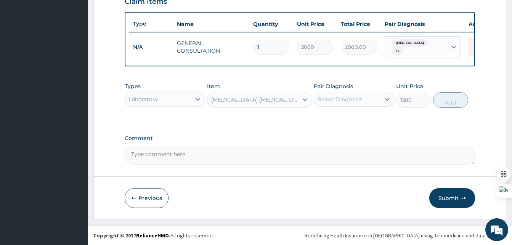
click at [357, 93] on div "Select Diagnosis" at bounding box center [347, 99] width 66 height 12
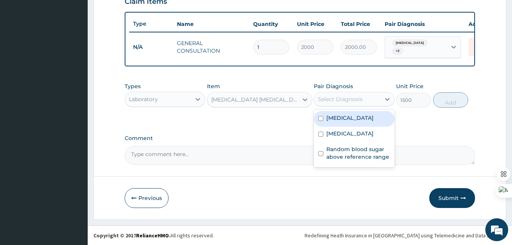
click at [345, 116] on label "Malaria" at bounding box center [350, 118] width 47 height 8
checkbox input "true"
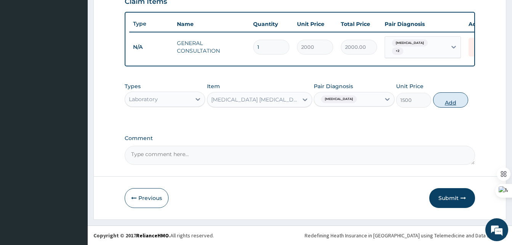
click at [442, 102] on button "Add" at bounding box center [451, 99] width 35 height 15
type input "0"
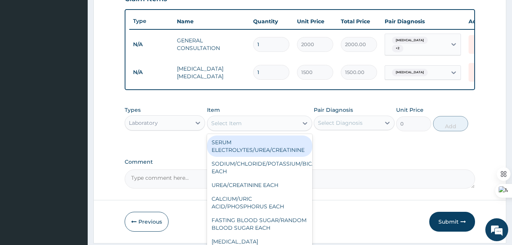
click at [234, 127] on div "Select Item" at bounding box center [226, 123] width 31 height 8
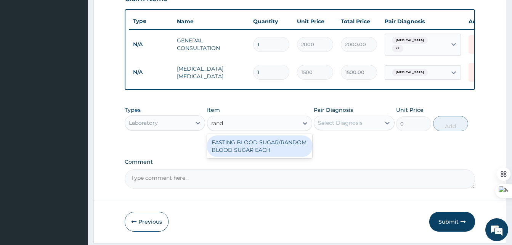
type input "rando"
click at [244, 147] on div "FASTING BLOOD SUGAR/RANDOM BLOOD SUGAR EACH" at bounding box center [259, 145] width 105 height 21
type input "1100"
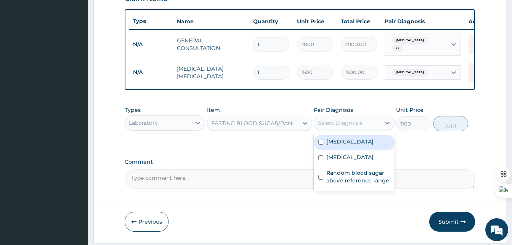
click at [367, 123] on div "Select Diagnosis" at bounding box center [347, 123] width 66 height 12
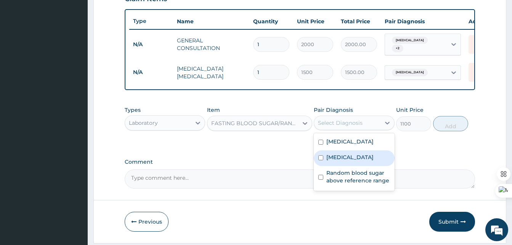
click at [342, 159] on label "Glaucoma" at bounding box center [350, 157] width 47 height 8
checkbox input "true"
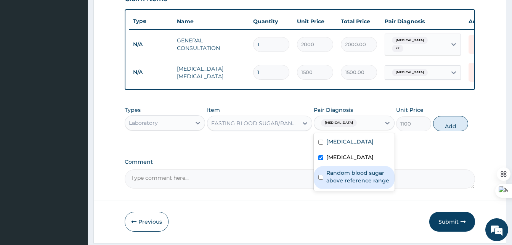
click at [340, 180] on label "Random blood sugar above reference range" at bounding box center [358, 176] width 63 height 15
checkbox input "true"
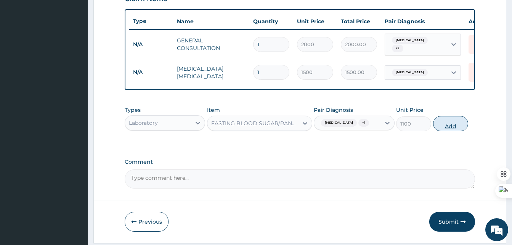
click at [445, 125] on button "Add" at bounding box center [451, 123] width 35 height 15
type input "0"
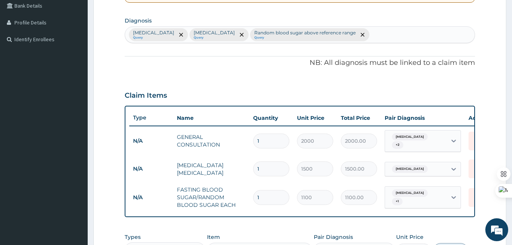
scroll to position [176, 0]
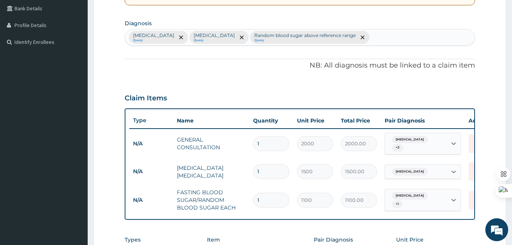
click at [338, 42] on div "Malaria Query Glaucoma Query Random blood sugar above reference range Query" at bounding box center [300, 37] width 350 height 16
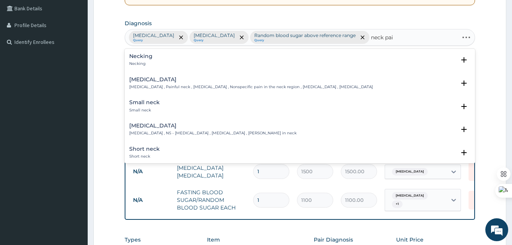
type input "neck pain"
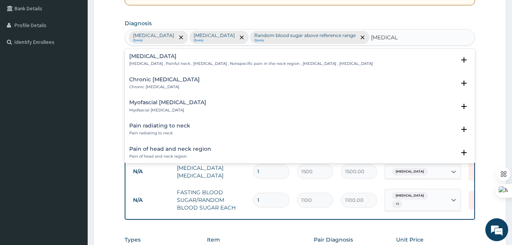
click at [153, 78] on h4 "Chronic neck pain" at bounding box center [164, 80] width 71 height 6
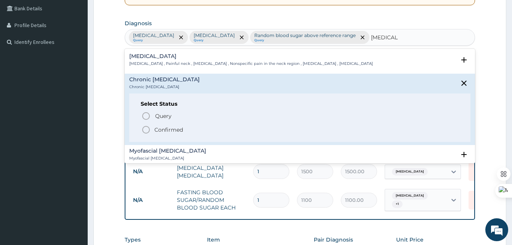
click at [146, 129] on icon "status option filled" at bounding box center [146, 129] width 9 height 9
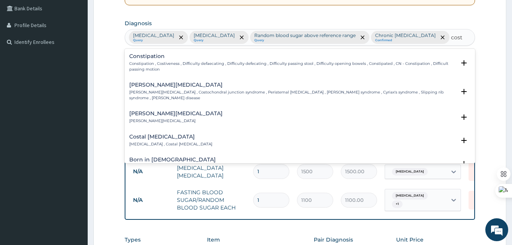
type input "cost"
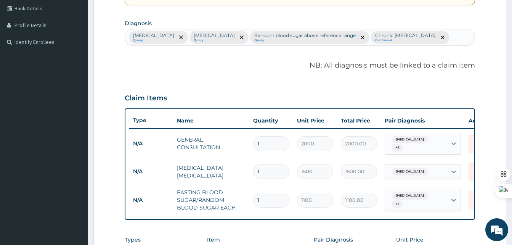
click at [108, 168] on form "Step 2 of 2 PA Code / Prescription Code Enter Code(Secondary Care Only) Encount…" at bounding box center [299, 119] width 413 height 508
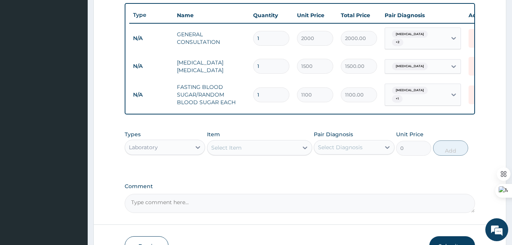
scroll to position [282, 0]
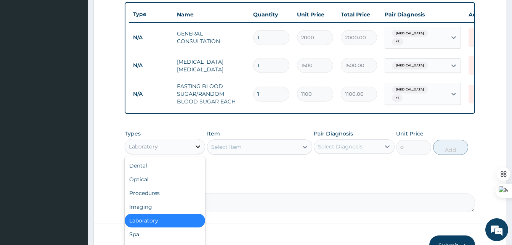
click at [195, 149] on icon at bounding box center [198, 147] width 8 height 8
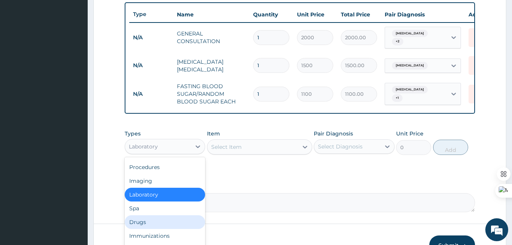
click at [139, 229] on div "Drugs" at bounding box center [165, 222] width 81 height 14
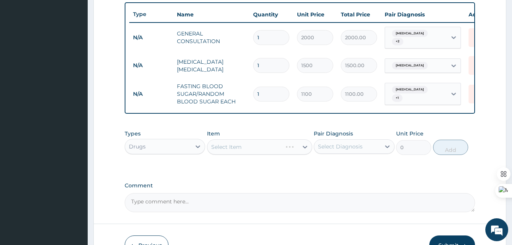
click at [262, 153] on div "Select Item" at bounding box center [259, 146] width 105 height 15
click at [279, 151] on div "Select Item" at bounding box center [259, 146] width 105 height 15
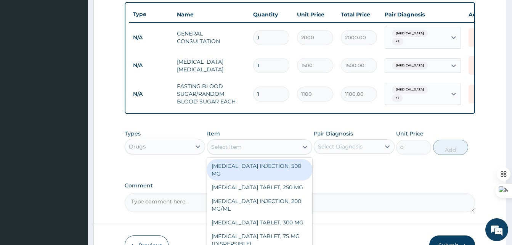
click at [279, 151] on div "Select Item" at bounding box center [253, 147] width 91 height 12
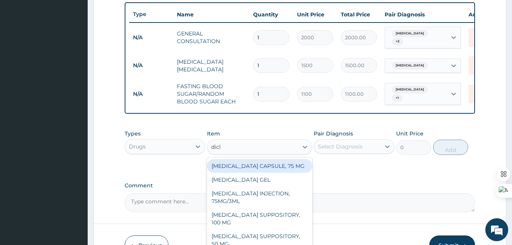
type input "diclo"
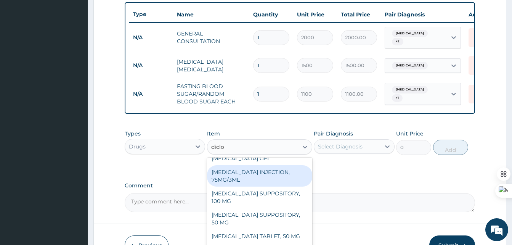
scroll to position [332, 0]
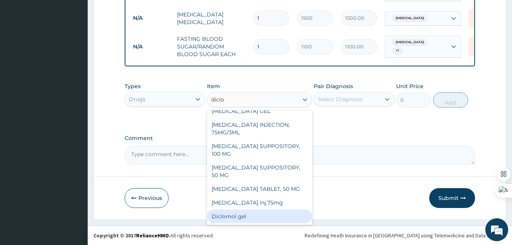
click at [235, 213] on div "Diclomol gel" at bounding box center [259, 217] width 105 height 14
type input "1000"
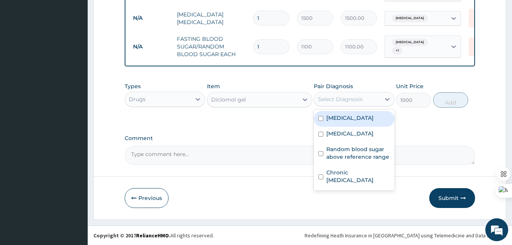
click at [380, 94] on div "Select Diagnosis" at bounding box center [347, 99] width 66 height 12
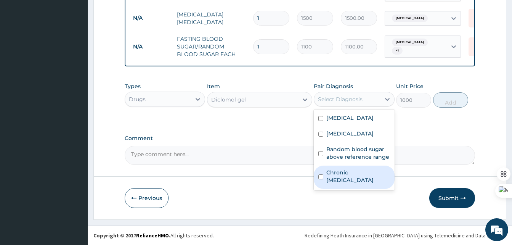
click at [330, 171] on label "Chronic neck pain" at bounding box center [358, 176] width 63 height 15
checkbox input "true"
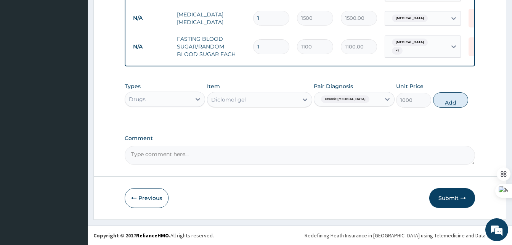
click at [453, 97] on button "Add" at bounding box center [451, 99] width 35 height 15
type input "0"
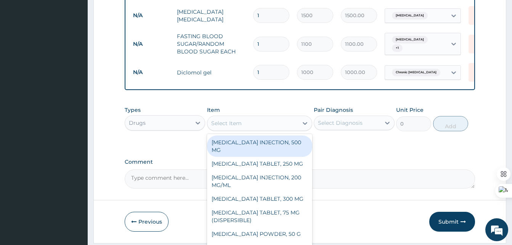
click at [288, 129] on div "Select Item" at bounding box center [253, 123] width 91 height 12
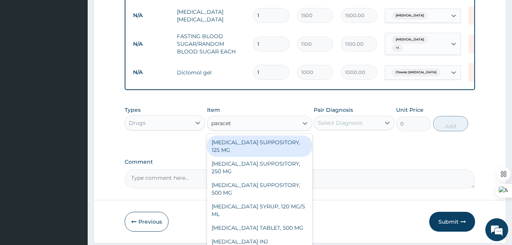
type input "paraceta"
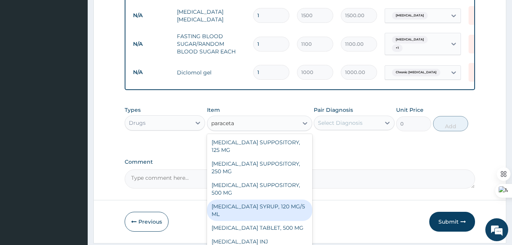
scroll to position [2, 0]
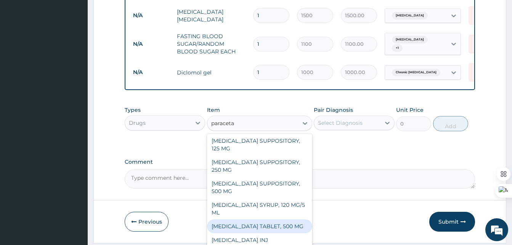
click at [265, 230] on div "PARACETAMOL TABLET, 500 MG" at bounding box center [259, 226] width 105 height 14
type input "7"
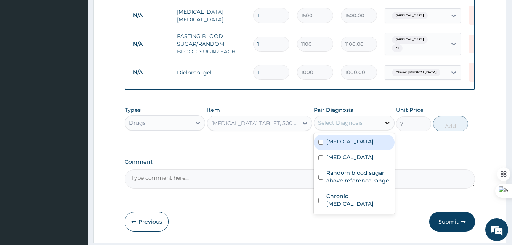
click at [385, 129] on div at bounding box center [388, 123] width 14 height 14
click at [334, 144] on label "Malaria" at bounding box center [350, 142] width 47 height 8
checkbox input "true"
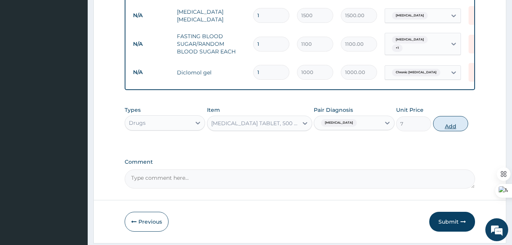
click at [446, 127] on button "Add" at bounding box center [451, 123] width 35 height 15
type input "0"
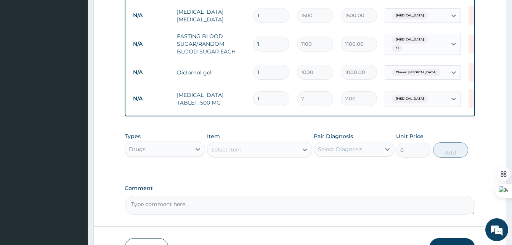
type input "18"
type input "126.00"
type input "18"
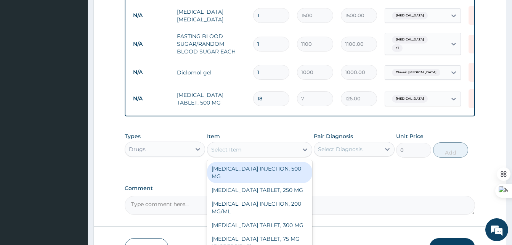
click at [251, 150] on div "Select Item" at bounding box center [253, 149] width 91 height 12
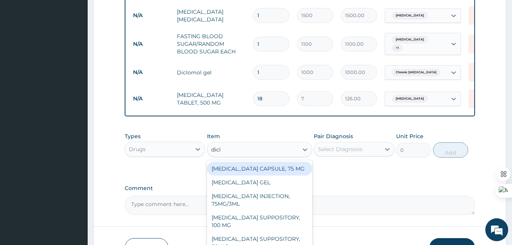
type input "diclo"
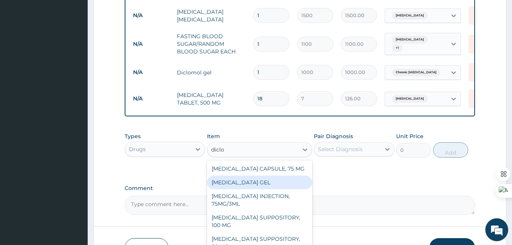
scroll to position [21, 0]
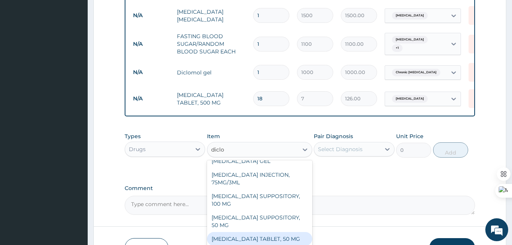
click at [258, 243] on div "DICLOFENAC TABLET, 50 MG" at bounding box center [259, 239] width 105 height 14
type input "7.99"
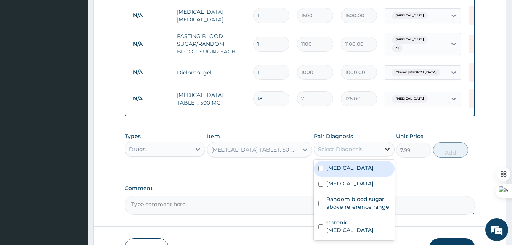
click at [387, 156] on div at bounding box center [388, 149] width 14 height 14
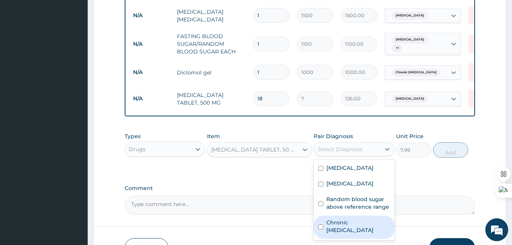
click at [355, 220] on div "Chronic neck pain" at bounding box center [354, 227] width 81 height 23
checkbox input "true"
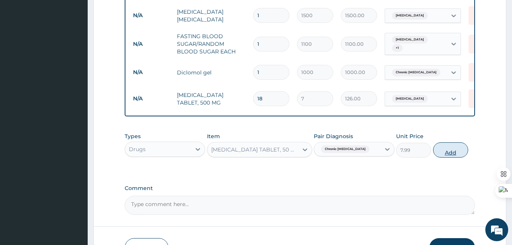
click at [456, 156] on button "Add" at bounding box center [451, 149] width 35 height 15
type input "0"
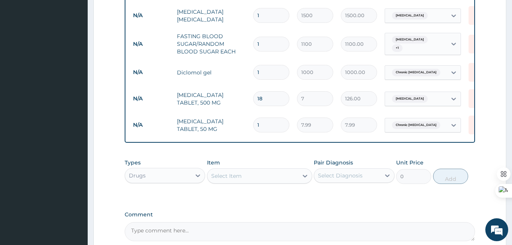
type input "10"
type input "79.90"
type input "10"
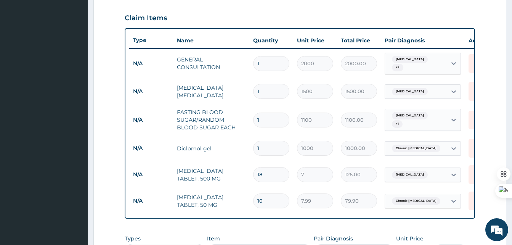
scroll to position [411, 0]
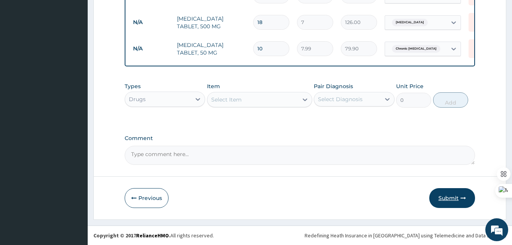
click at [444, 193] on button "Submit" at bounding box center [453, 198] width 46 height 20
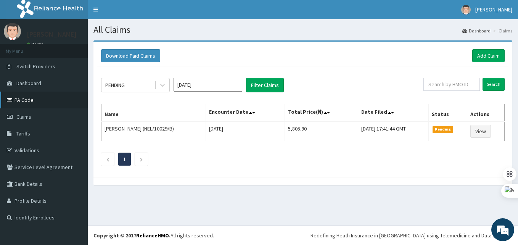
click at [29, 103] on link "PA Code" at bounding box center [44, 100] width 88 height 17
